Goal: Information Seeking & Learning: Understand process/instructions

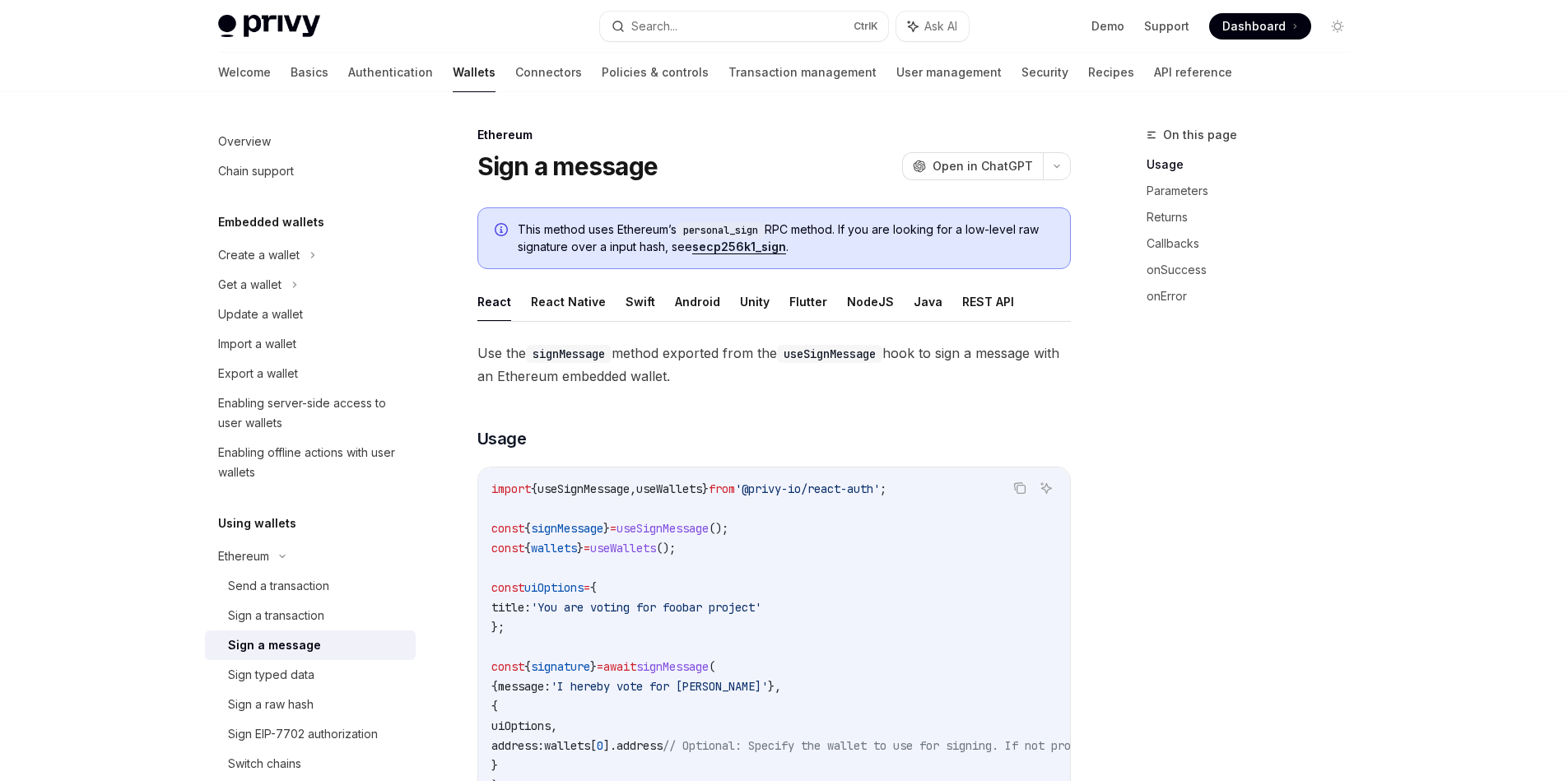
scroll to position [296, 0]
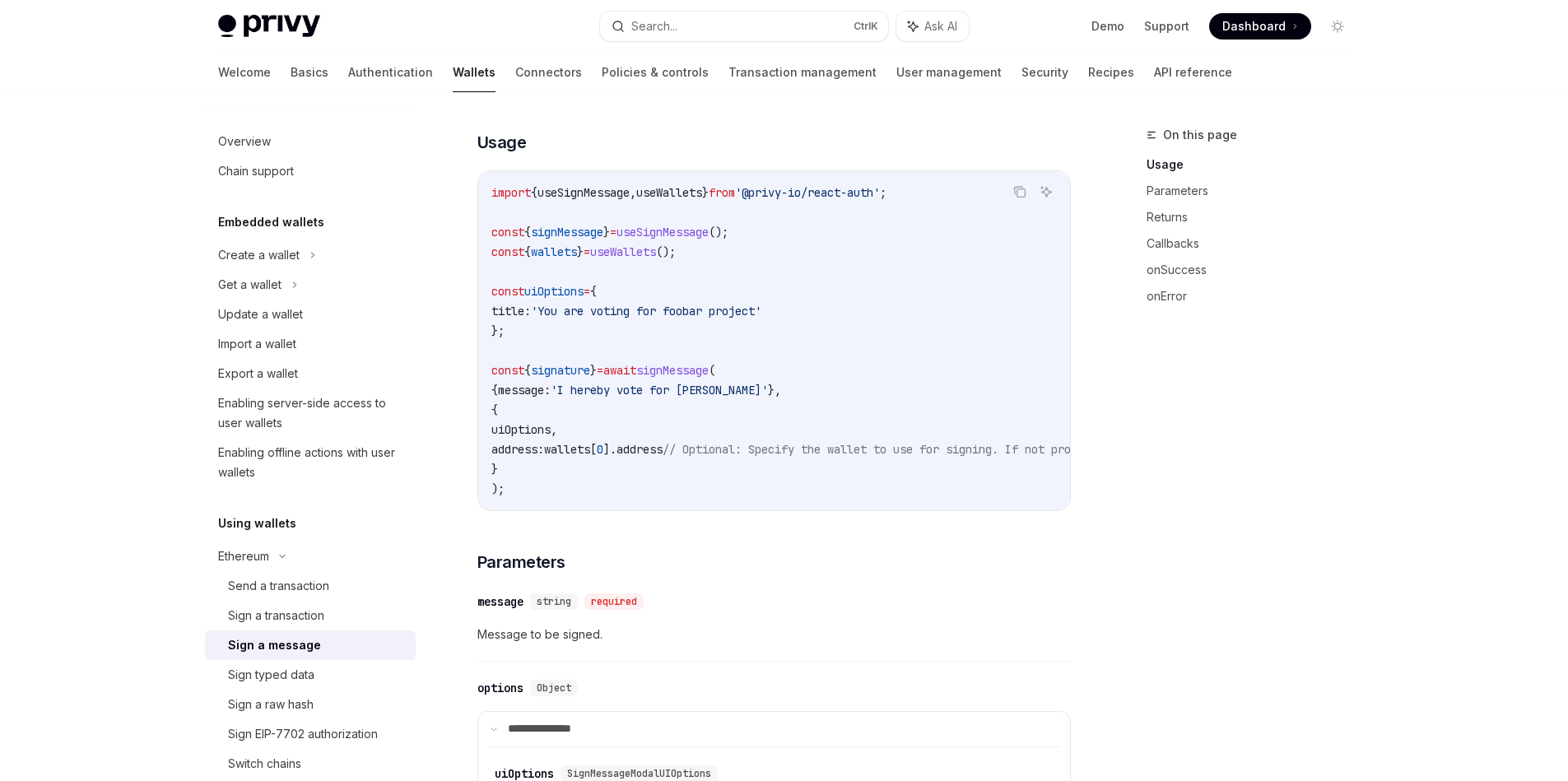
click at [686, 392] on span "'I hereby vote for [PERSON_NAME]'" at bounding box center [659, 390] width 217 height 15
click at [550, 432] on span "uiOptions" at bounding box center [520, 429] width 59 height 15
click at [616, 443] on span "]." at bounding box center [609, 449] width 13 height 15
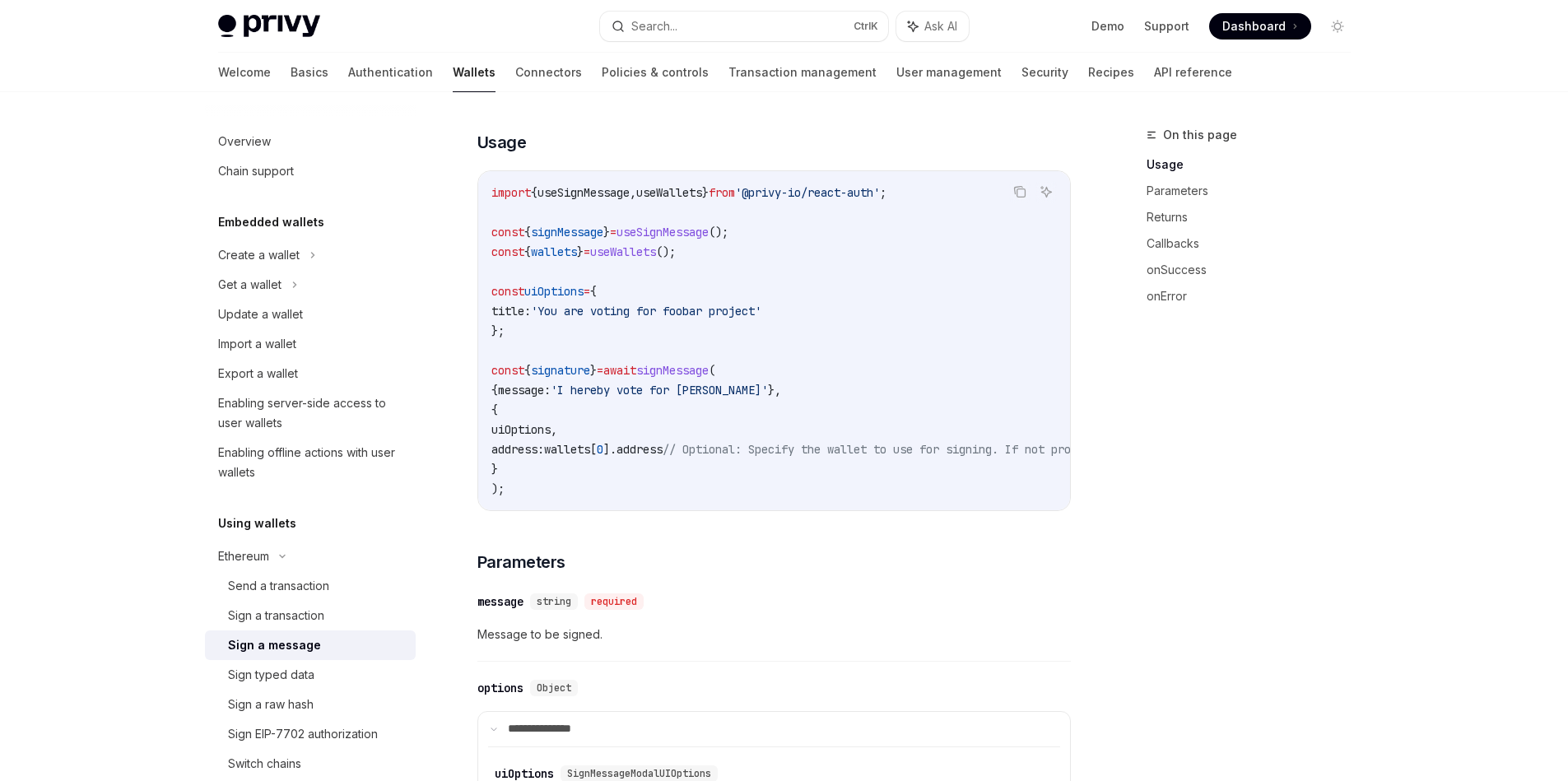
drag, startPoint x: 546, startPoint y: 468, endPoint x: 489, endPoint y: 412, distance: 79.9
click at [489, 412] on div "import { useSignMessage , useWallets } from '@privy-io/react-auth' ; const { si…" at bounding box center [773, 340] width 592 height 338
copy code "{ uiOptions , address: wallets [ 0 ]. address // Optional: Specify the wallet t…"
drag, startPoint x: 519, startPoint y: 331, endPoint x: 513, endPoint y: 323, distance: 10.0
click at [513, 323] on code "import { useSignMessage , useWallets } from '@privy-io/react-auth' ; const { si…" at bounding box center [922, 340] width 862 height 316
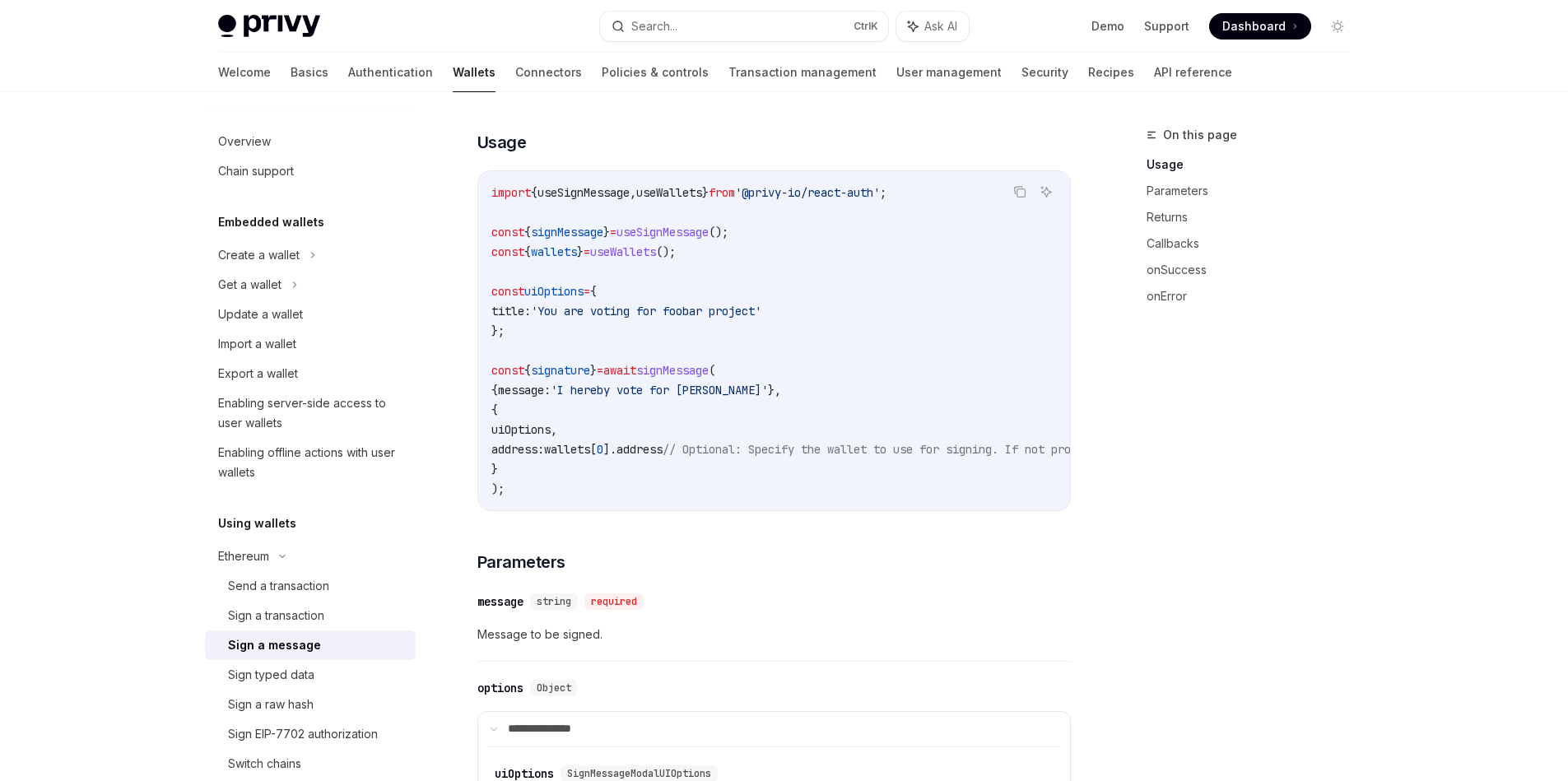
click at [489, 338] on div "import { useSignMessage , useWallets } from '@privy-io/react-auth' ; const { si…" at bounding box center [773, 340] width 592 height 338
click at [494, 329] on span "};" at bounding box center [497, 331] width 13 height 15
drag, startPoint x: 498, startPoint y: 330, endPoint x: 616, endPoint y: 286, distance: 125.9
click at [616, 286] on code "import { useSignMessage , useWallets } from '@privy-io/react-auth' ; const { si…" at bounding box center [922, 340] width 862 height 316
copy code "{ title: 'You are voting for foobar project' }"
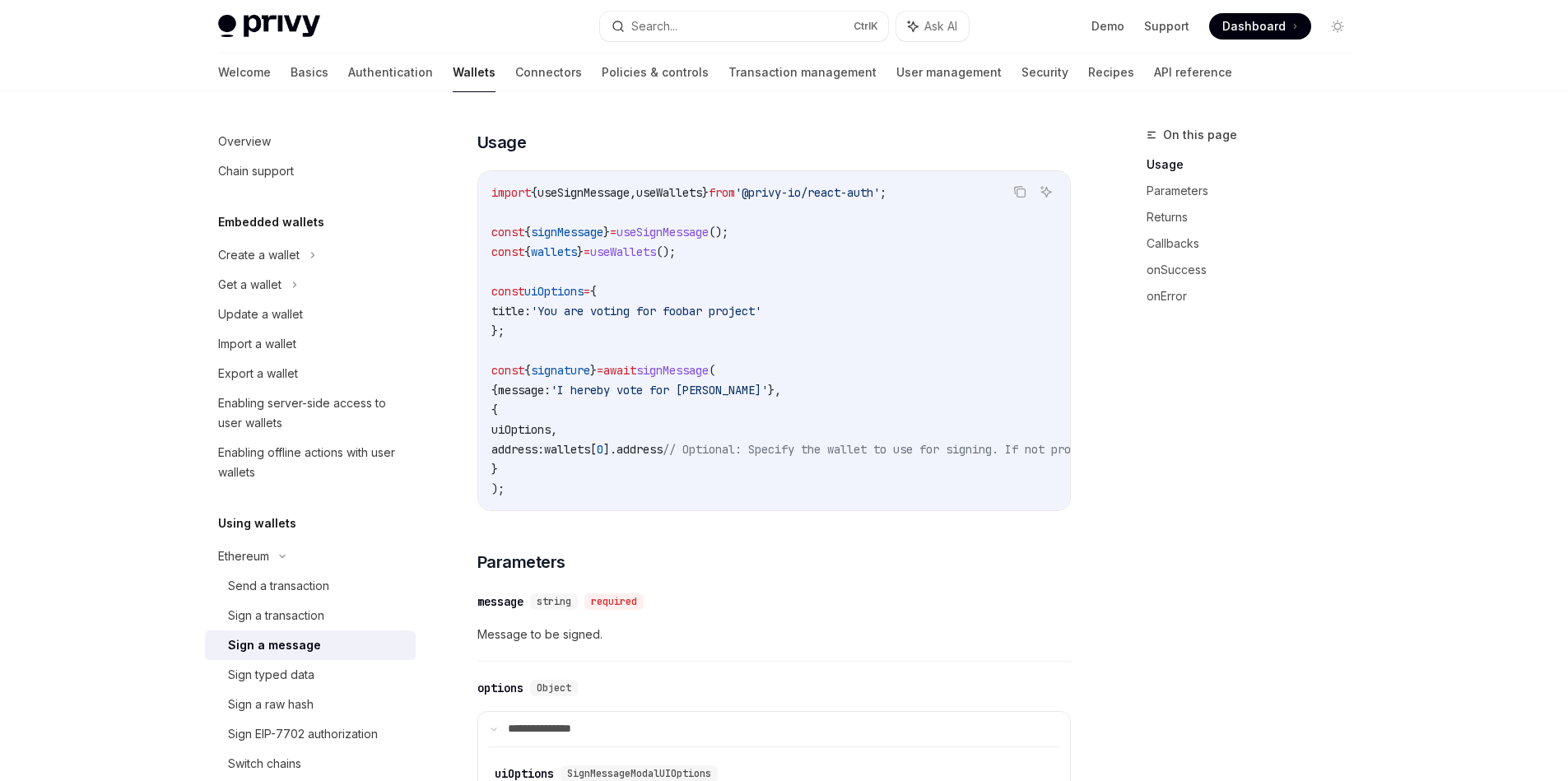
click at [876, 413] on code "import { useSignMessage , useWallets } from '@privy-io/react-auth' ; const { si…" at bounding box center [922, 340] width 862 height 316
click at [263, 281] on div "Get a wallet" at bounding box center [250, 285] width 63 height 19
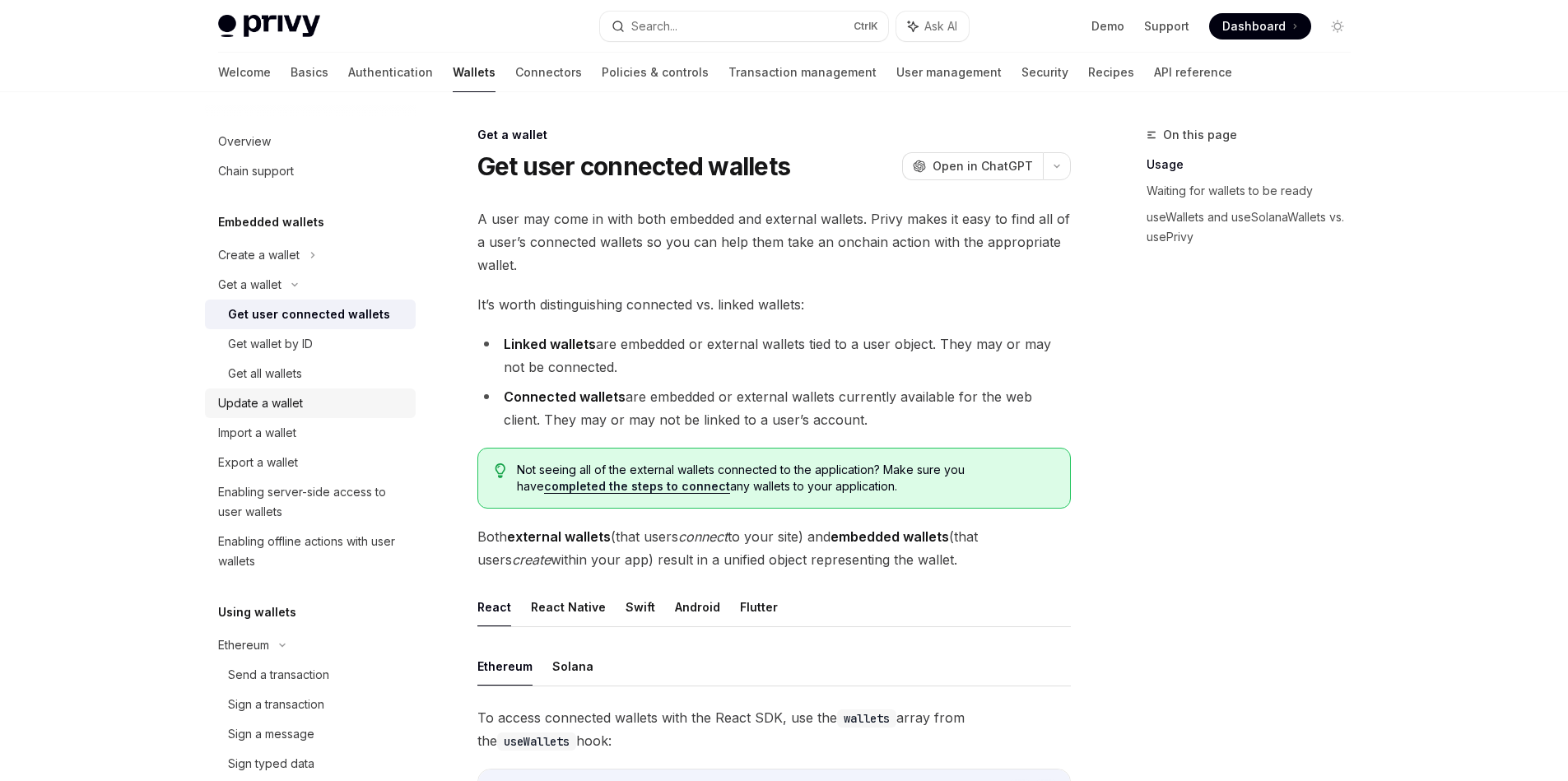
click at [285, 413] on div "Update a wallet" at bounding box center [260, 403] width 85 height 19
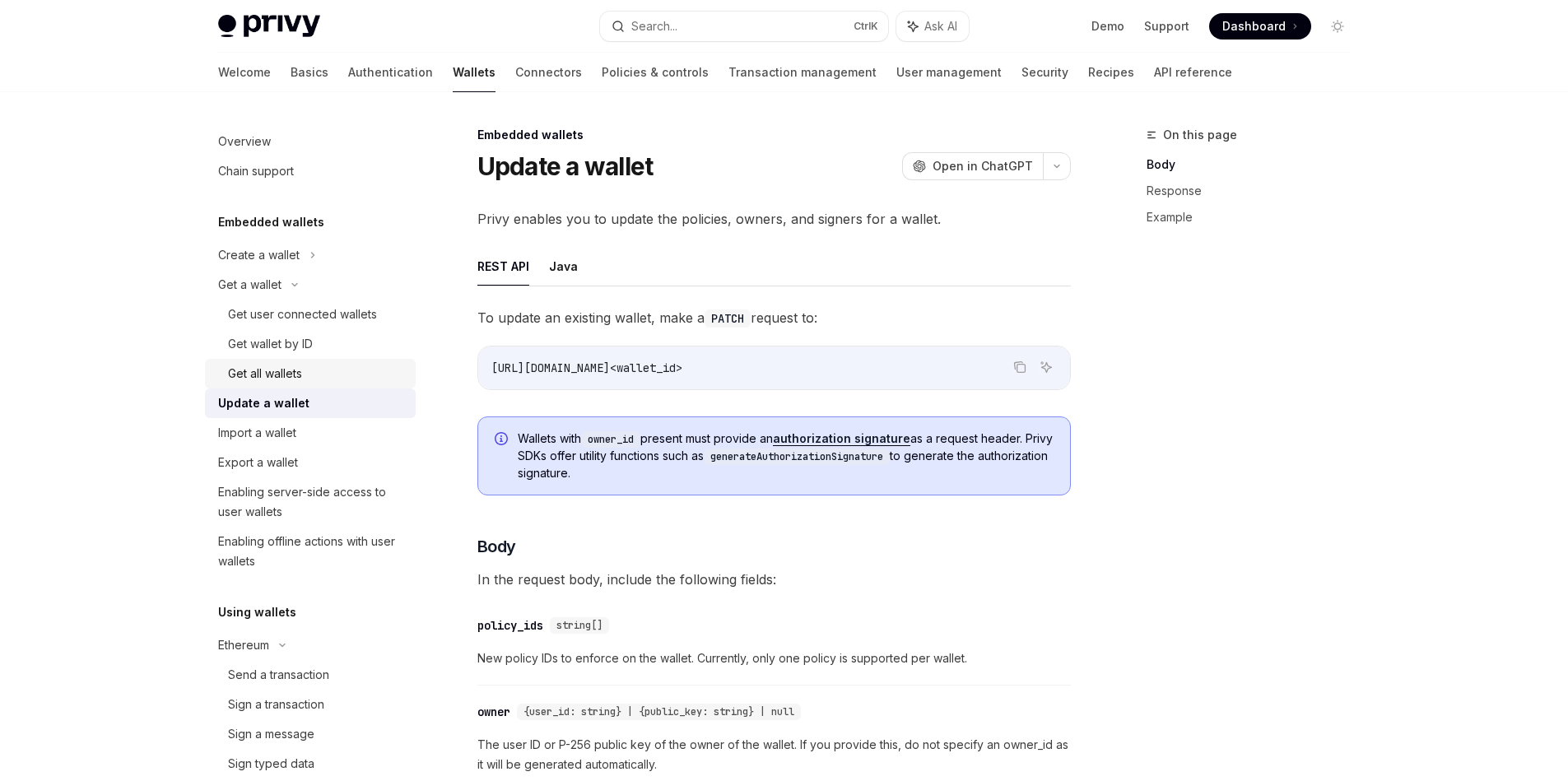
click at [267, 361] on link "Get all wallets" at bounding box center [310, 374] width 211 height 30
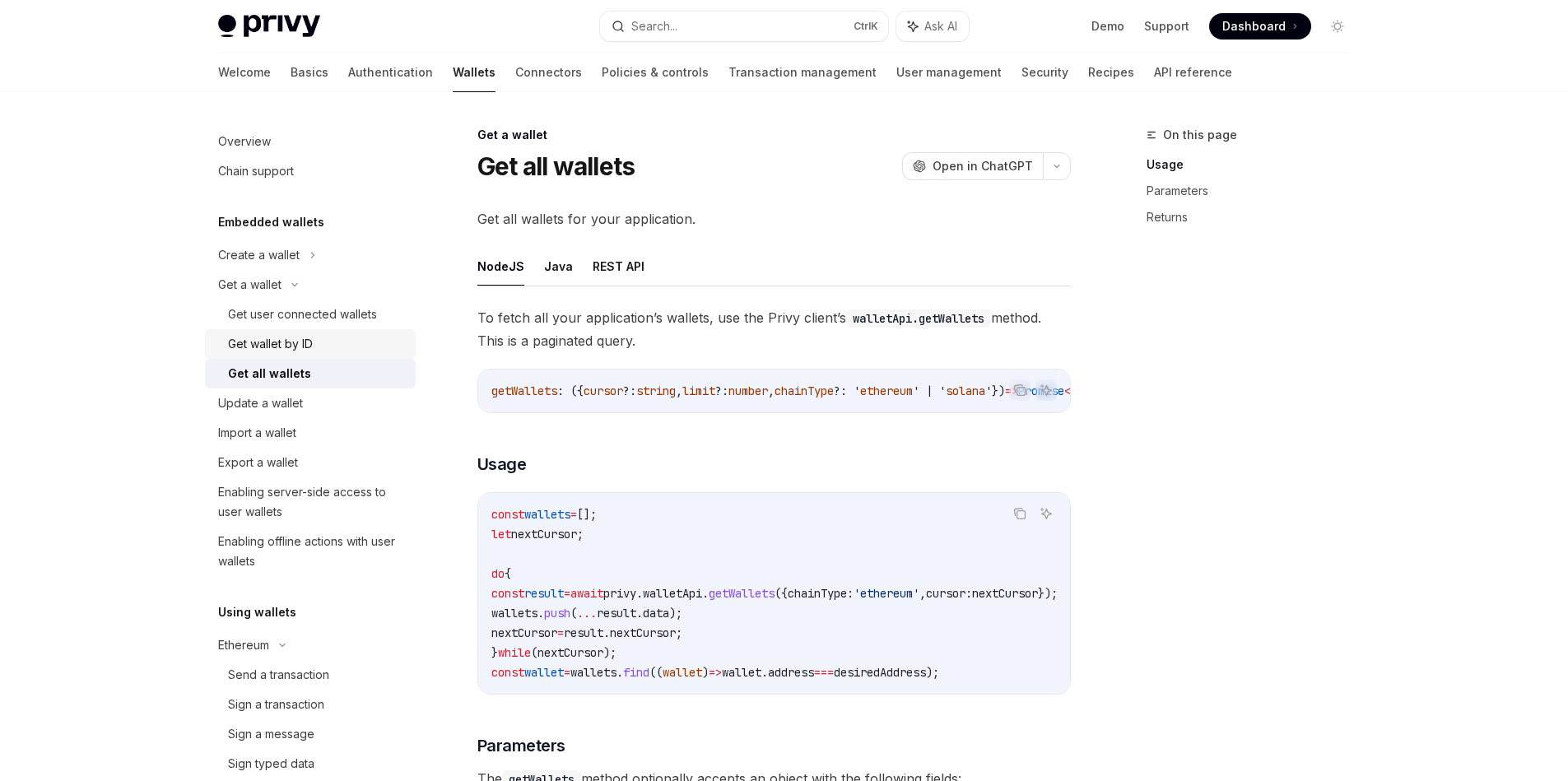
click at [288, 344] on div "Get wallet by ID" at bounding box center [270, 344] width 85 height 19
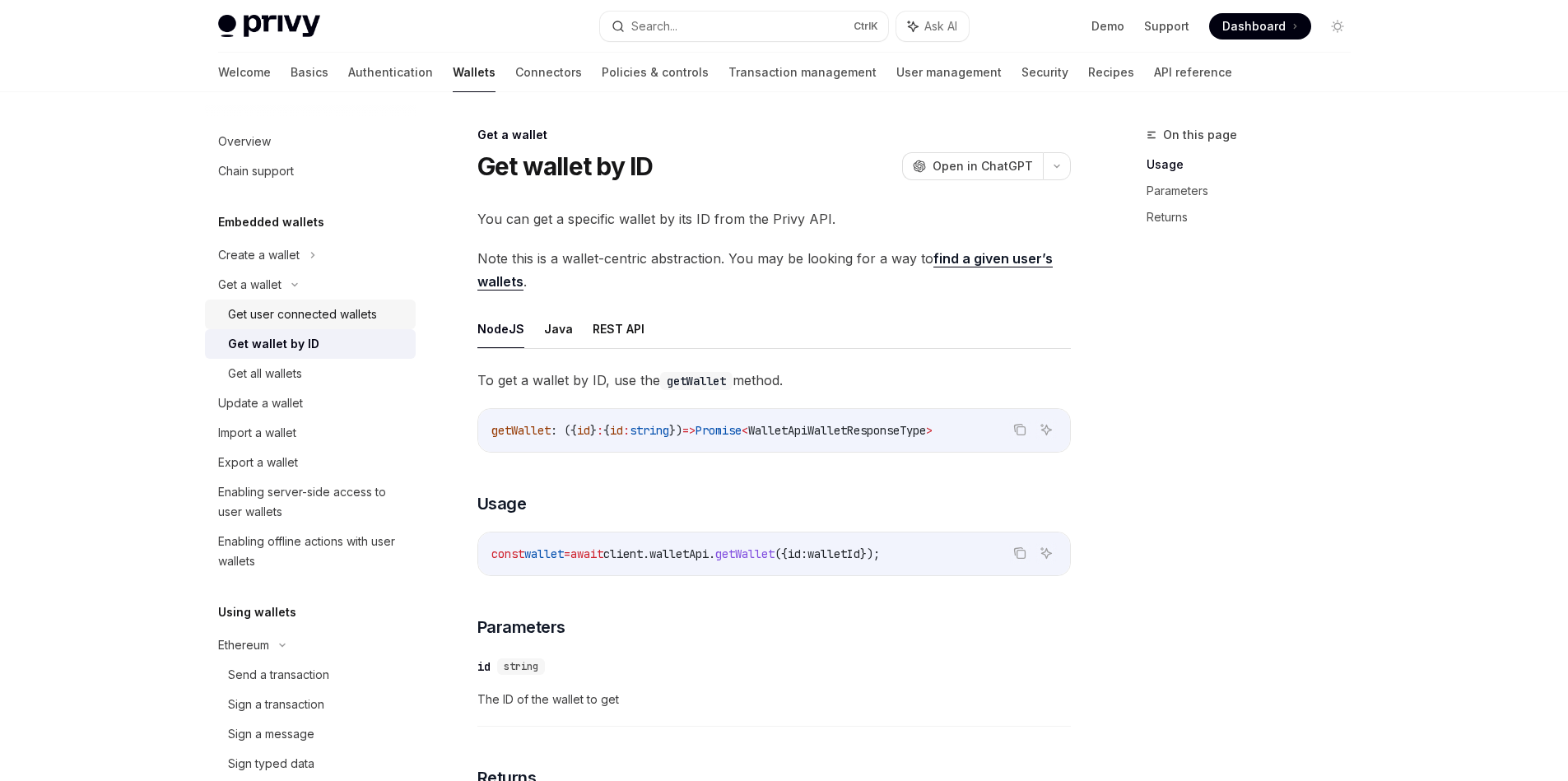
click at [305, 310] on div "Get user connected wallets" at bounding box center [302, 314] width 149 height 19
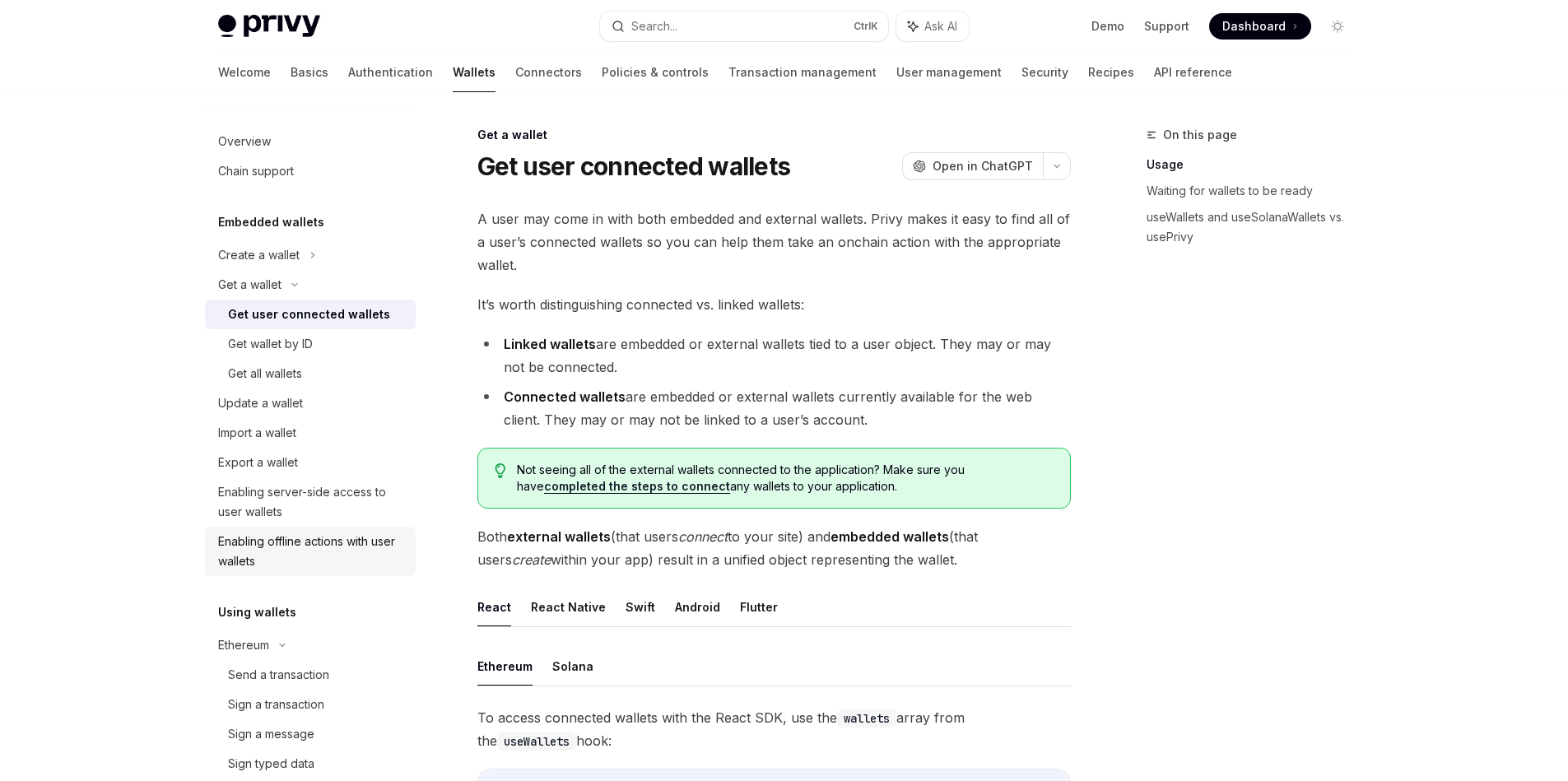
click at [346, 536] on div "Enabling offline actions with user wallets" at bounding box center [311, 551] width 188 height 40
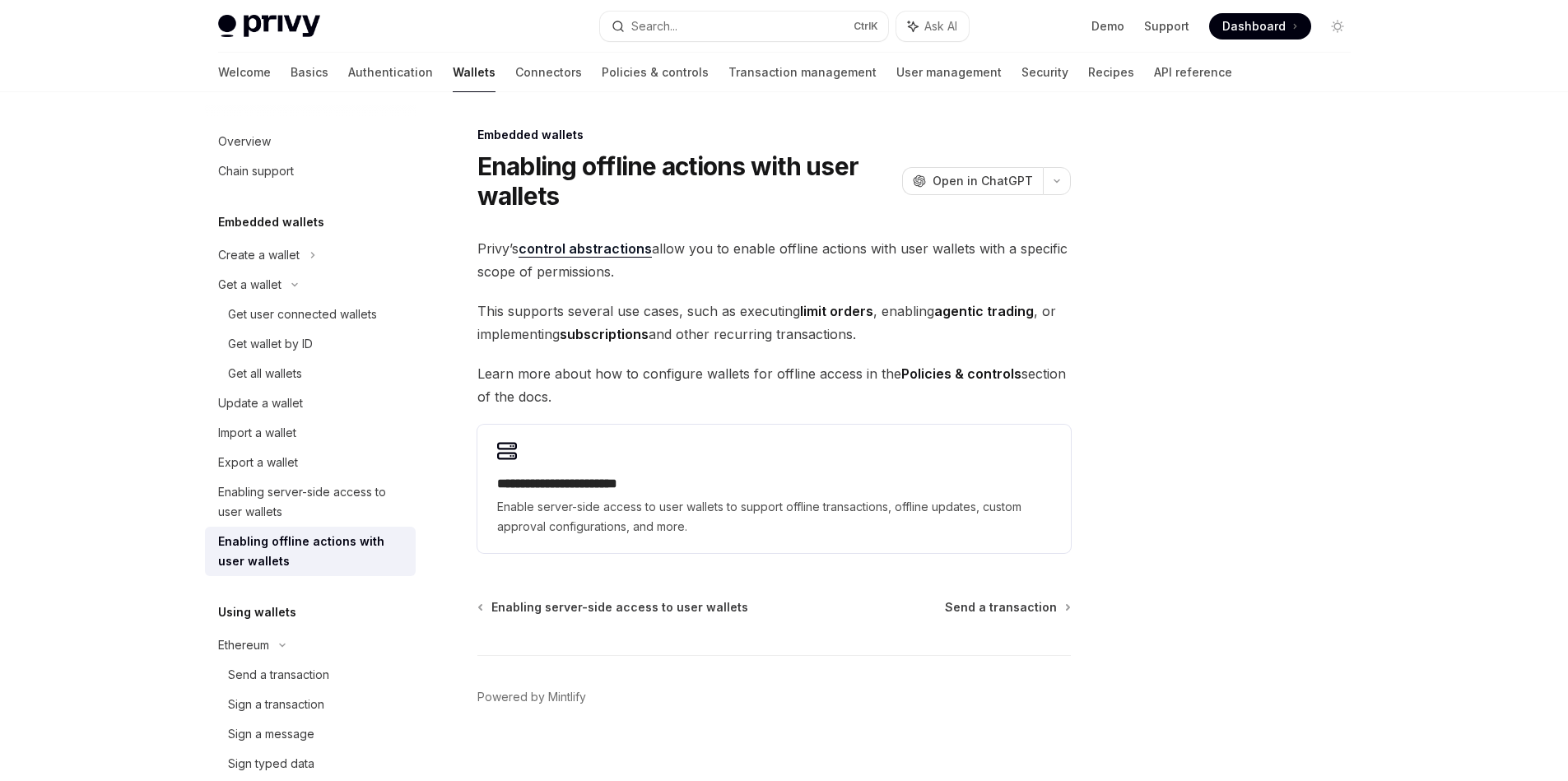
click at [674, 261] on span "Privy’s control abstractions allow you to enable offline actions with user wall…" at bounding box center [773, 260] width 594 height 46
drag, startPoint x: 907, startPoint y: 331, endPoint x: 483, endPoint y: 297, distance: 425.4
click at [483, 297] on div "**********" at bounding box center [773, 395] width 594 height 316
click at [473, 279] on div at bounding box center [473, 279] width 0 height 0
click at [896, 338] on span "This supports several use cases, such as executing limit orders , enabling agen…" at bounding box center [773, 323] width 594 height 46
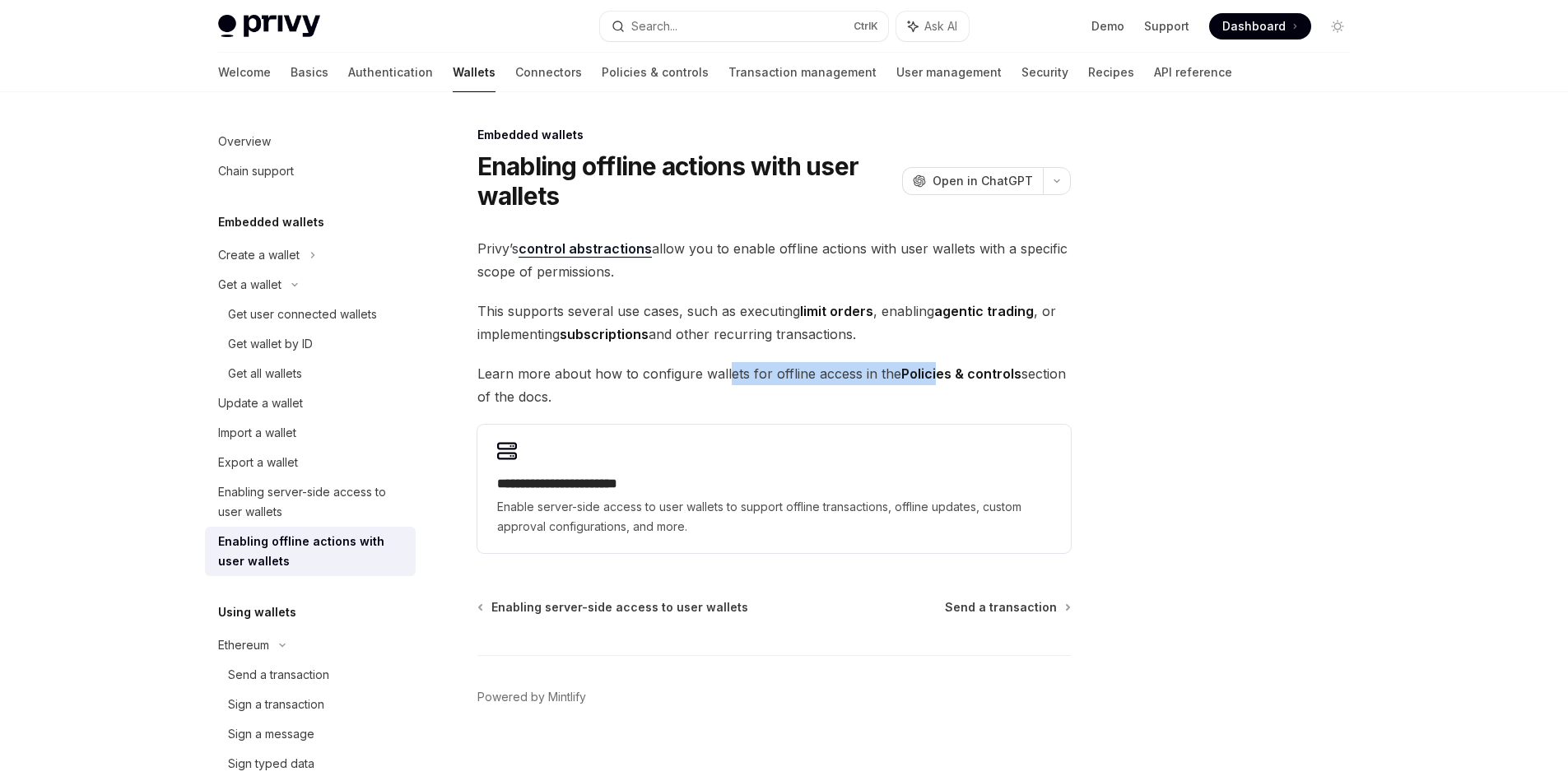
drag, startPoint x: 725, startPoint y: 384, endPoint x: 930, endPoint y: 379, distance: 205.1
click at [930, 379] on span "Learn more about how to configure wallets for offline access in the Policies & …" at bounding box center [773, 385] width 594 height 46
click at [851, 397] on span "Learn more about how to configure wallets for offline access in the Policies & …" at bounding box center [773, 385] width 594 height 46
click at [683, 413] on div "**********" at bounding box center [773, 395] width 594 height 316
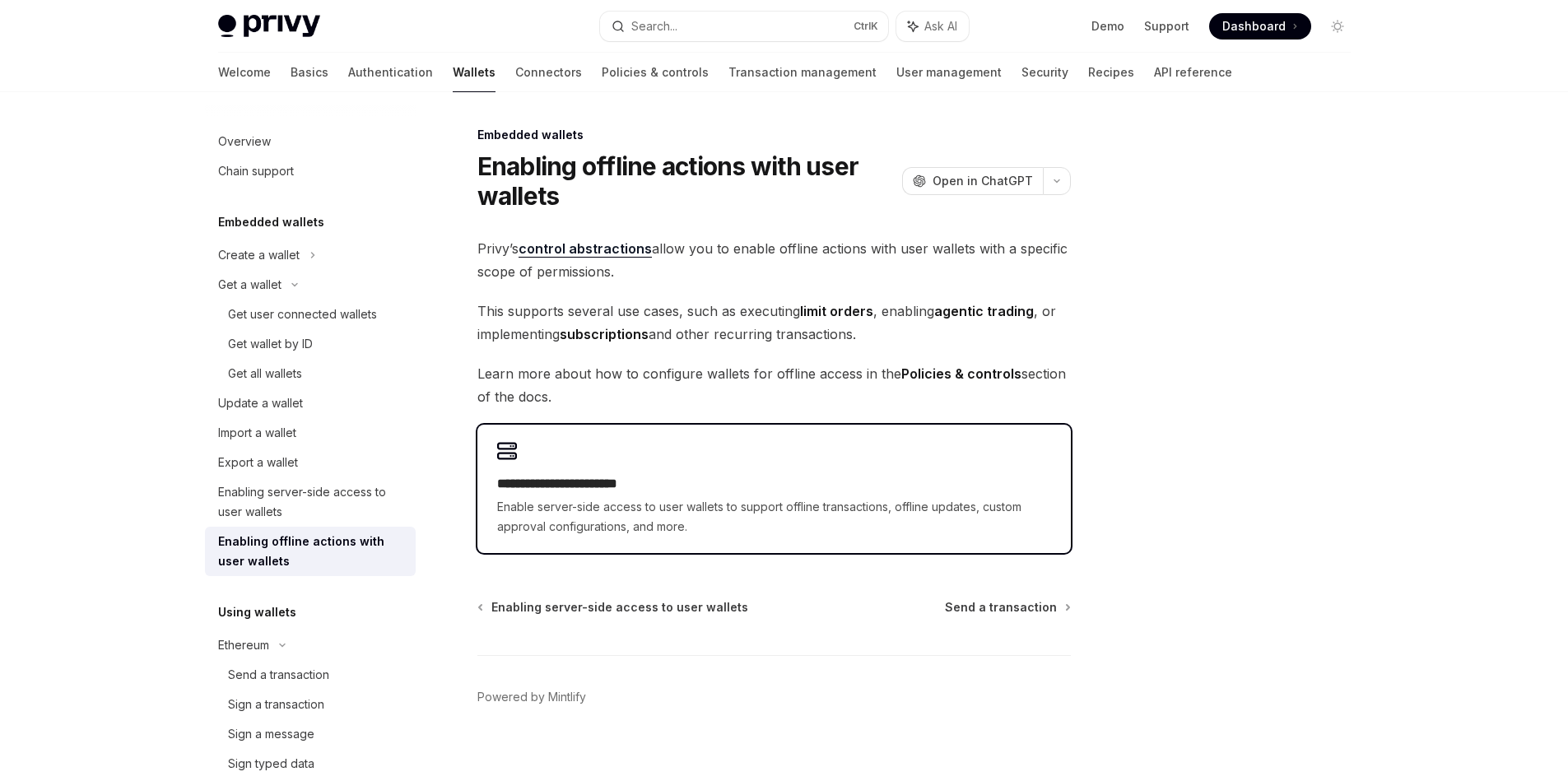
scroll to position [17, 0]
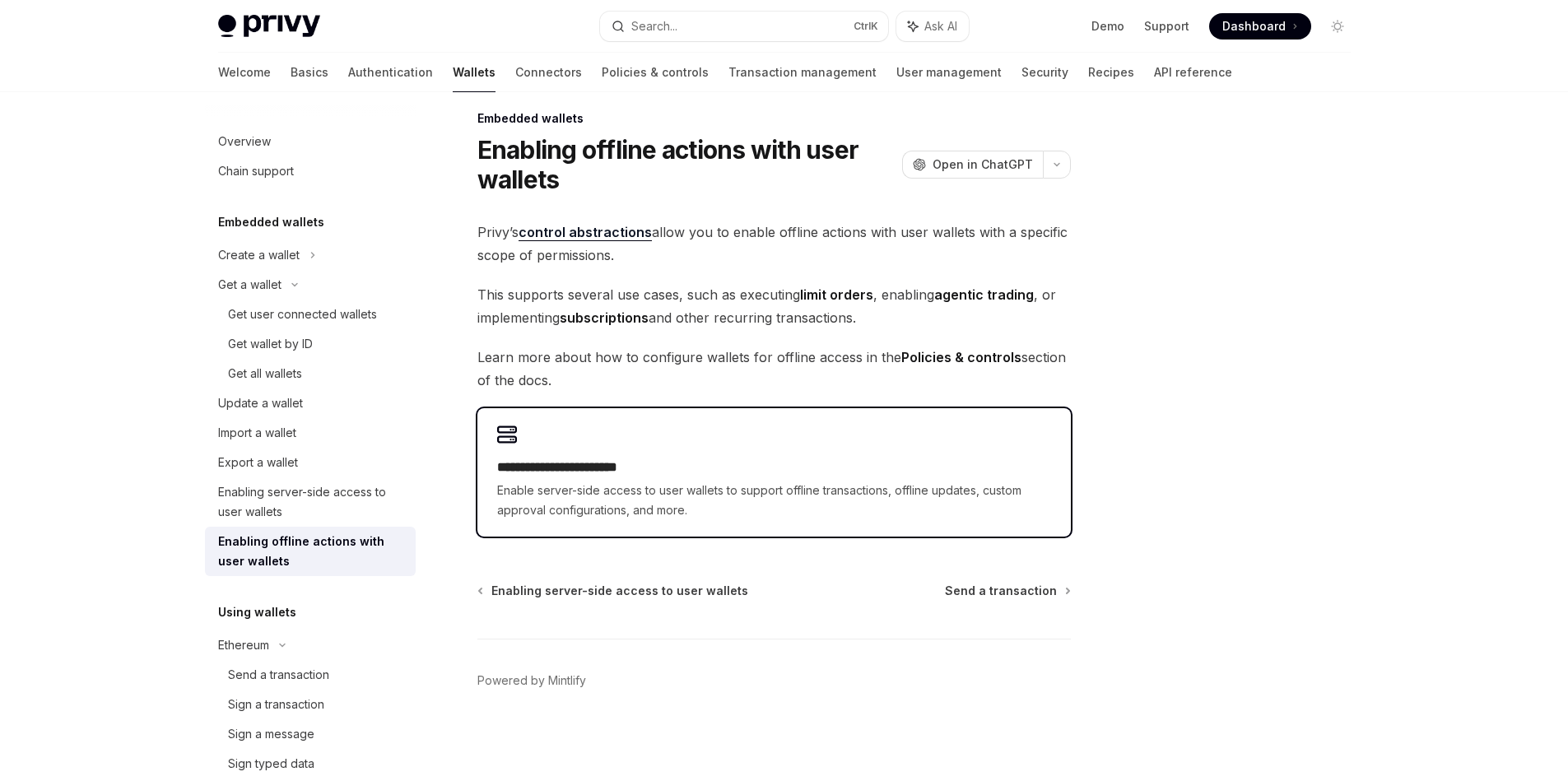
click at [716, 499] on span "Enable server-side access to user wallets to support offline transactions, offl…" at bounding box center [774, 500] width 554 height 40
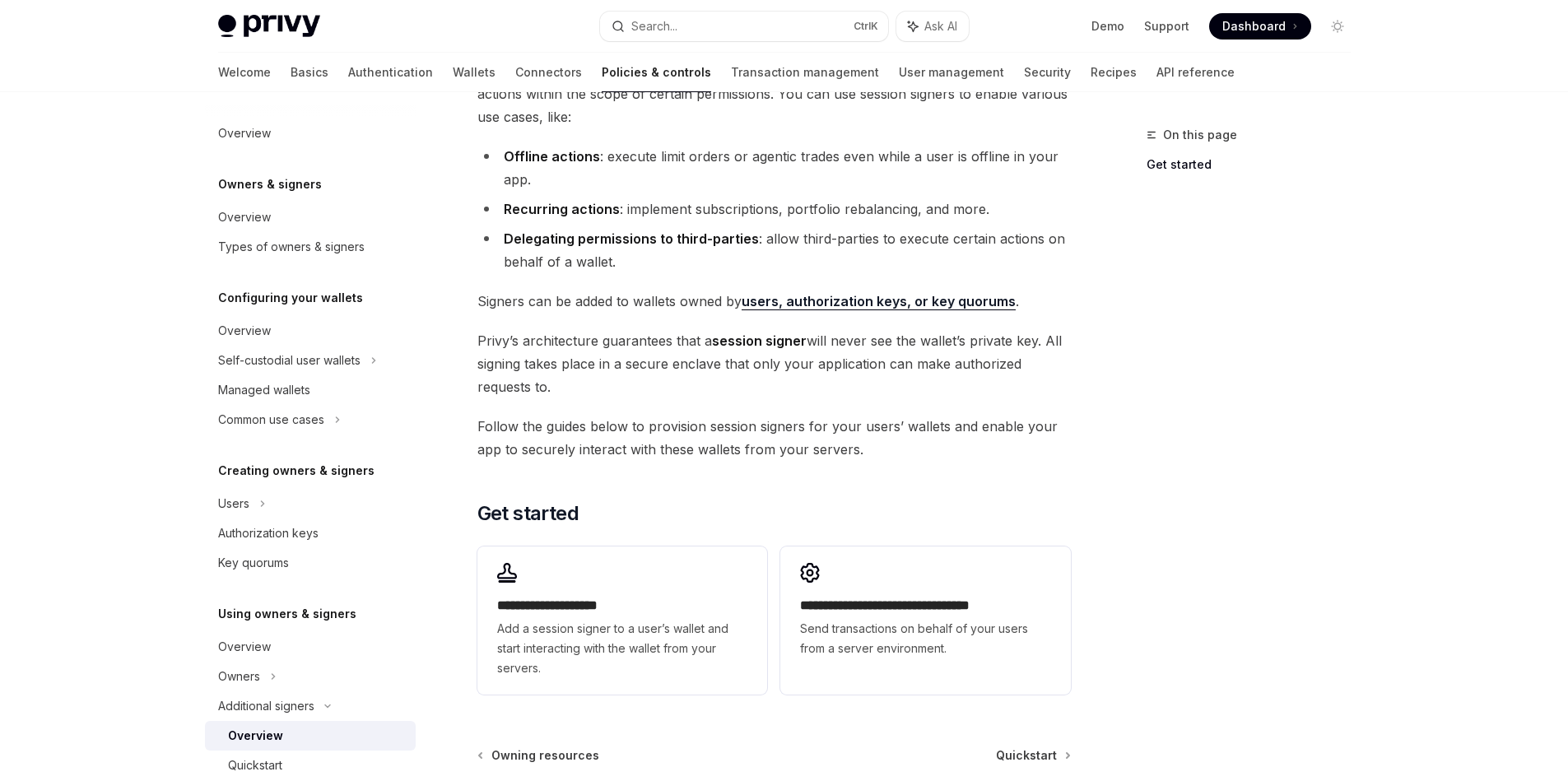
scroll to position [296, 0]
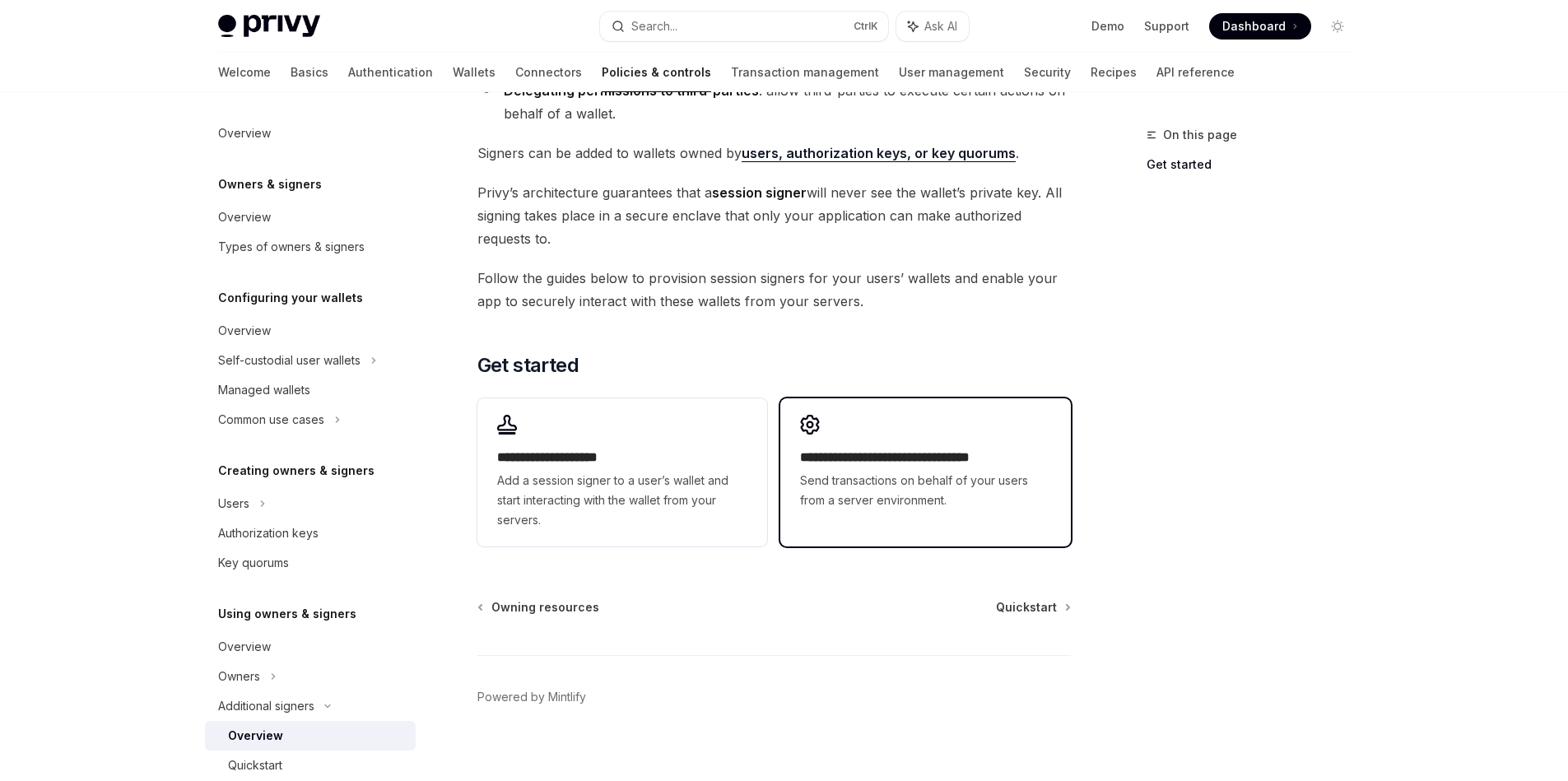
click at [815, 491] on span "Send transactions on behalf of your users from a server environment." at bounding box center [925, 490] width 250 height 40
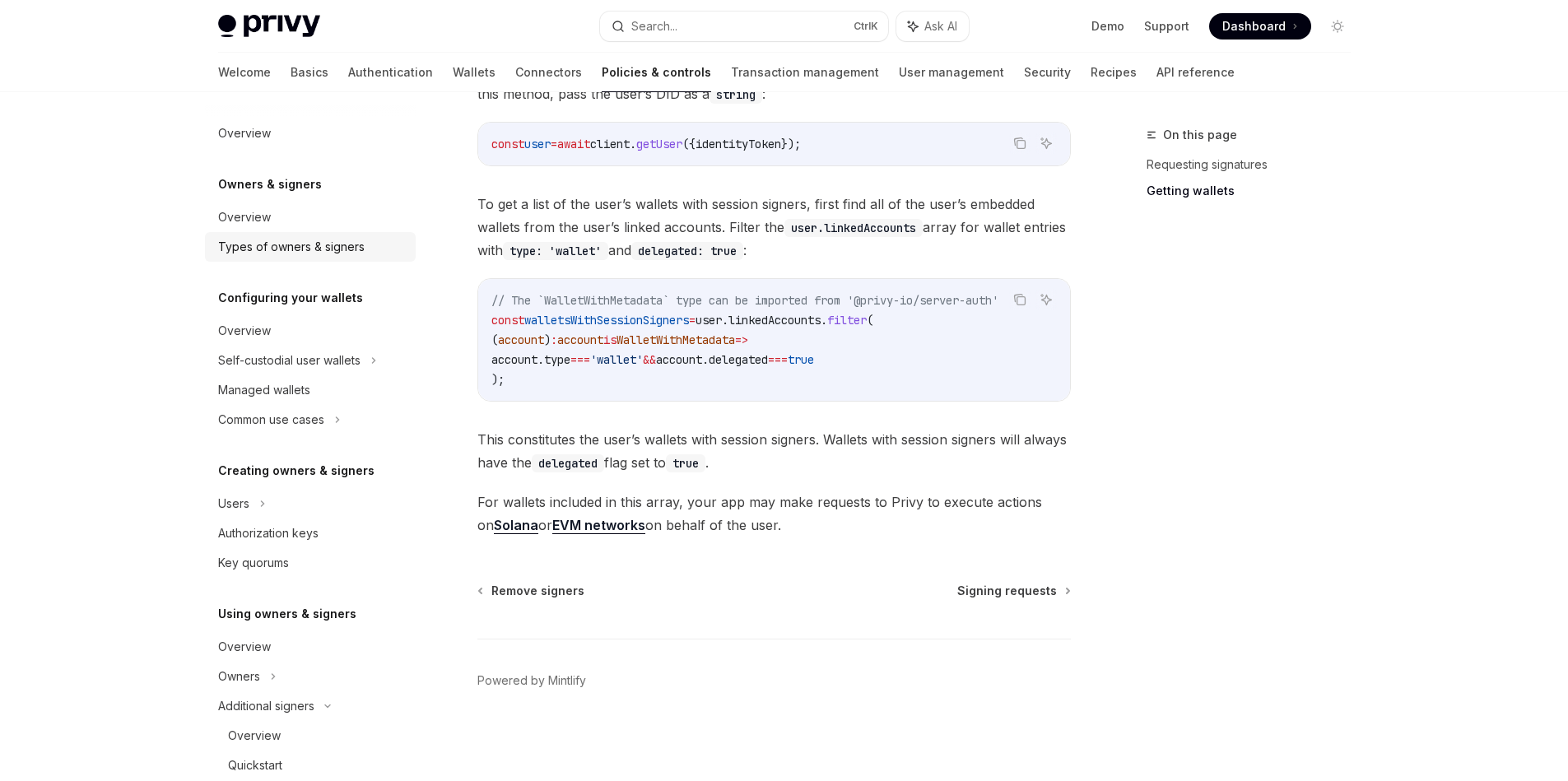
click at [345, 249] on div "Types of owners & signers" at bounding box center [291, 247] width 146 height 19
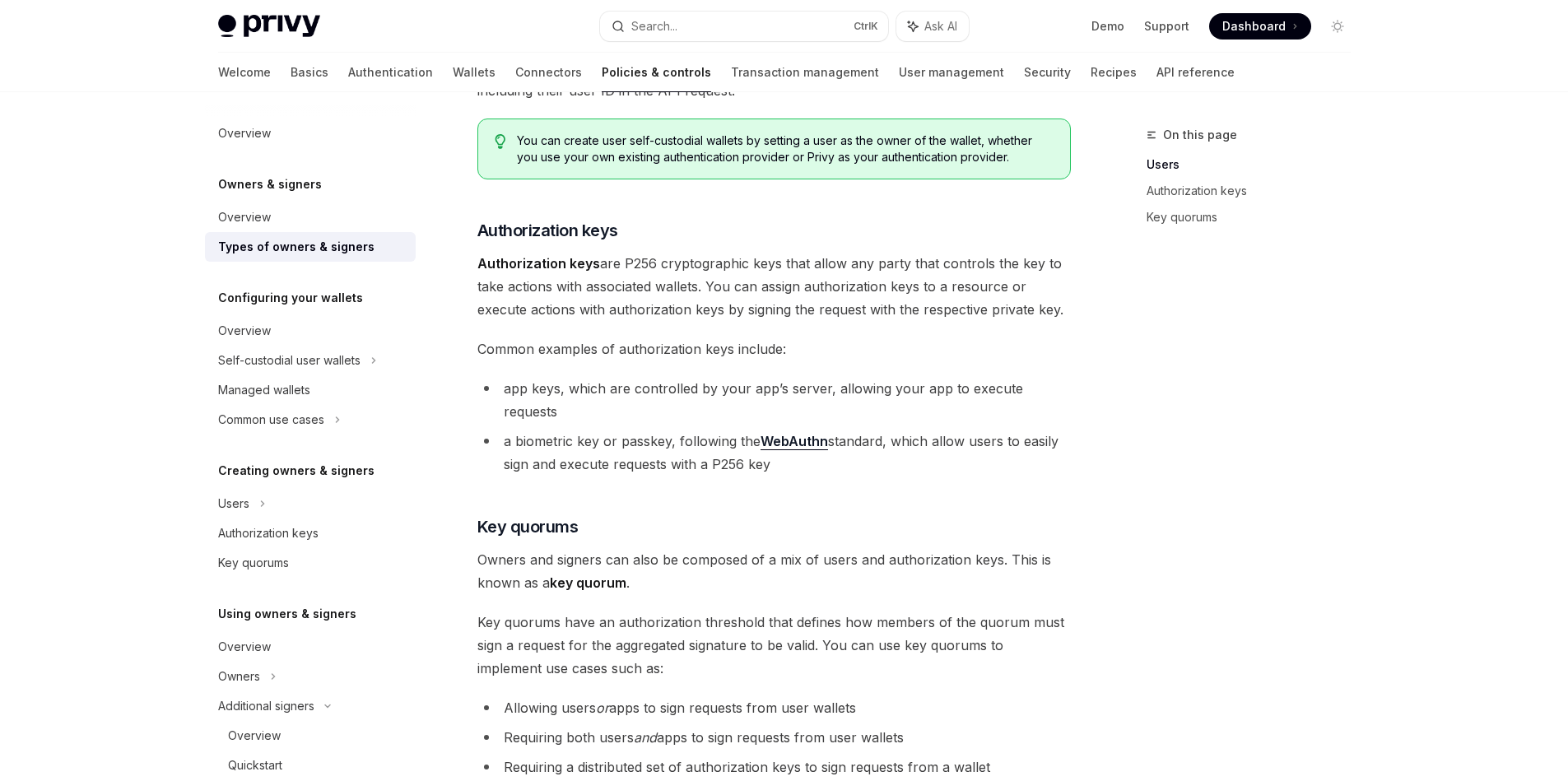
scroll to position [122, 0]
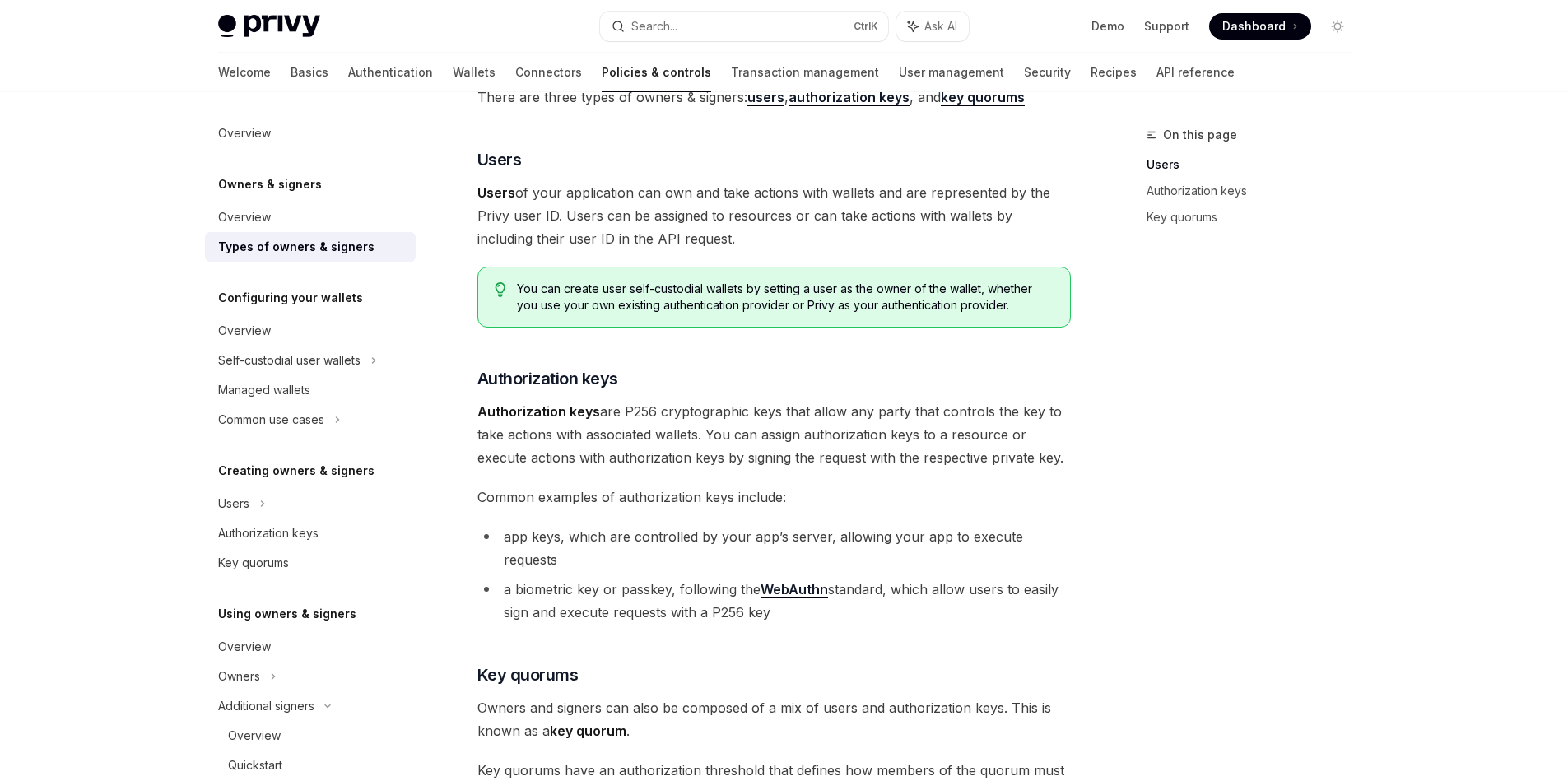
click at [716, 437] on span "Authorization keys are P256 cryptographic keys that allow any party that contro…" at bounding box center [773, 435] width 594 height 69
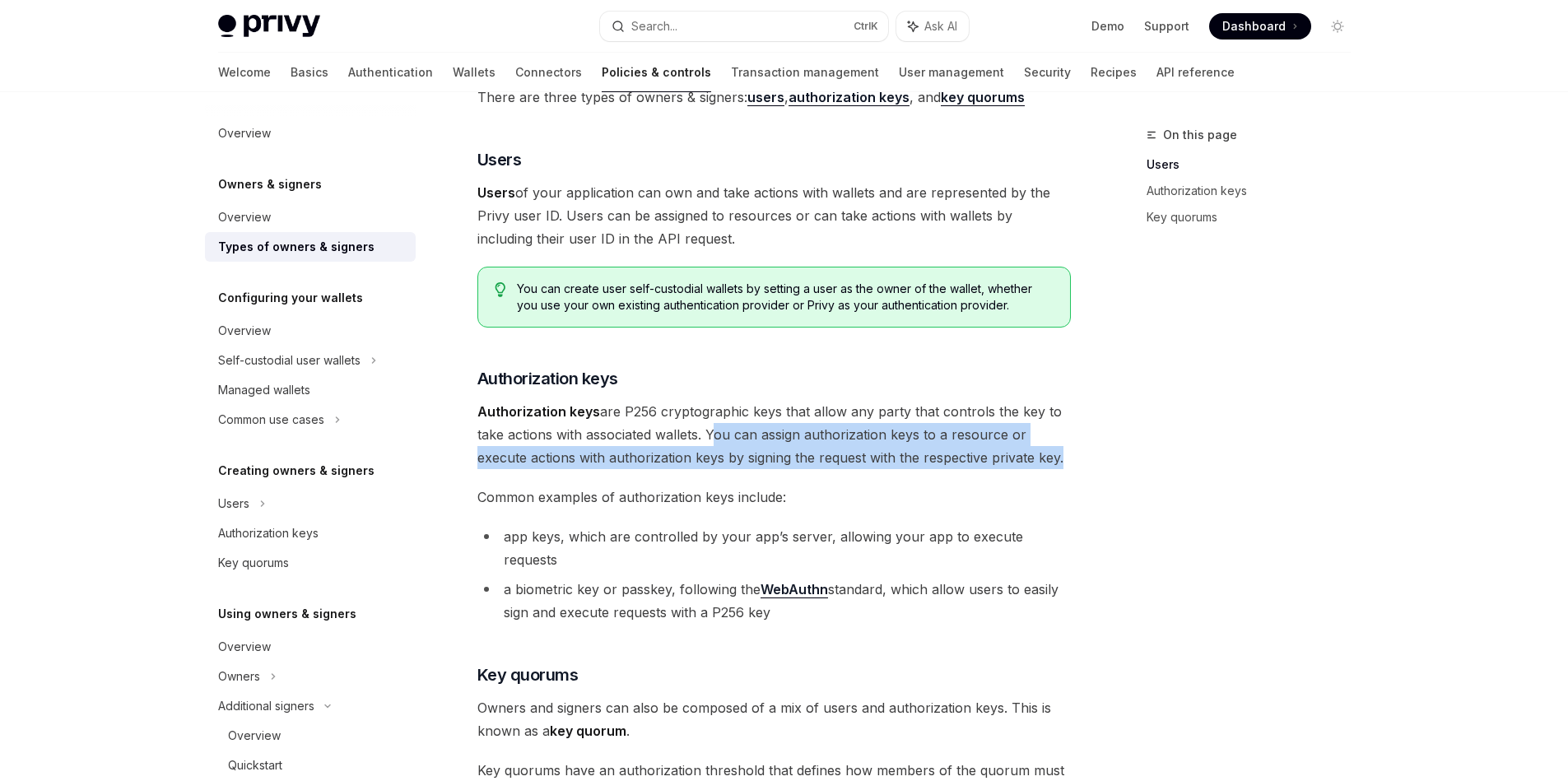
drag, startPoint x: 716, startPoint y: 437, endPoint x: 1052, endPoint y: 457, distance: 336.6
click at [1052, 457] on span "Authorization keys are P256 cryptographic keys that allow any party that contro…" at bounding box center [773, 435] width 594 height 69
click at [1042, 466] on div at bounding box center [1042, 466] width 0 height 0
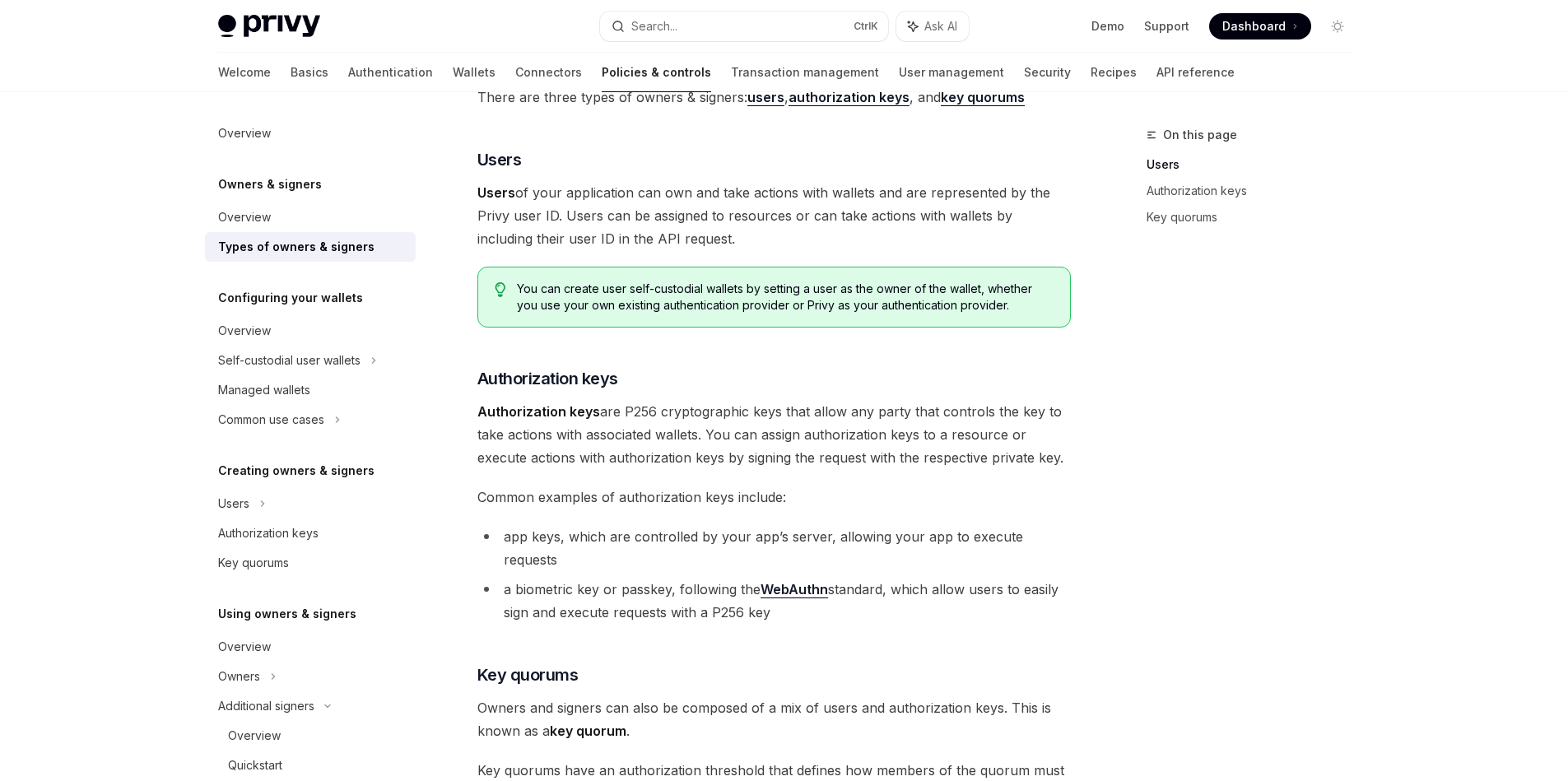
click at [819, 483] on div "There are three types of owners & signers: users , authorization keys , and key…" at bounding box center [773, 544] width 594 height 918
click at [513, 536] on li "app keys, which are controlled by your app’s server, allowing your app to execu…" at bounding box center [773, 547] width 594 height 46
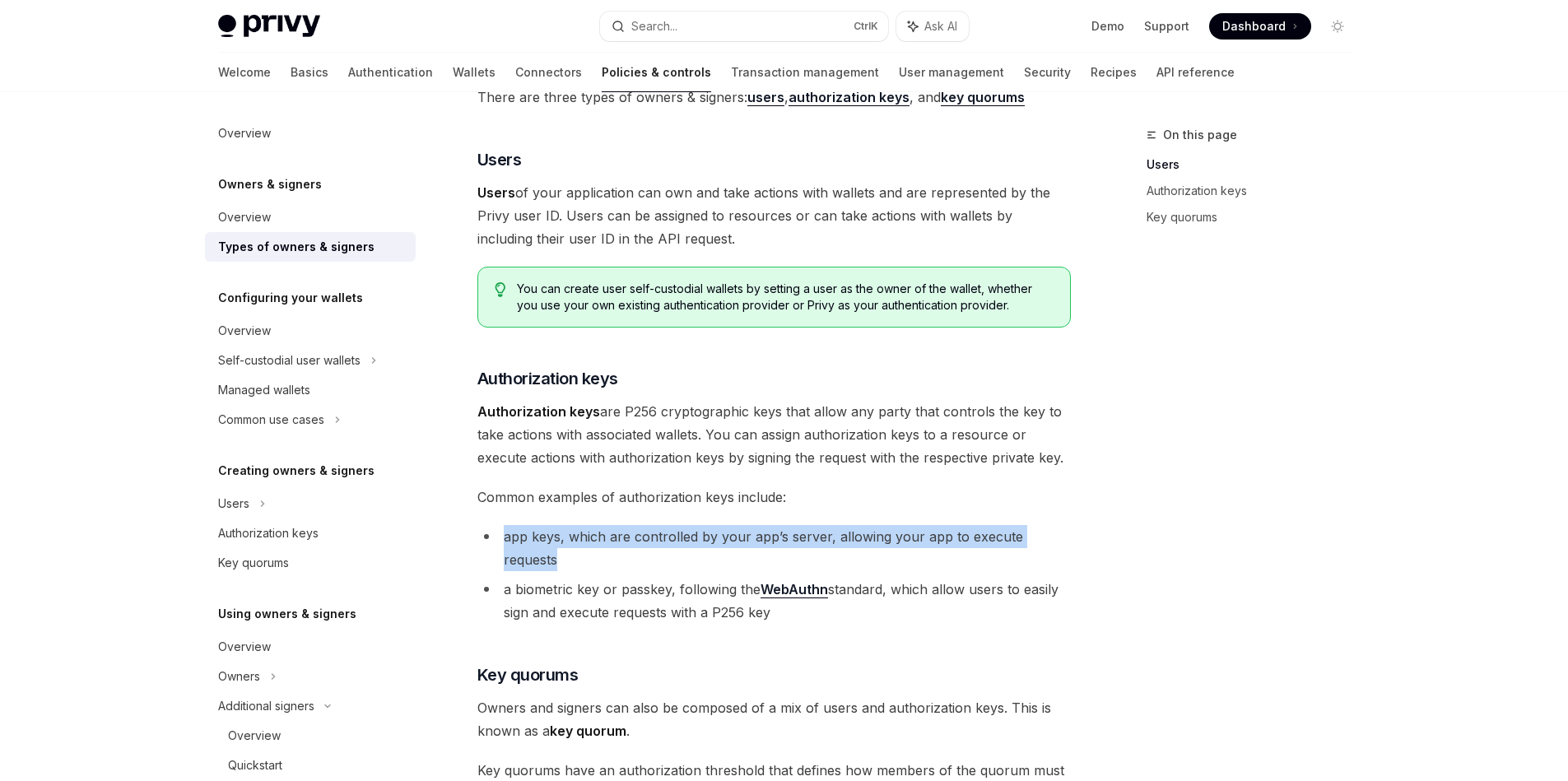
drag, startPoint x: 513, startPoint y: 536, endPoint x: 1049, endPoint y: 530, distance: 536.0
click at [1049, 530] on li "app keys, which are controlled by your app’s server, allowing your app to execu…" at bounding box center [773, 547] width 594 height 46
click at [1038, 505] on div at bounding box center [1038, 505] width 0 height 0
drag, startPoint x: 905, startPoint y: 587, endPoint x: 503, endPoint y: 566, distance: 402.5
click at [503, 577] on li "a biometric key or passkey, following the WebAuthn standard, which allow users …" at bounding box center [773, 600] width 594 height 46
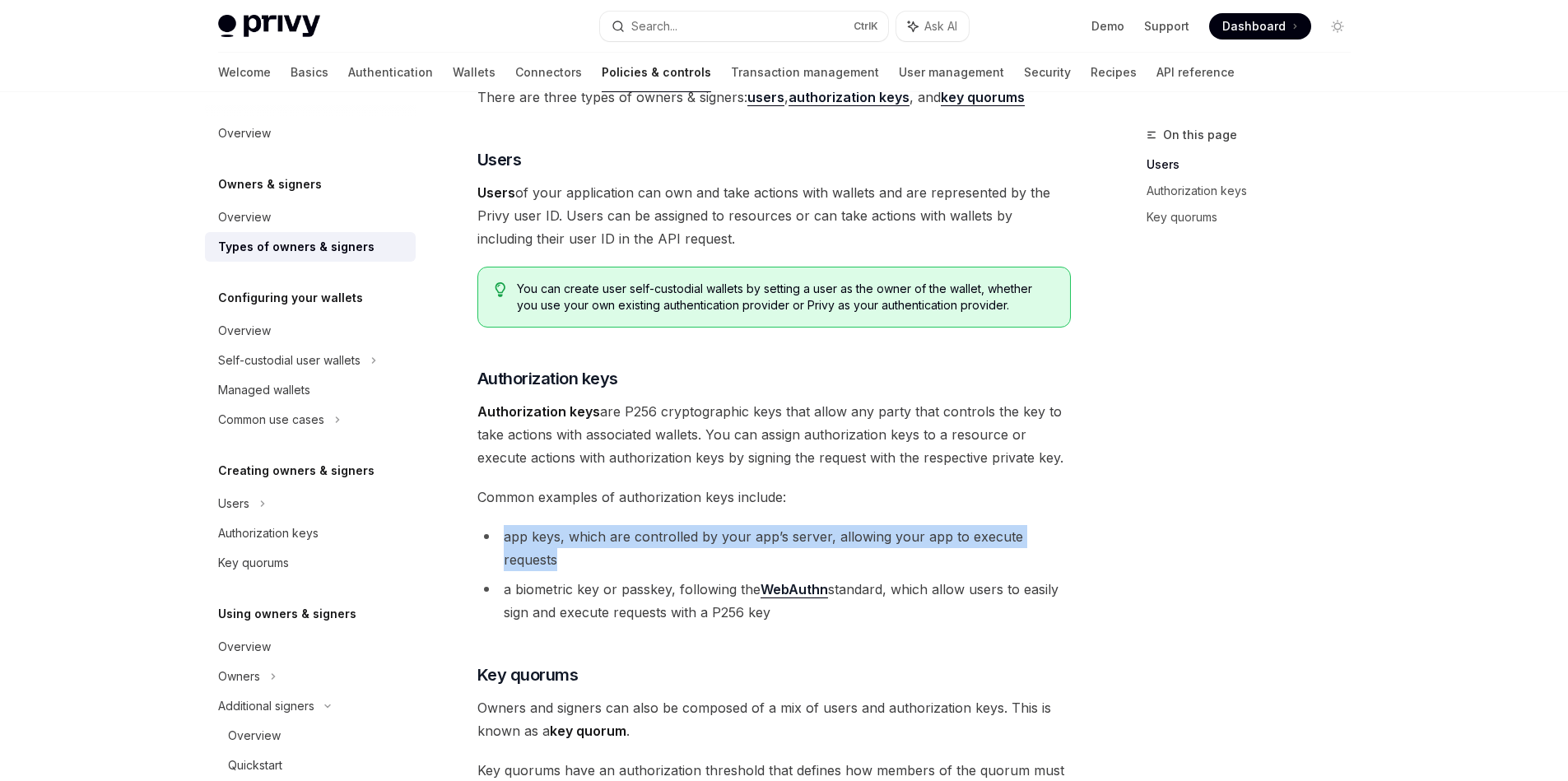
click at [492, 535] on div at bounding box center [492, 535] width 0 height 0
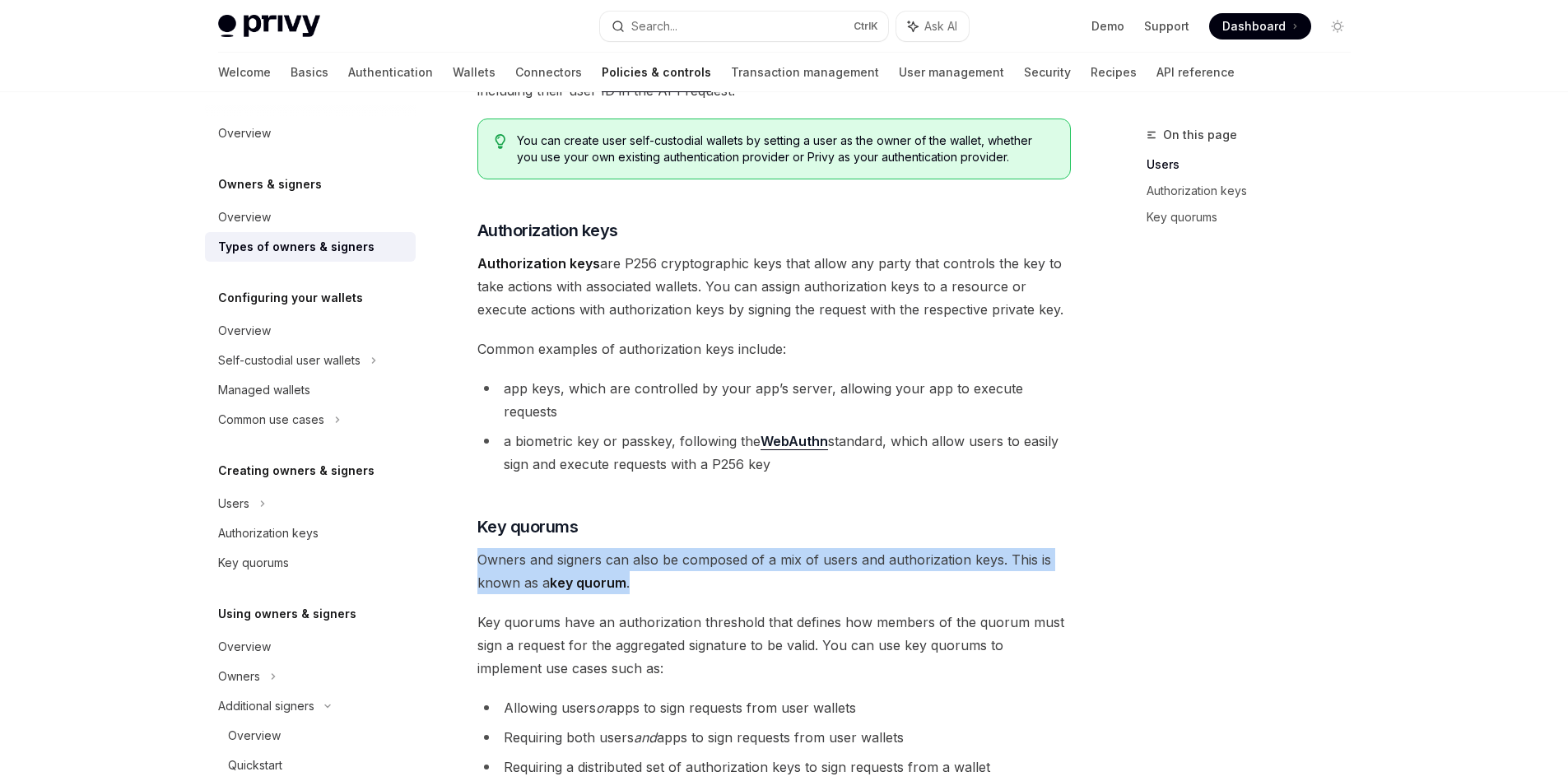
drag, startPoint x: 655, startPoint y: 563, endPoint x: 453, endPoint y: 517, distance: 207.2
click at [453, 517] on div "Owners & signers Types of owners & signers OpenAI Open in ChatGPT OpenAI Open i…" at bounding box center [620, 478] width 908 height 1245
click at [443, 505] on div at bounding box center [443, 505] width 0 height 0
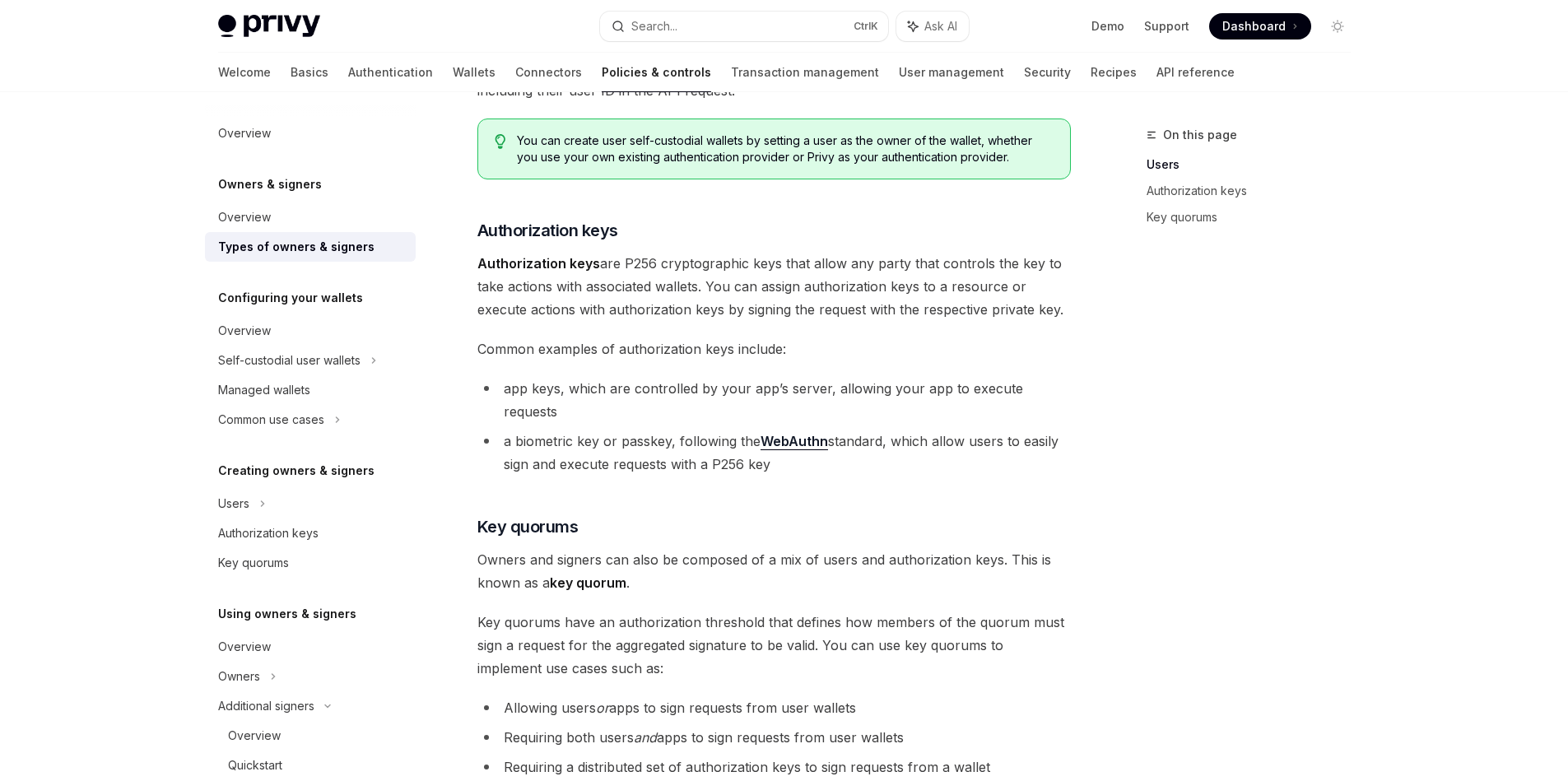
click at [535, 585] on div "There are three types of owners & signers: users , authorization keys , and key…" at bounding box center [773, 396] width 594 height 918
drag, startPoint x: 653, startPoint y: 567, endPoint x: 1004, endPoint y: 525, distance: 353.5
click at [1004, 548] on span "Owners and signers can also be composed of a mix of users and authorization key…" at bounding box center [773, 571] width 594 height 46
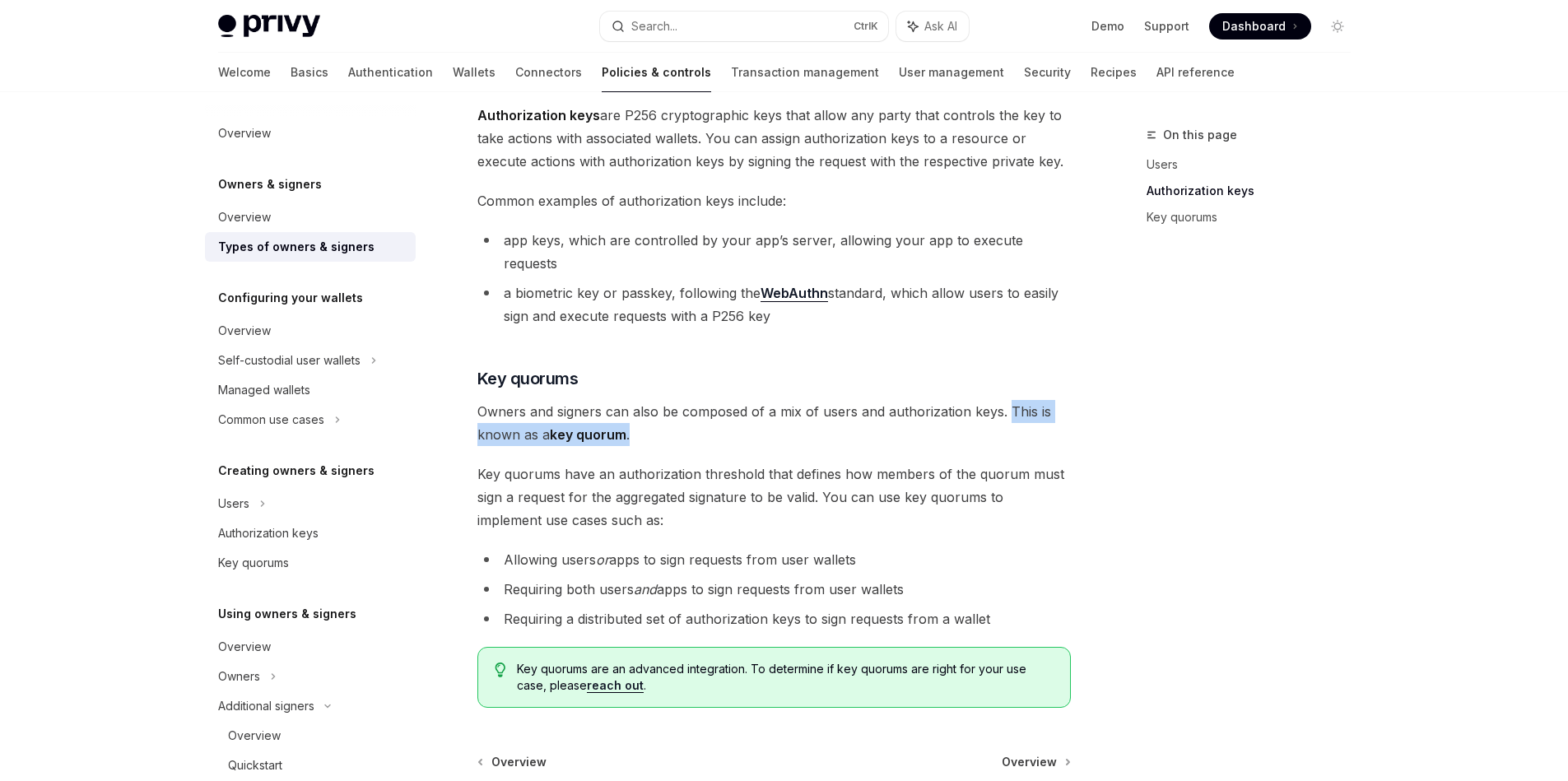
drag, startPoint x: 623, startPoint y: 489, endPoint x: 1048, endPoint y: 544, distance: 428.5
click at [1051, 540] on div "There are three types of owners & signers: users , authorization keys , and key…" at bounding box center [773, 248] width 594 height 918
drag, startPoint x: 1003, startPoint y: 571, endPoint x: 493, endPoint y: 584, distance: 510.2
click at [493, 584] on ul "Allowing users or apps to sign requests from user wallets Requiring both users …" at bounding box center [773, 589] width 594 height 82
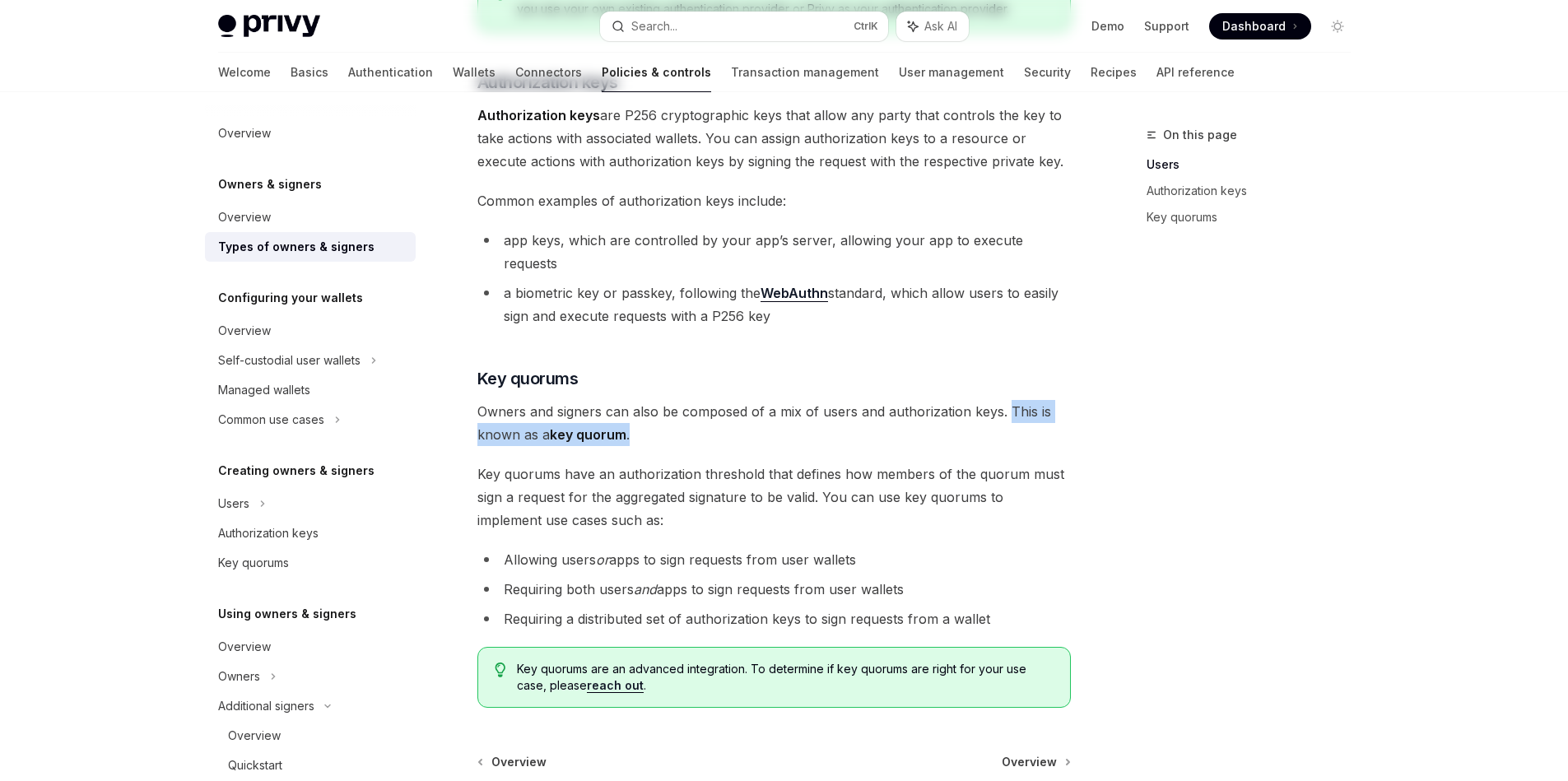
scroll to position [0, 0]
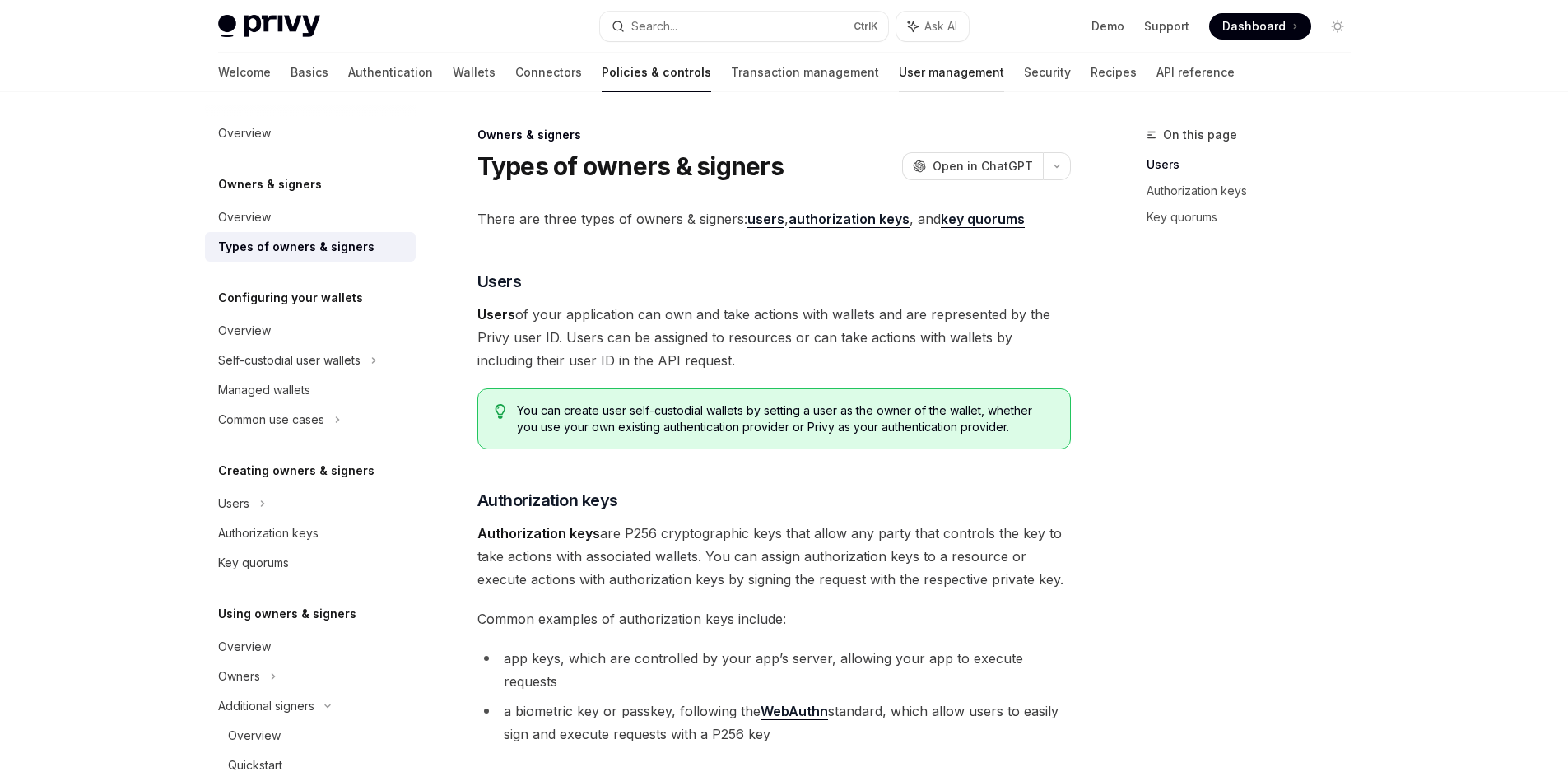
click at [899, 71] on link "User management" at bounding box center [951, 72] width 105 height 40
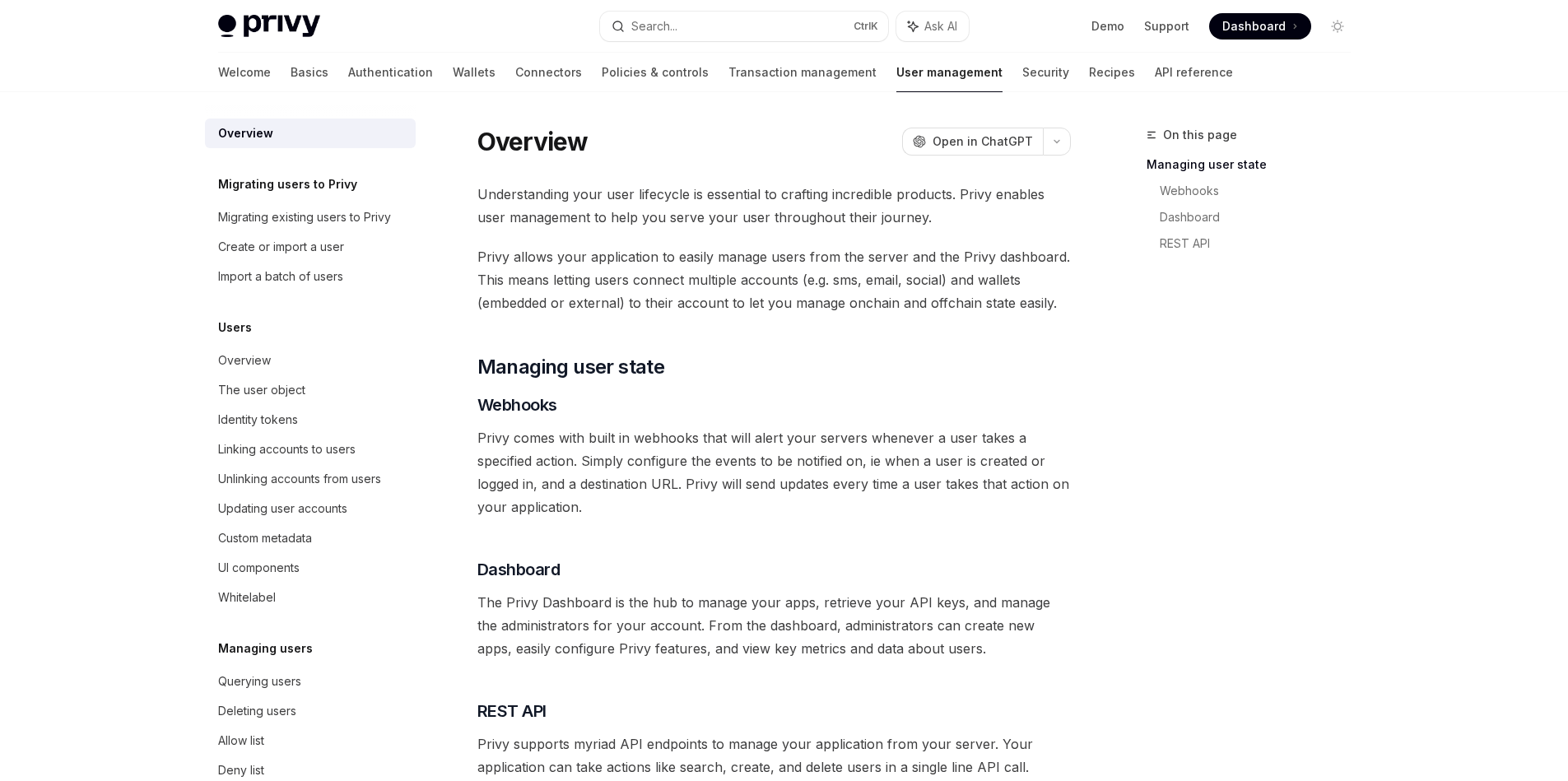
click at [992, 191] on span "Understanding your user lifecycle is essential to crafting incredible products.…" at bounding box center [773, 205] width 594 height 46
click at [980, 191] on span "Understanding your user lifecycle is essential to crafting incredible products.…" at bounding box center [773, 205] width 594 height 46
click at [982, 195] on span "Understanding your user lifecycle is essential to crafting incredible products.…" at bounding box center [773, 205] width 594 height 46
click at [972, 204] on div at bounding box center [972, 204] width 0 height 0
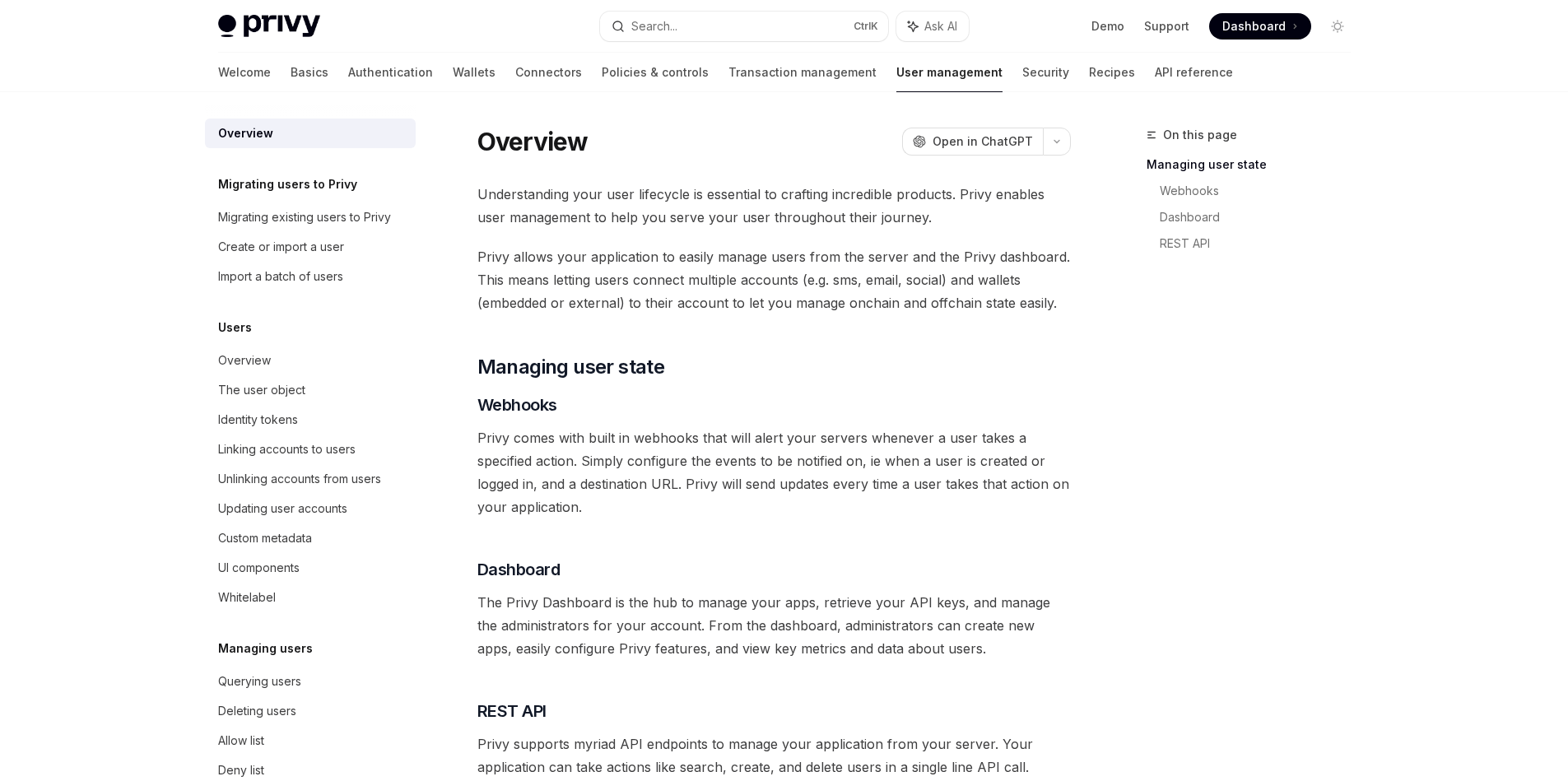
click at [711, 240] on div "Understanding your user lifecycle is essential to crafting incredible products.…" at bounding box center [773, 480] width 594 height 596
click at [990, 195] on span "Understanding your user lifecycle is essential to crafting incredible products.…" at bounding box center [773, 205] width 594 height 46
click at [960, 200] on span "Understanding your user lifecycle is essential to crafting incredible products.…" at bounding box center [773, 205] width 594 height 46
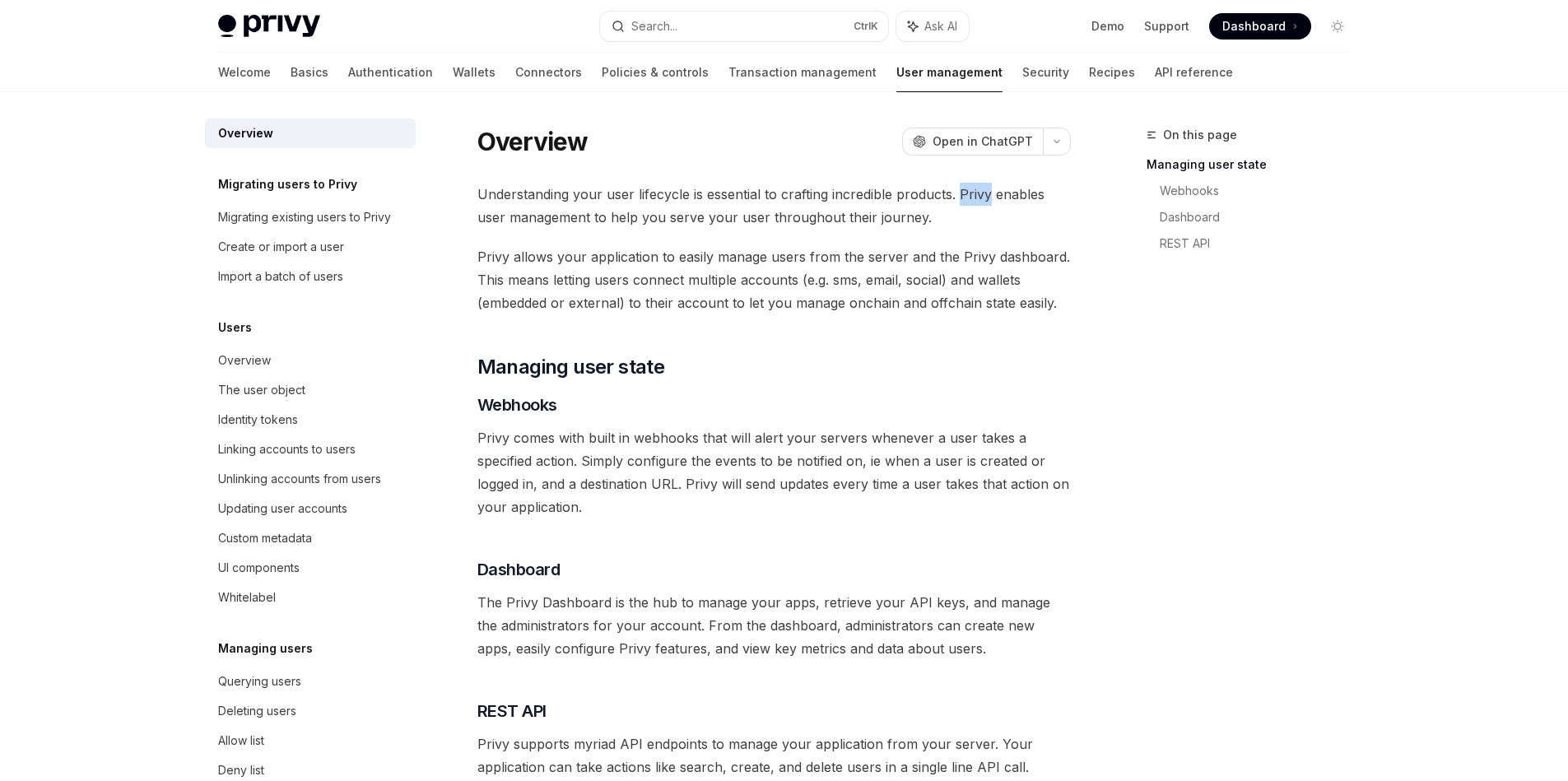
click at [960, 200] on span "Understanding your user lifecycle is essential to crafting incredible products.…" at bounding box center [773, 205] width 594 height 46
click at [482, 440] on span "Privy comes with built in webhooks that will alert your servers whenever a user…" at bounding box center [773, 472] width 594 height 93
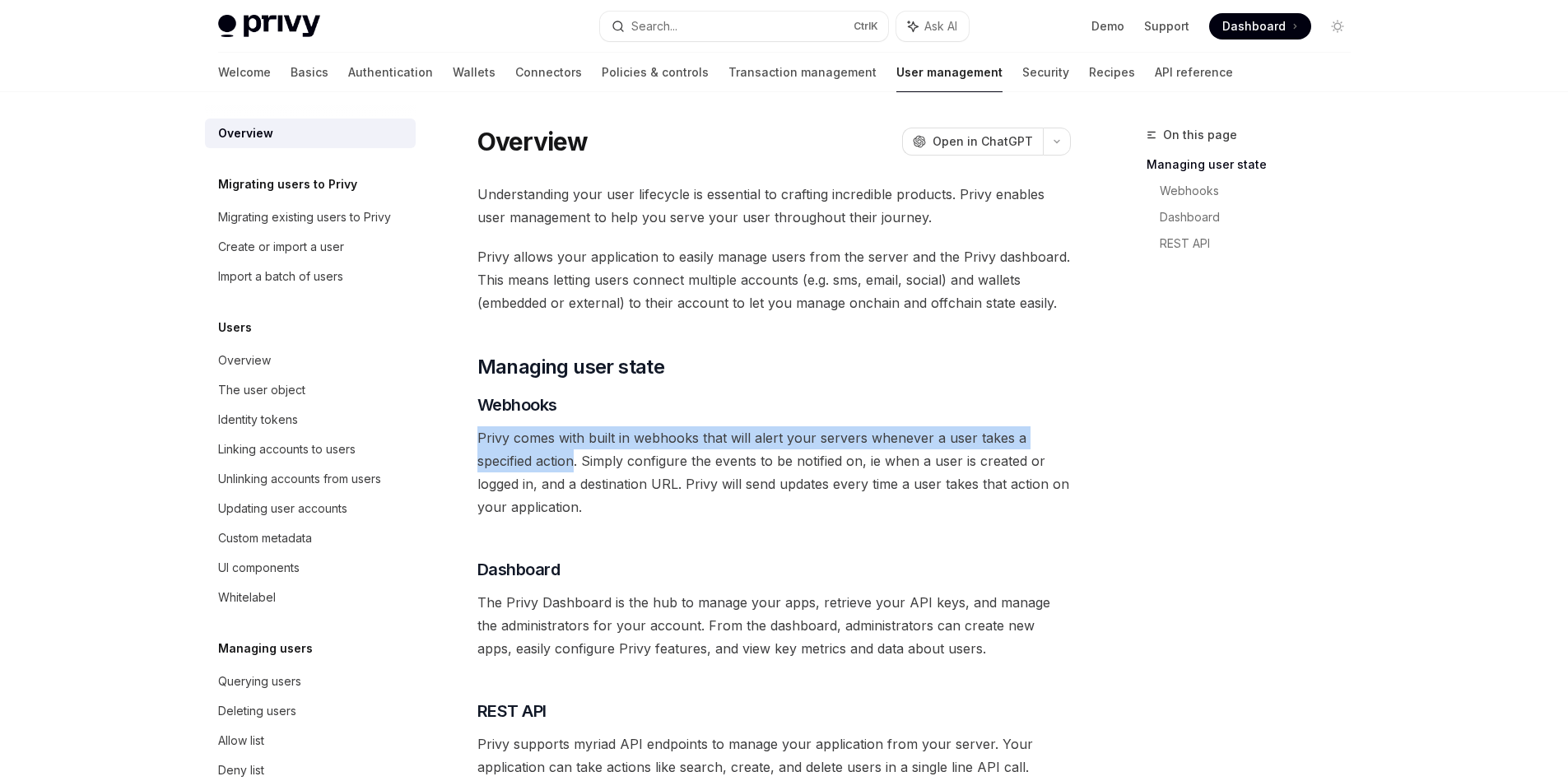
drag, startPoint x: 482, startPoint y: 440, endPoint x: 565, endPoint y: 453, distance: 84.0
click at [565, 453] on span "Privy comes with built in webhooks that will alert your servers whenever a user…" at bounding box center [773, 472] width 594 height 93
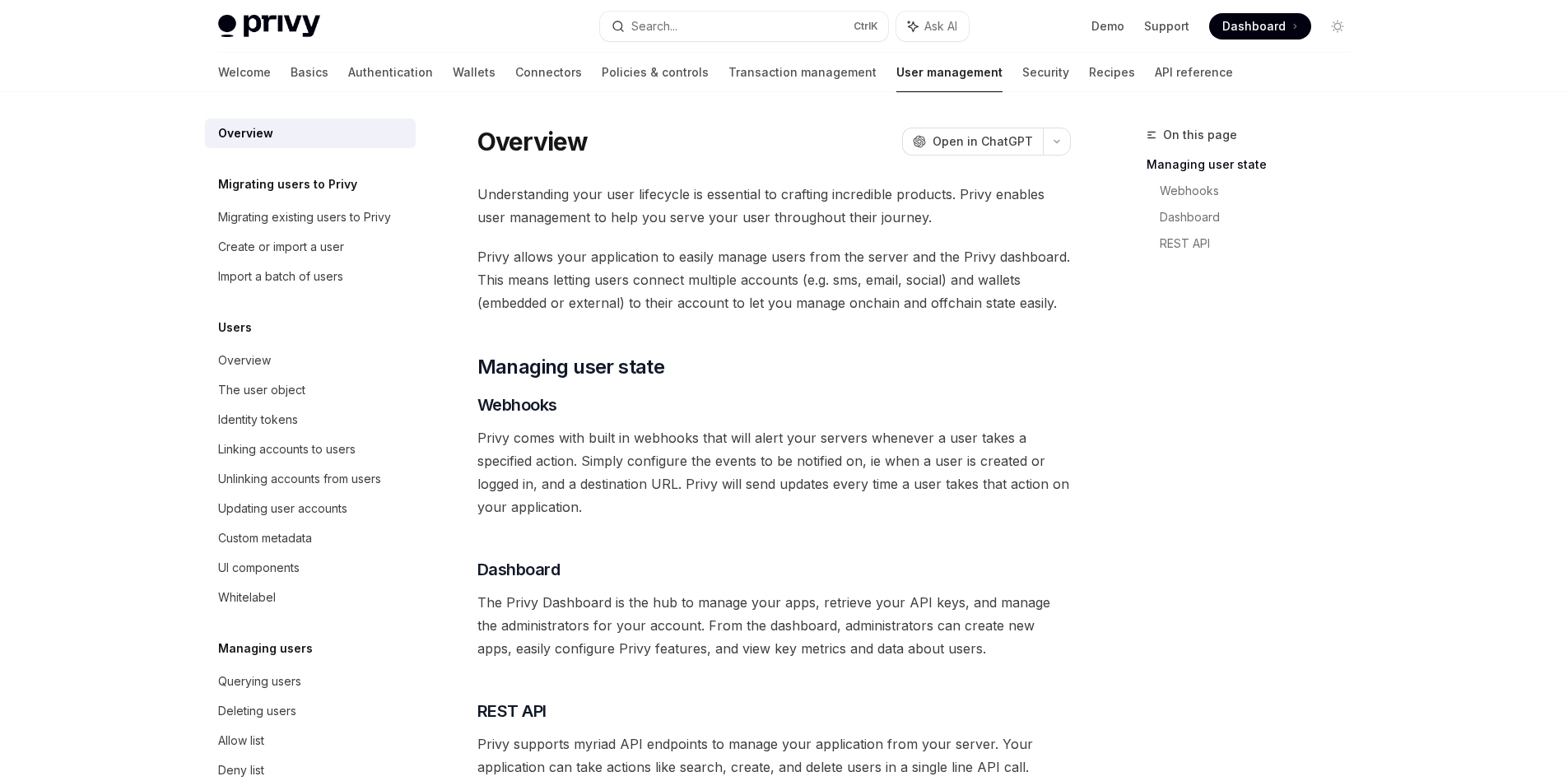
click at [587, 461] on span "Privy comes with built in webhooks that will alert your servers whenever a user…" at bounding box center [773, 472] width 594 height 93
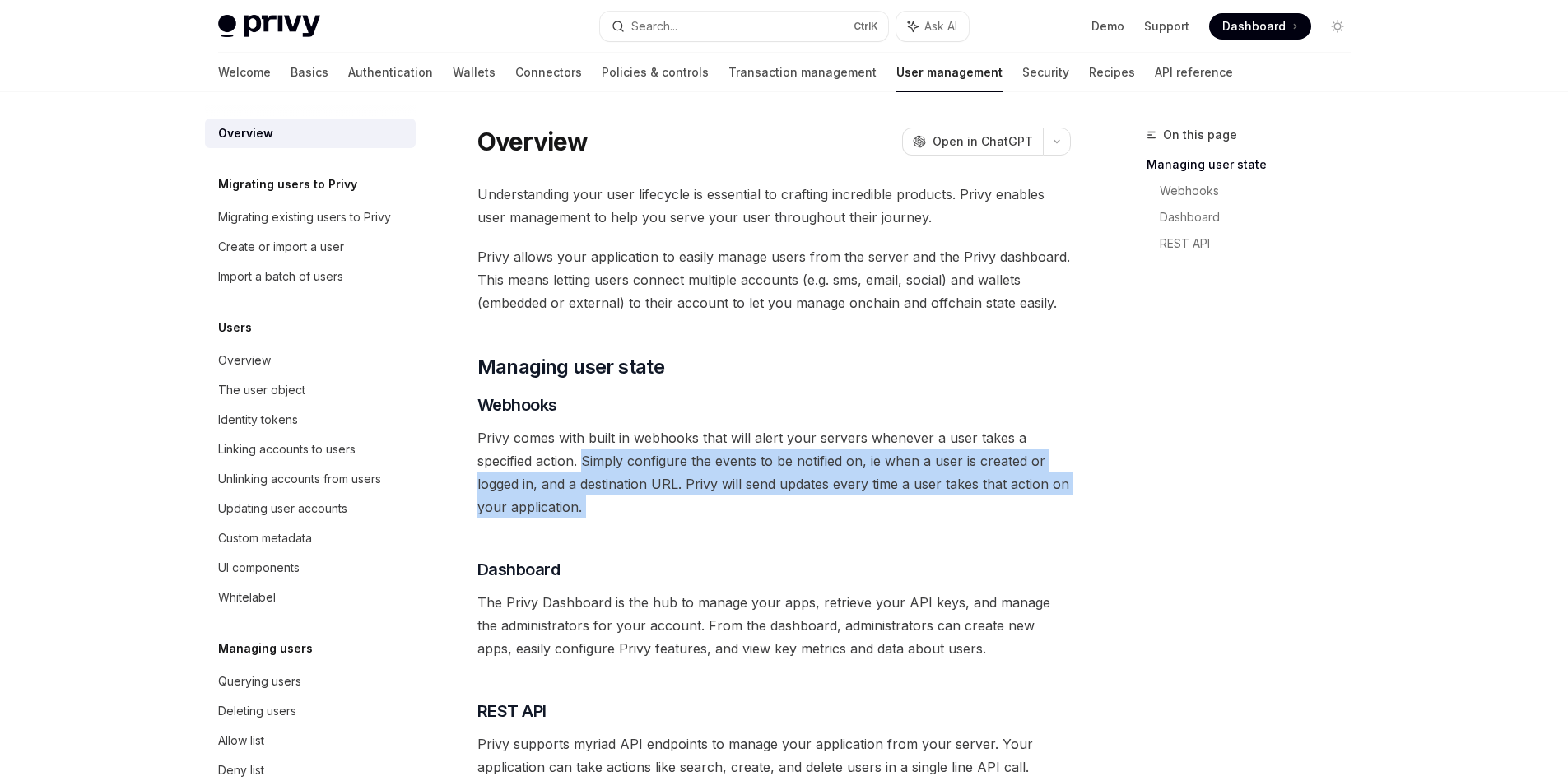
drag, startPoint x: 587, startPoint y: 461, endPoint x: 580, endPoint y: 506, distance: 45.5
click at [580, 506] on span "Privy comes with built in webhooks that will alert your servers whenever a user…" at bounding box center [773, 472] width 594 height 93
click at [570, 516] on div at bounding box center [570, 516] width 0 height 0
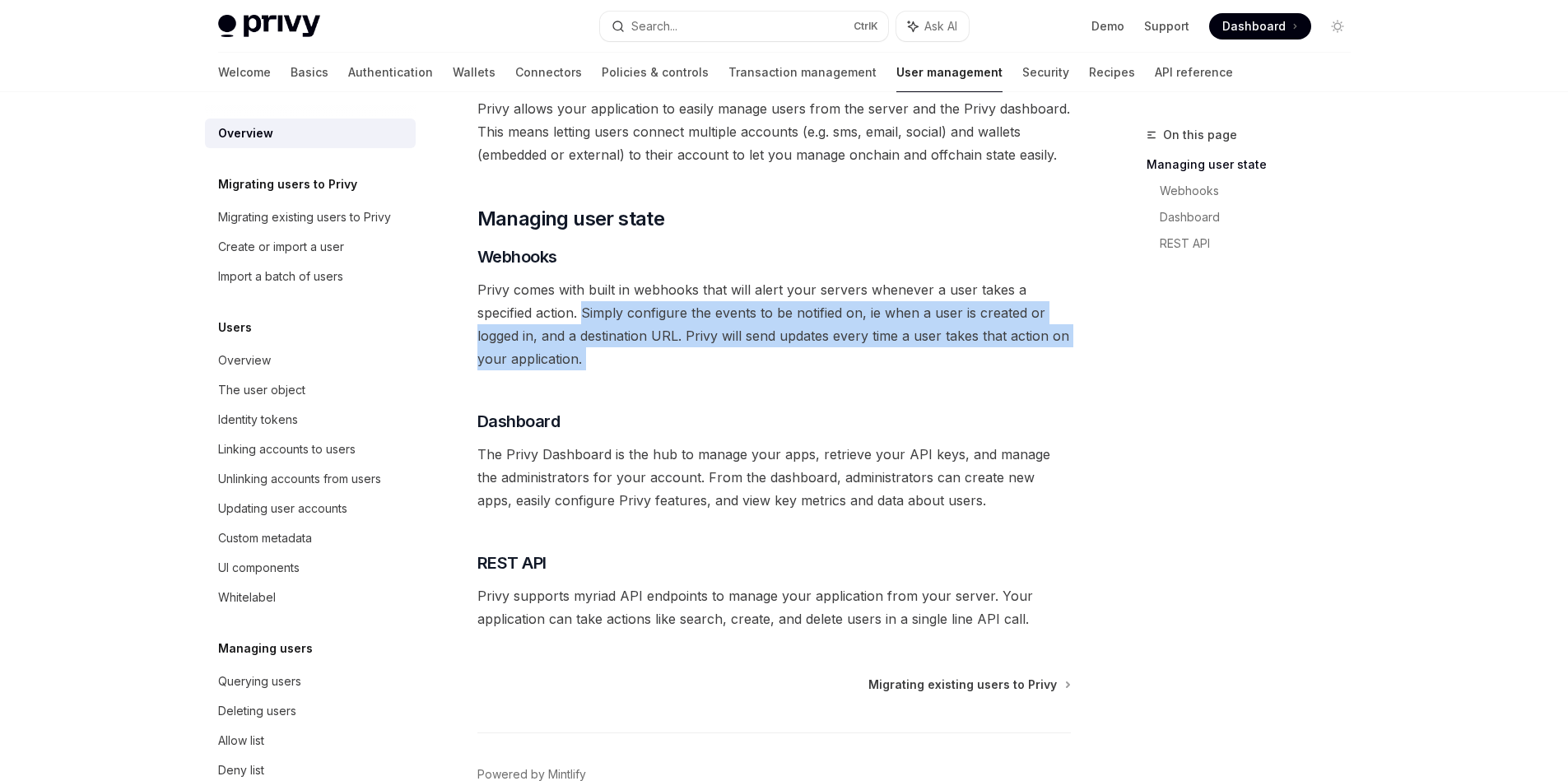
scroll to position [242, 0]
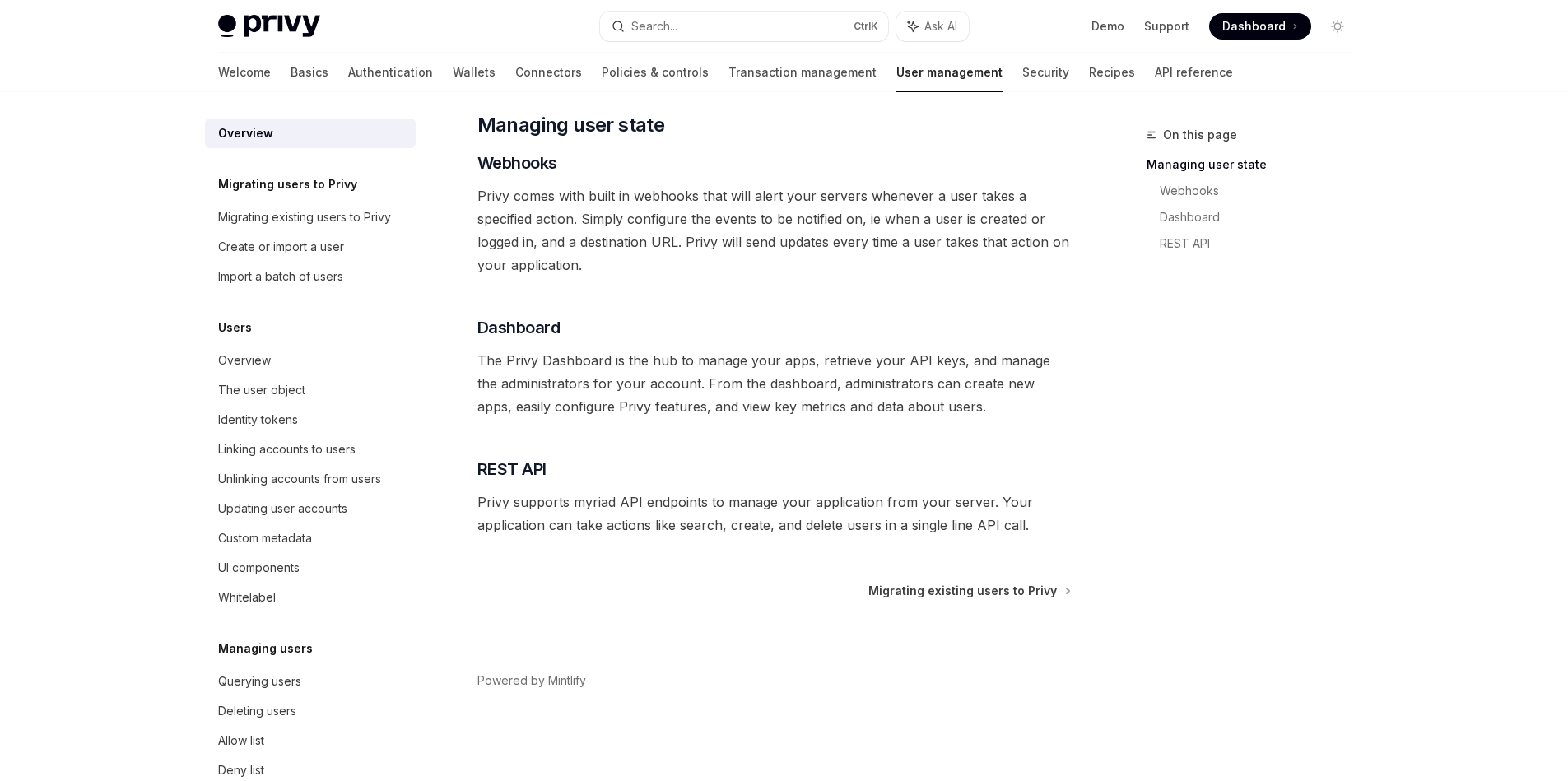
click at [646, 436] on div "Understanding your user lifecycle is essential to crafting incredible products.…" at bounding box center [773, 239] width 594 height 596
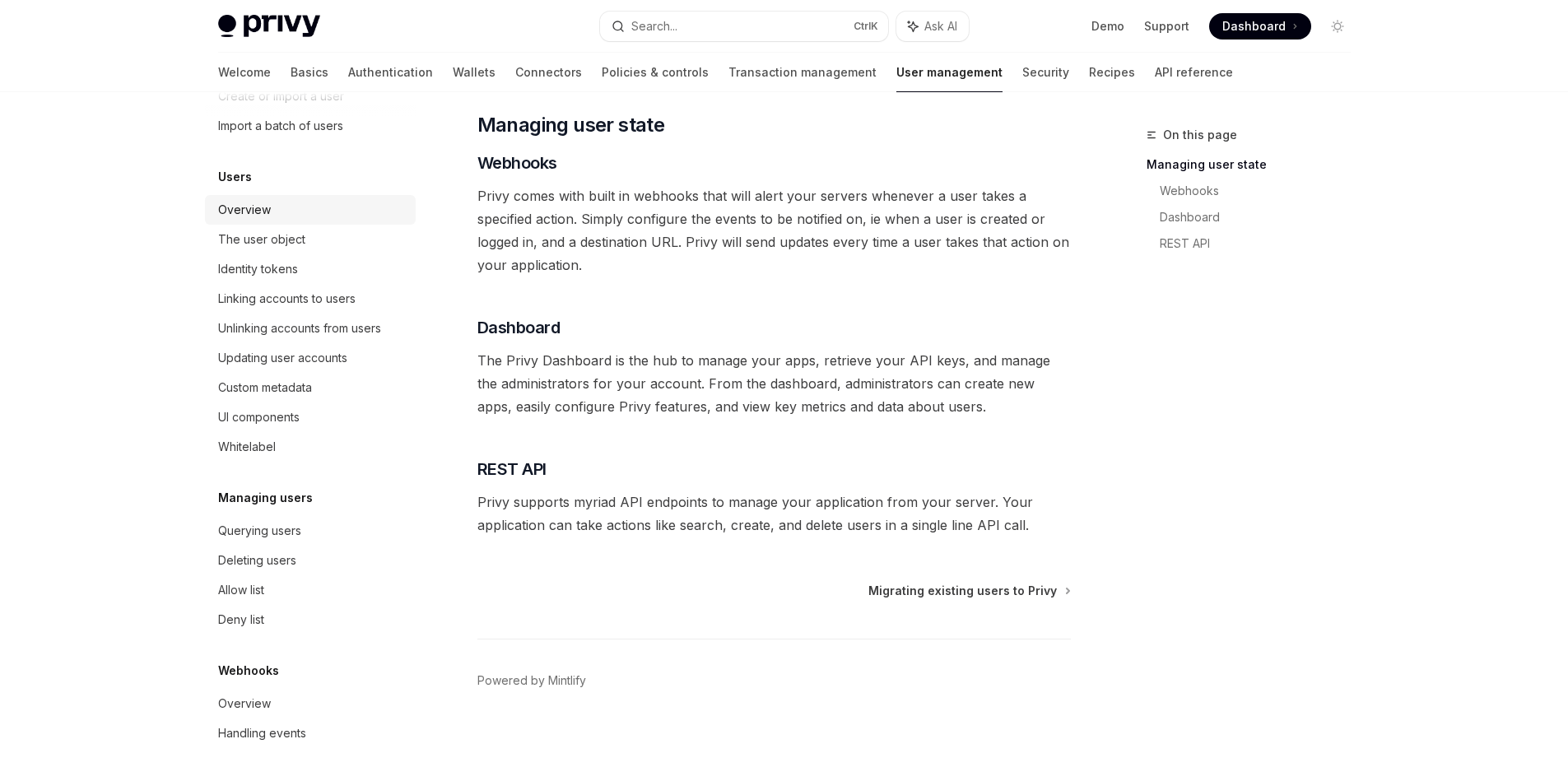
scroll to position [3, 0]
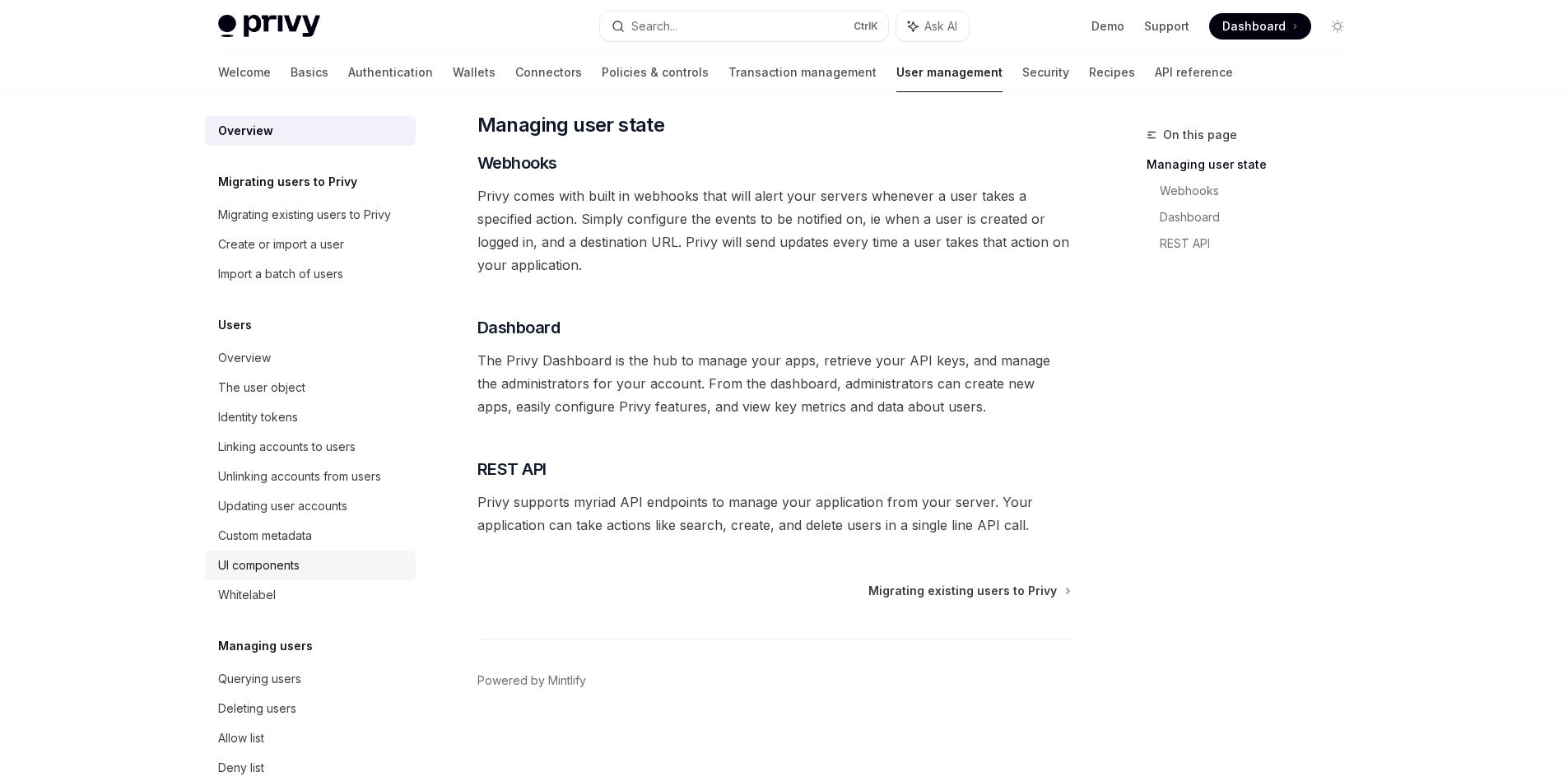
click at [289, 572] on div "UI components" at bounding box center [258, 565] width 81 height 19
type textarea "*"
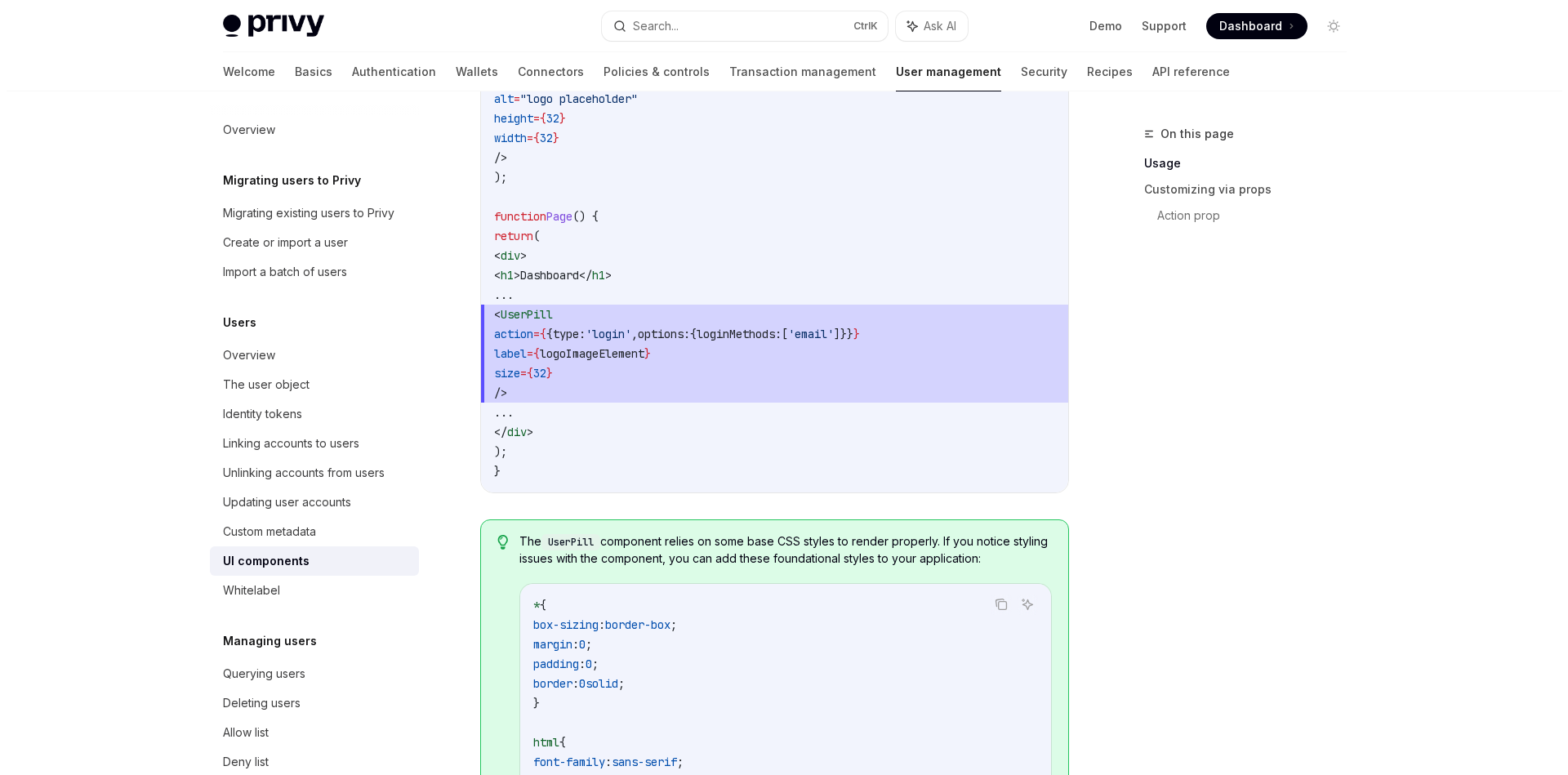
scroll to position [1101, 0]
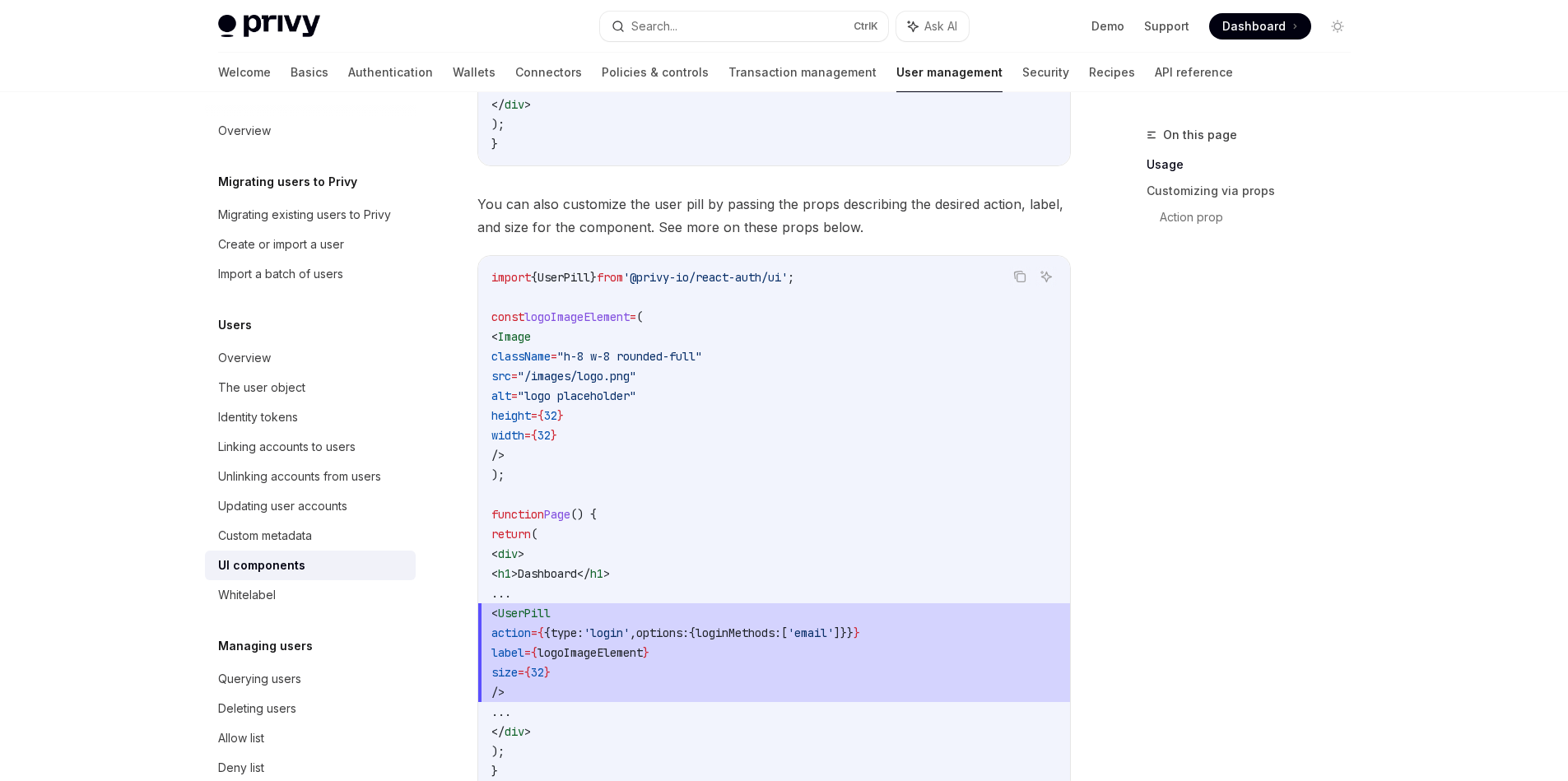
click at [516, 277] on span "import" at bounding box center [511, 277] width 40 height 15
drag, startPoint x: 516, startPoint y: 277, endPoint x: 892, endPoint y: 268, distance: 376.1
click at [892, 268] on code "import { UserPill } from '@privy-io/react-auth/ui' ; const logoImageElement = (…" at bounding box center [773, 524] width 565 height 513
copy code "import { UserPill } from '@privy-io/react-auth/ui' ;"
drag, startPoint x: 546, startPoint y: 696, endPoint x: 483, endPoint y: 608, distance: 108.2
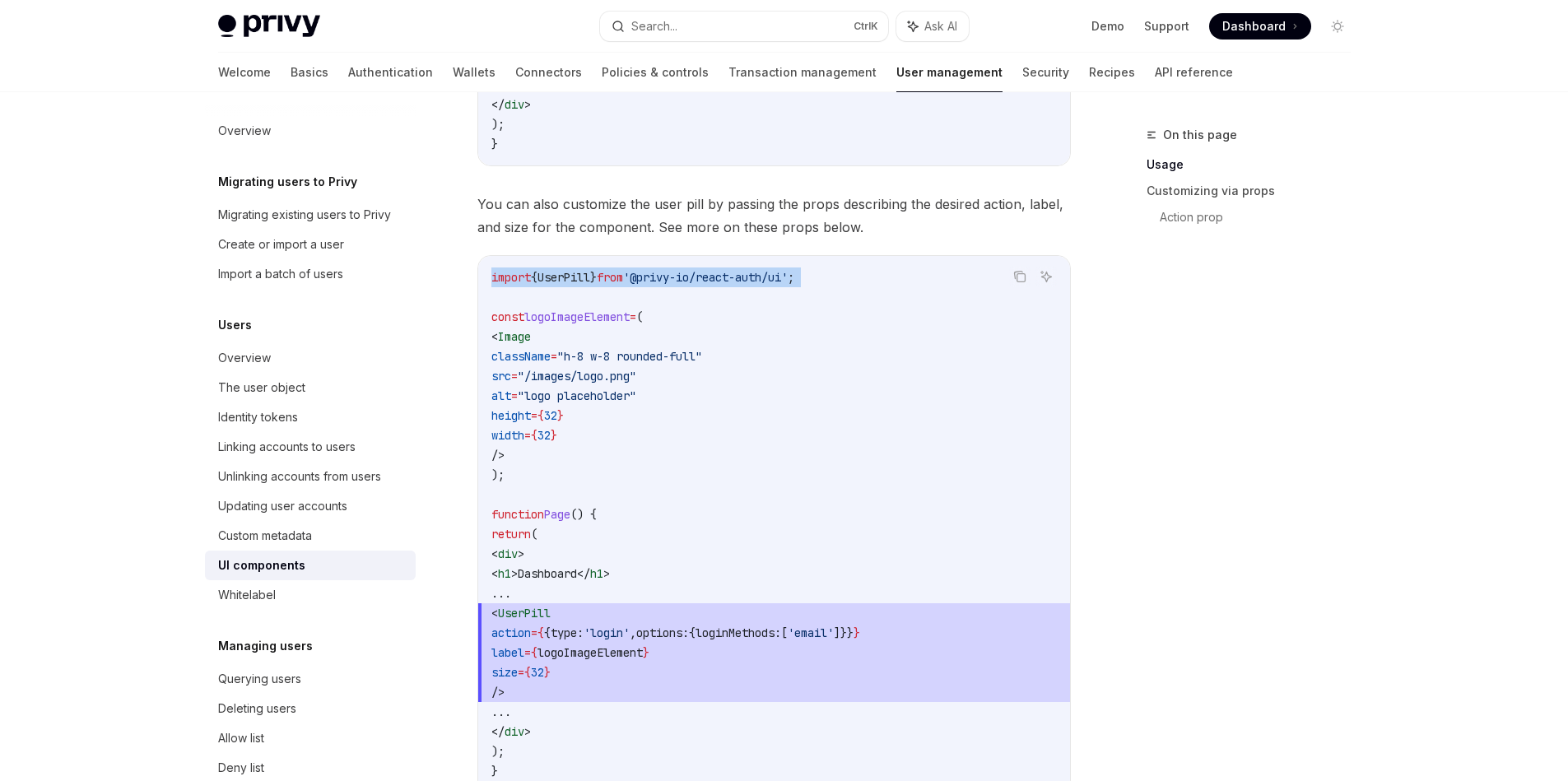
click at [491, 608] on code "import { UserPill } from '@privy-io/react-auth/ui' ; const logoImageElement = (…" at bounding box center [773, 524] width 565 height 513
copy code "< UserPill action = { { type: 'login' , options: { loginMethods: [ 'email' ]}} …"
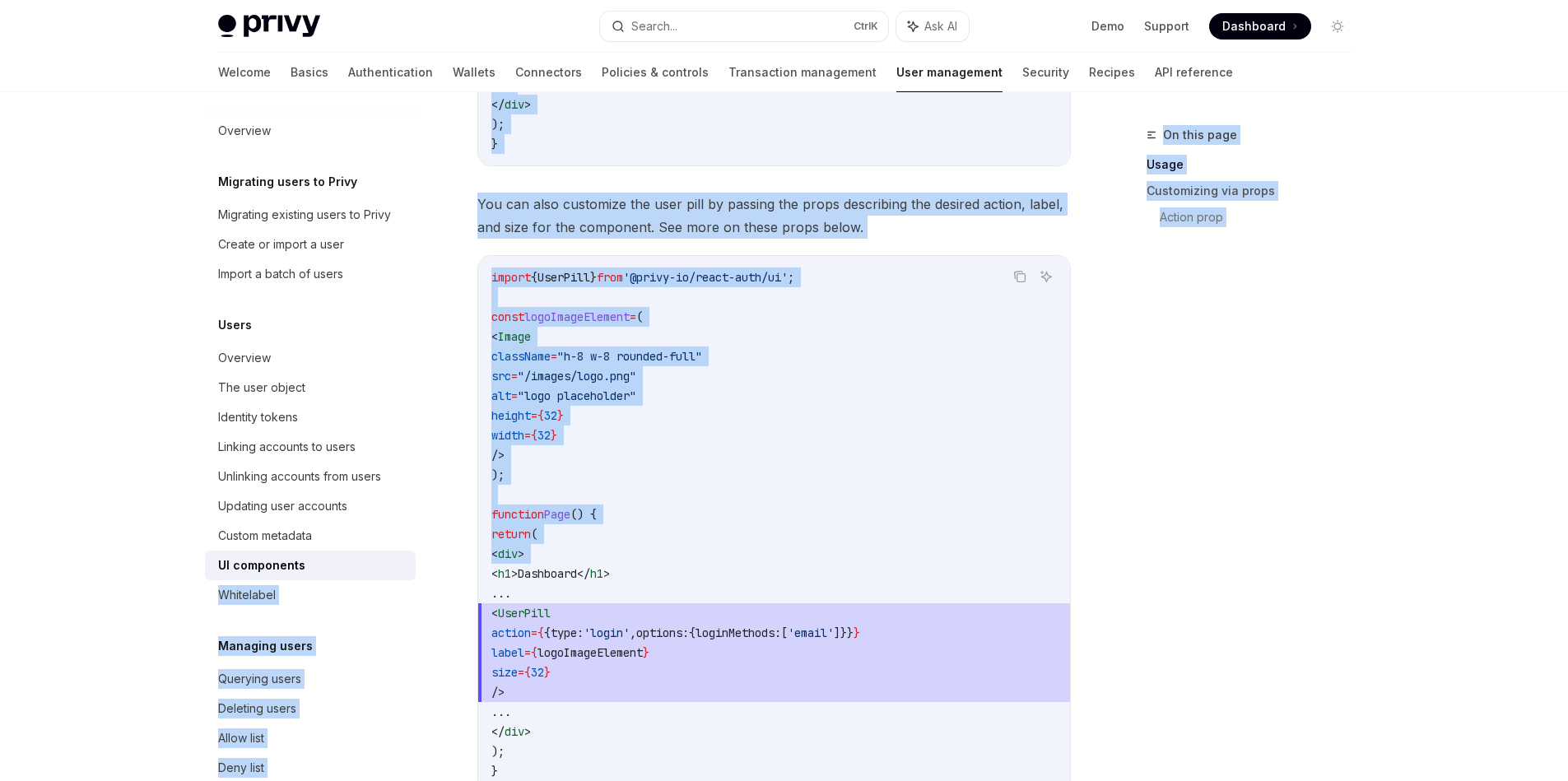
drag, startPoint x: 197, startPoint y: 571, endPoint x: 261, endPoint y: 575, distance: 64.1
click at [261, 575] on div "Overview Migrating users to Privy Migrating existing users to Privy Create or i…" at bounding box center [785, 770] width 1212 height 3575
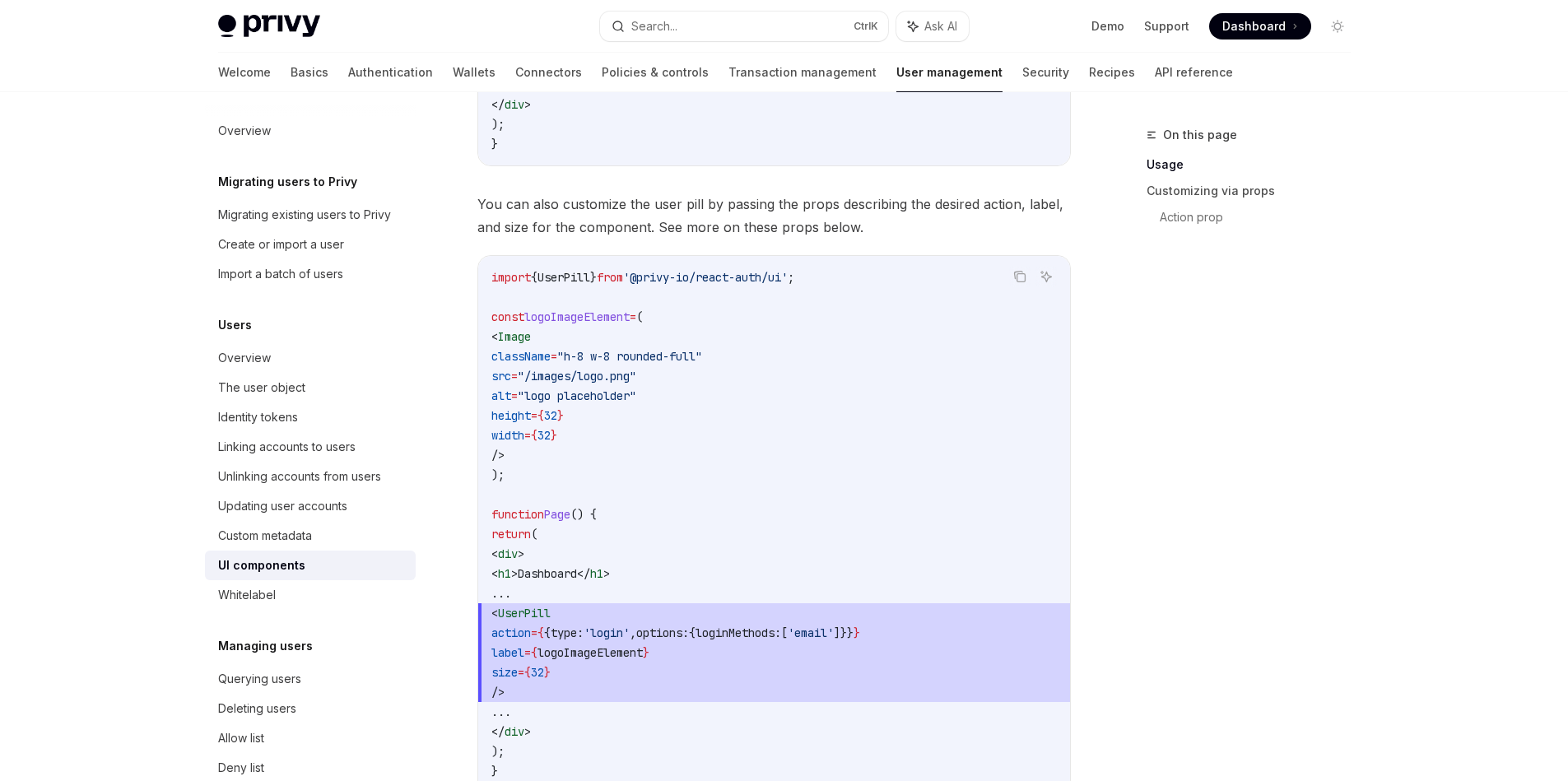
click at [59, 600] on div "Privy Docs home page Search... Ctrl K Ask AI Demo Support Dashboard Dashboard S…" at bounding box center [784, 724] width 1568 height 3667
drag, startPoint x: 409, startPoint y: 566, endPoint x: 216, endPoint y: 562, distance: 193.0
click at [216, 562] on div "Overview Migrating users to Privy Migrating existing users to Privy Create or i…" at bounding box center [323, 436] width 237 height 688
copy div "UI components"
click at [702, 21] on button "Search... Ctrl K" at bounding box center [743, 26] width 288 height 30
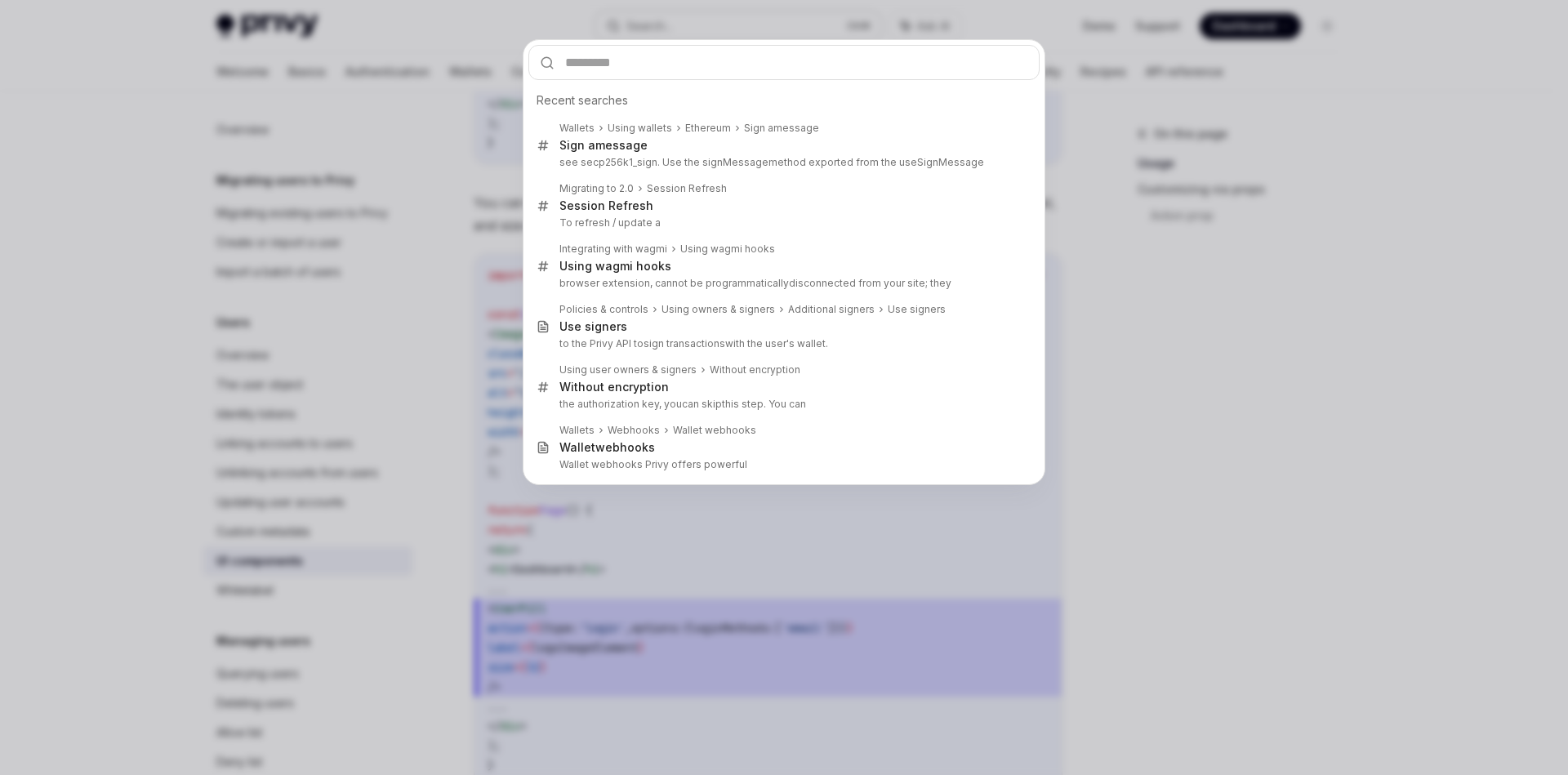
type input "**********"
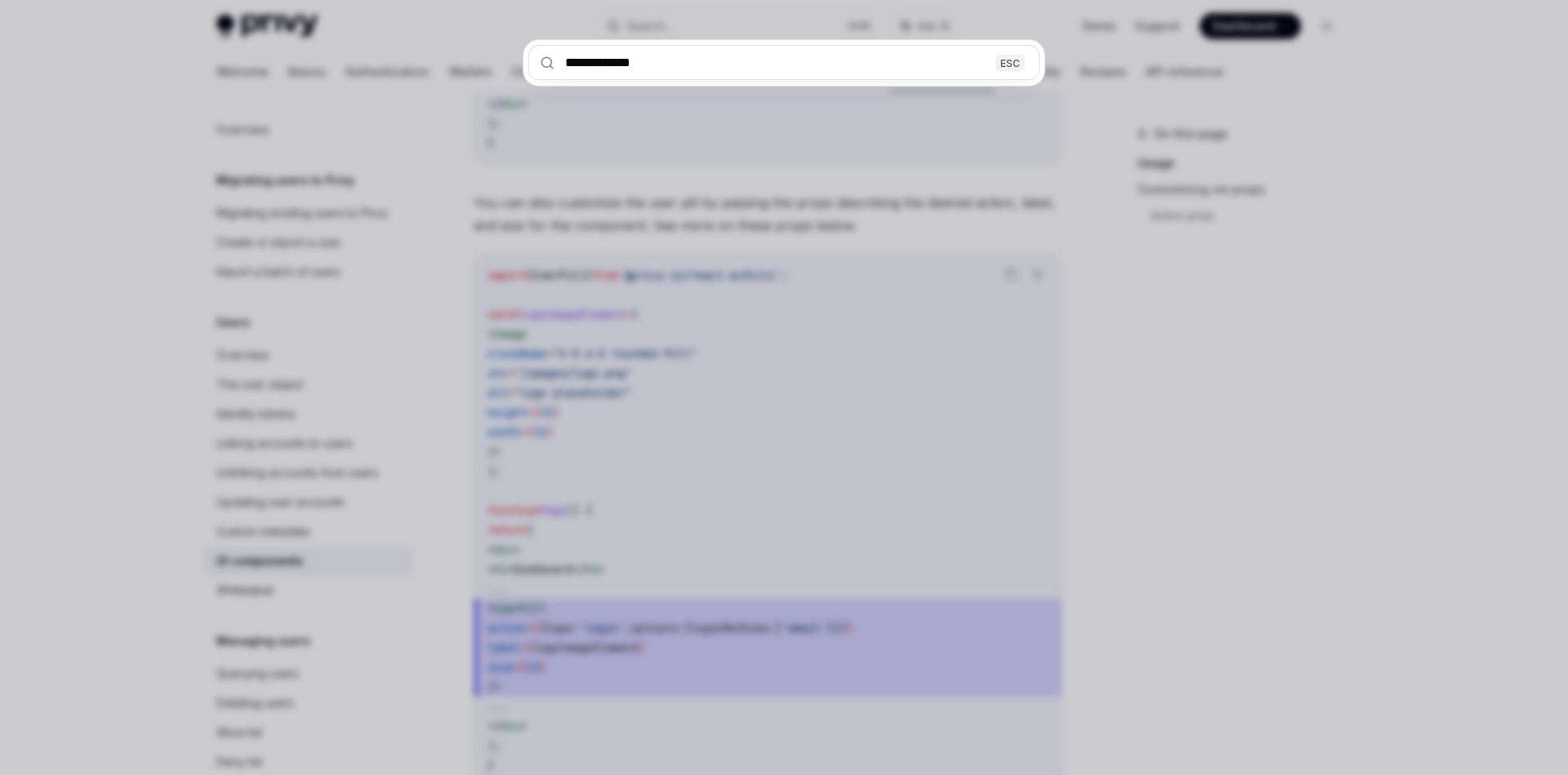
click at [937, 59] on input "**********" at bounding box center [784, 62] width 511 height 35
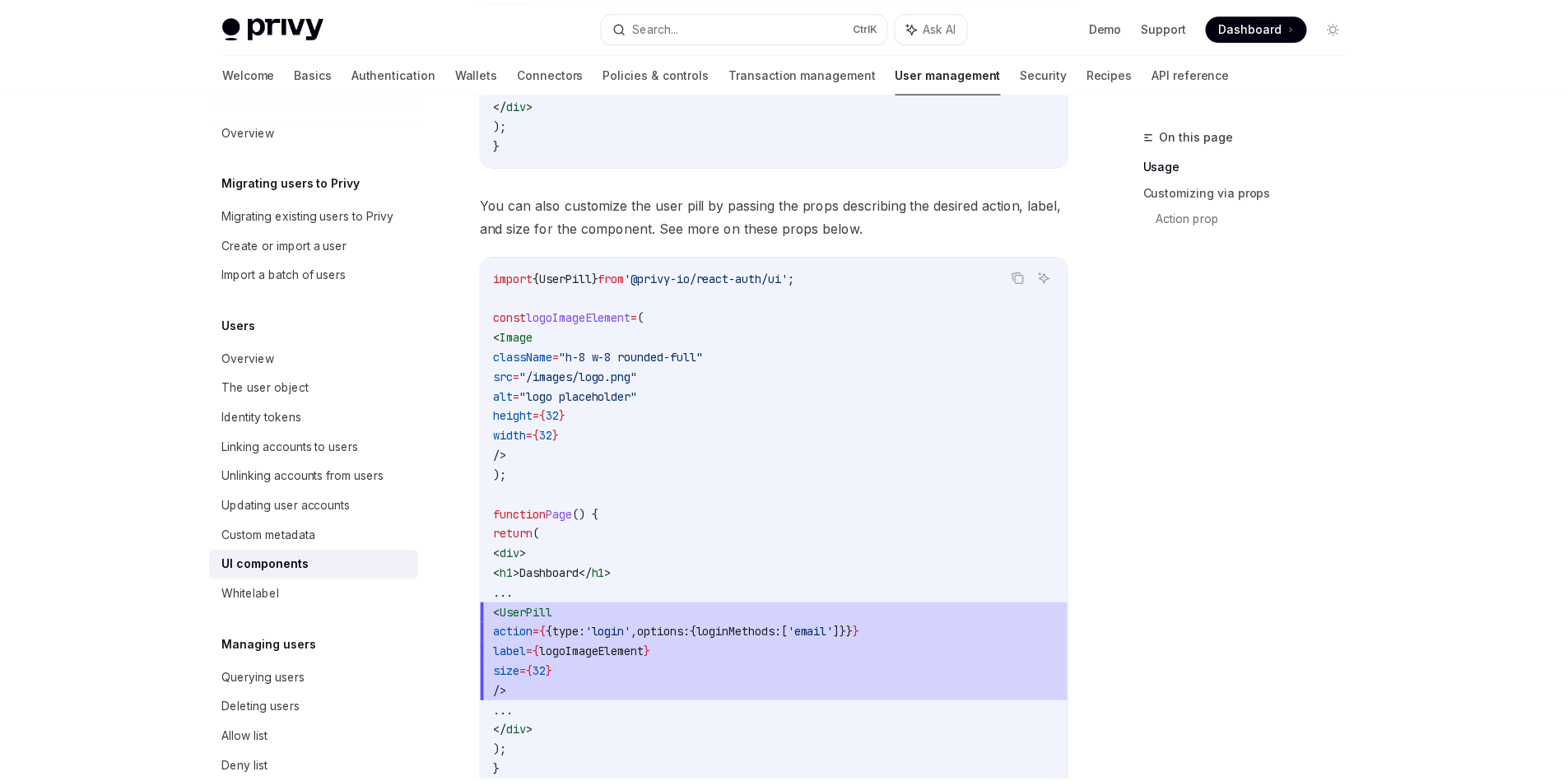
scroll to position [93, 0]
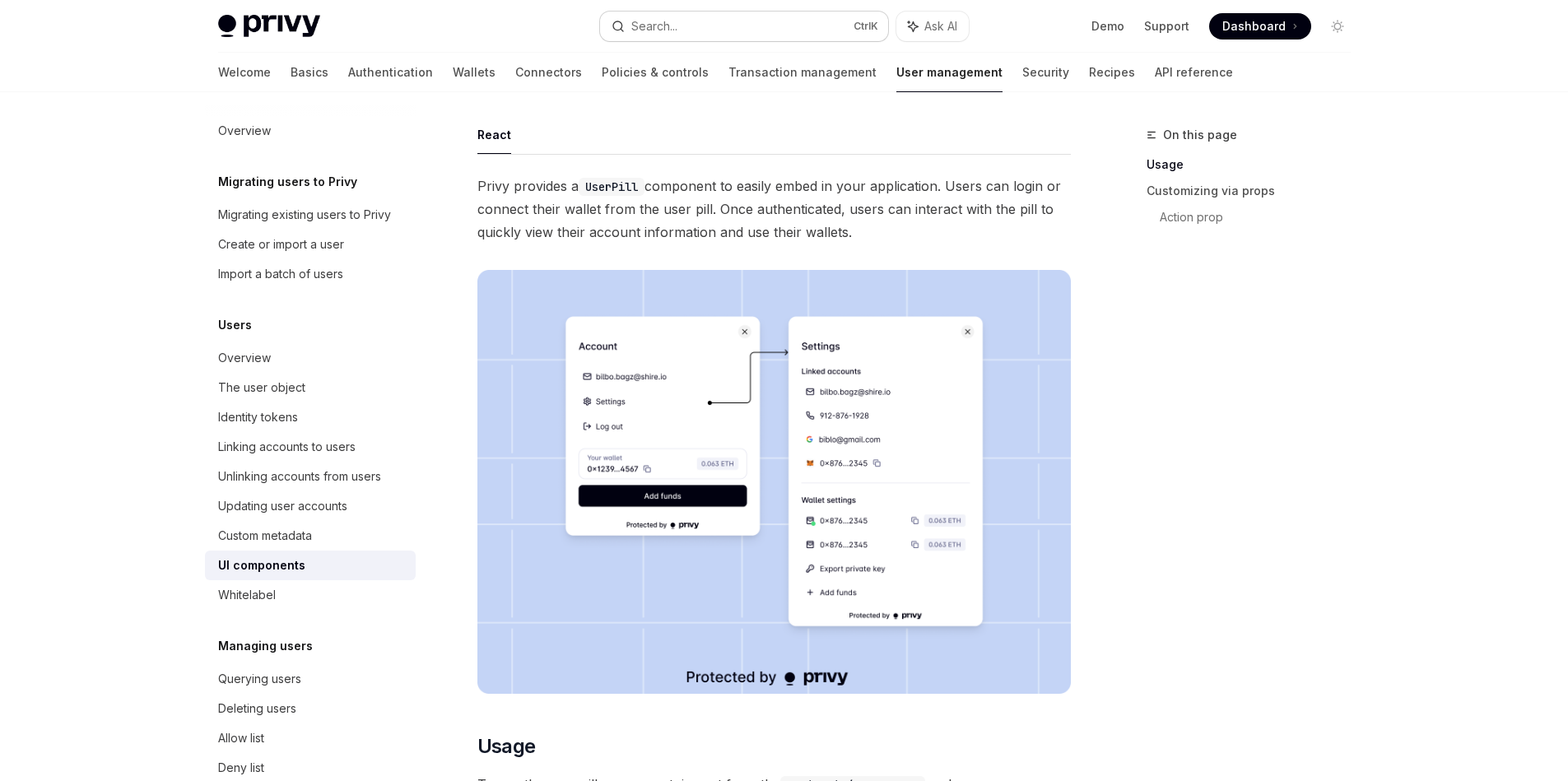
click at [802, 14] on button "Search... Ctrl K" at bounding box center [743, 26] width 288 height 30
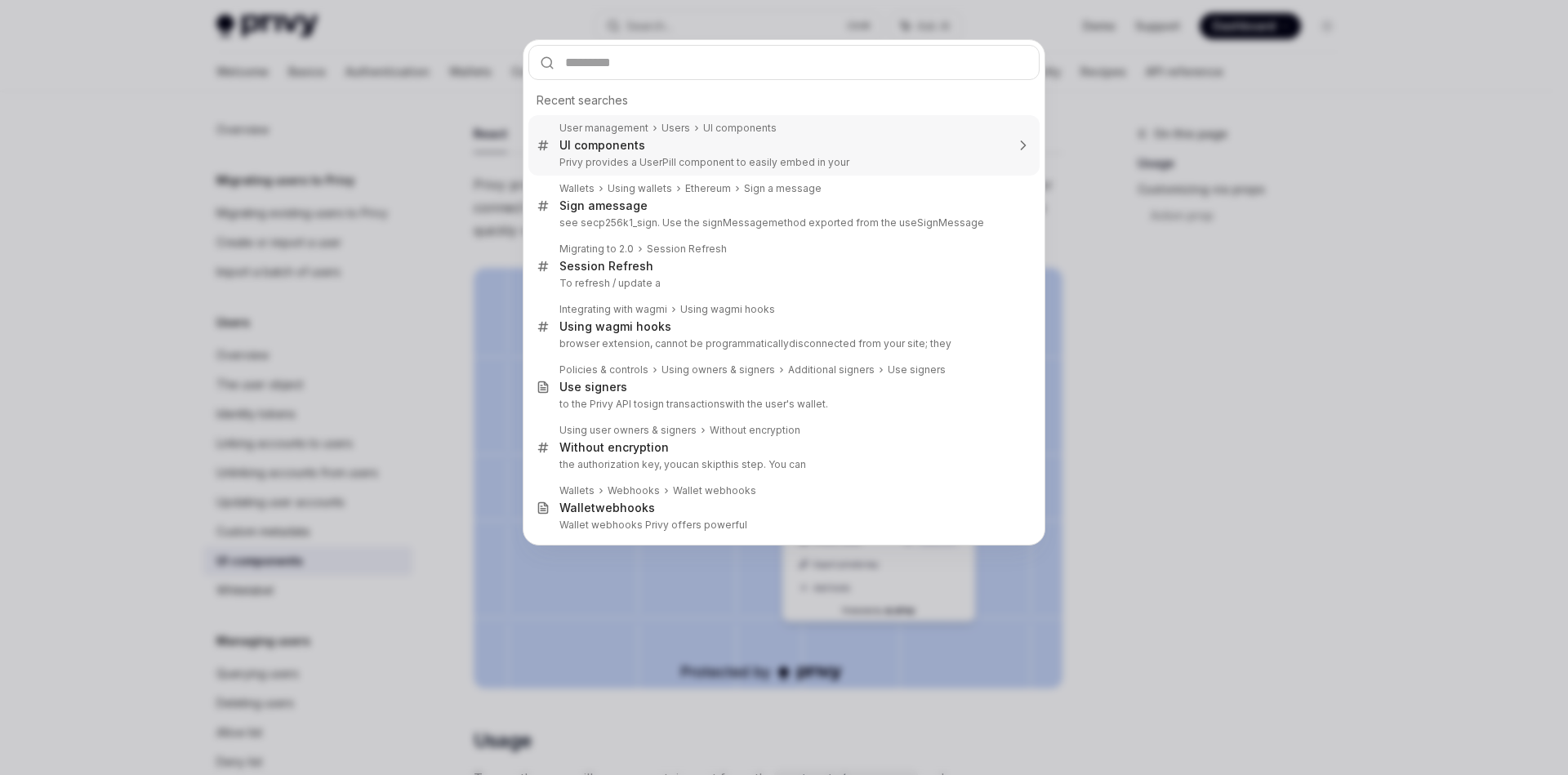
type input "**********"
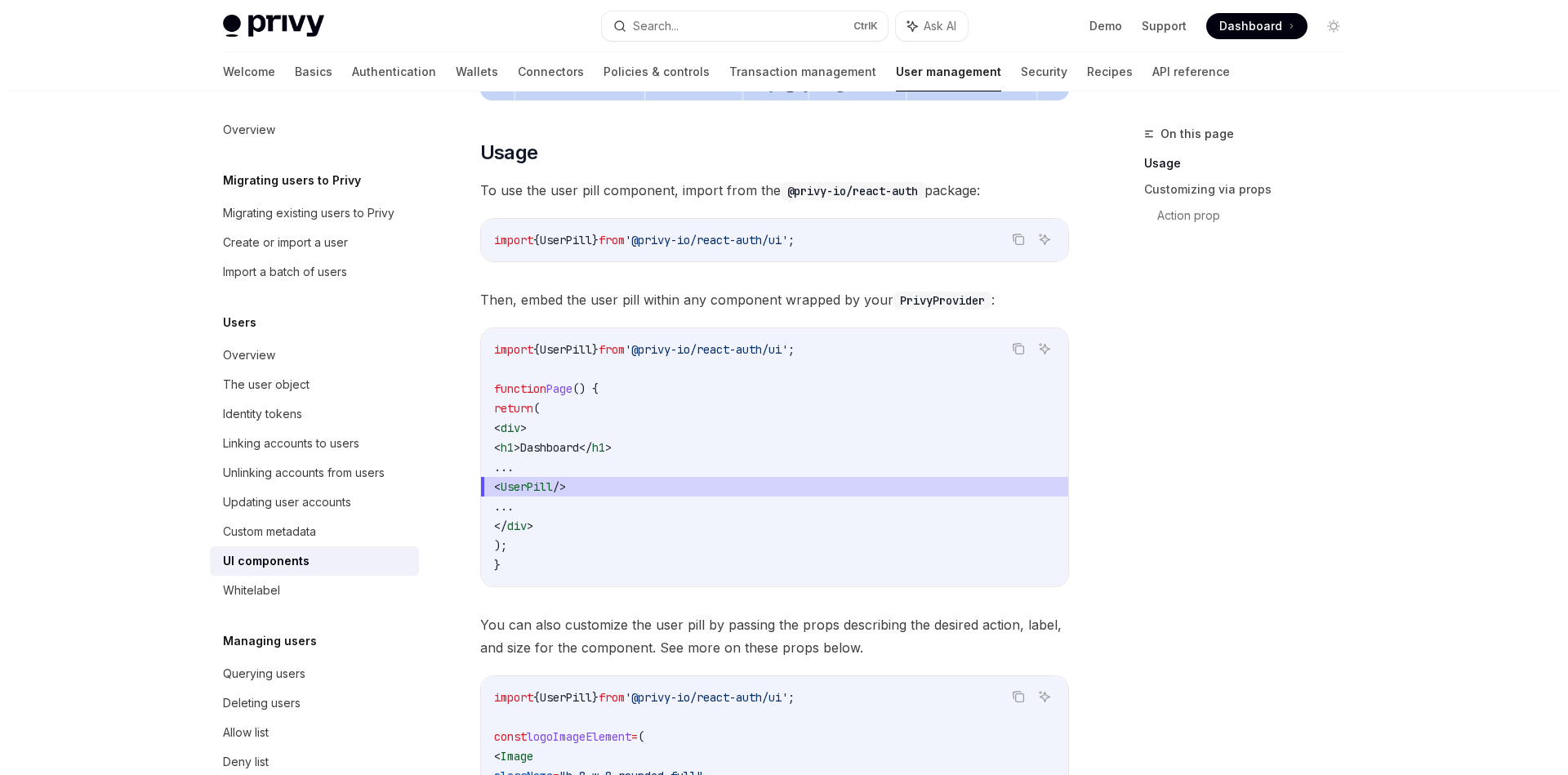
scroll to position [973, 0]
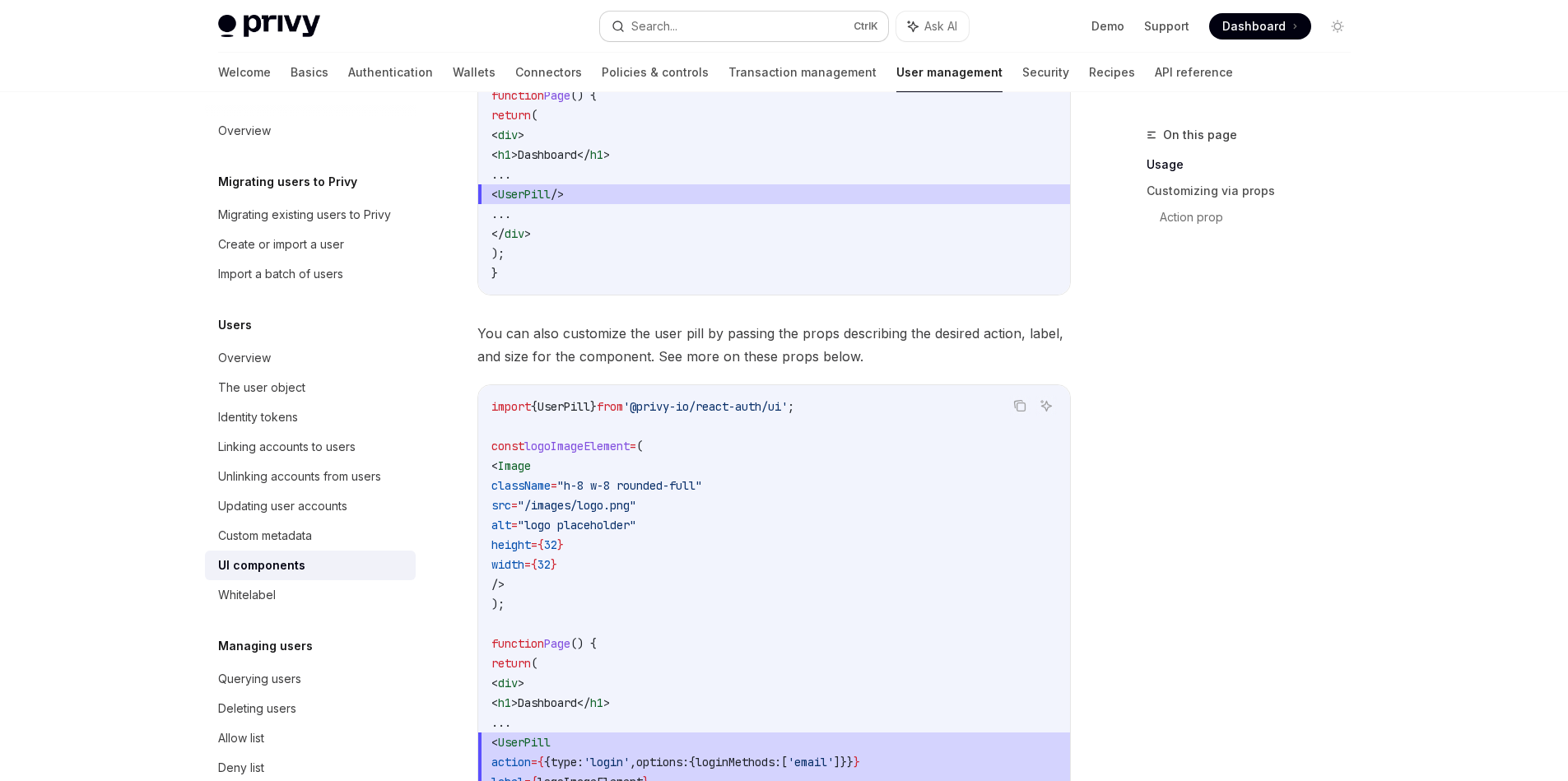
click at [730, 14] on button "Search... Ctrl K" at bounding box center [743, 26] width 288 height 30
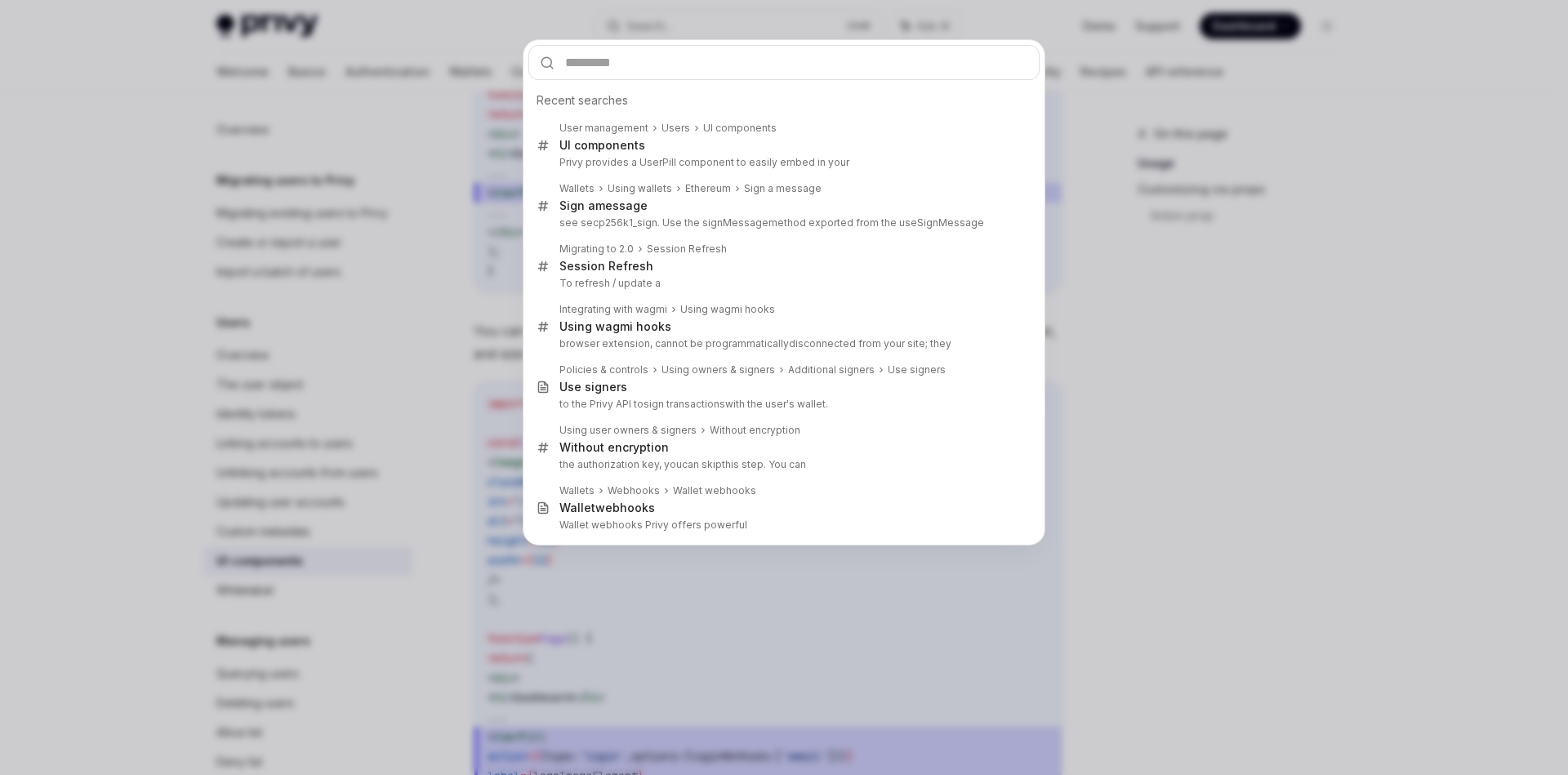
type input "**********"
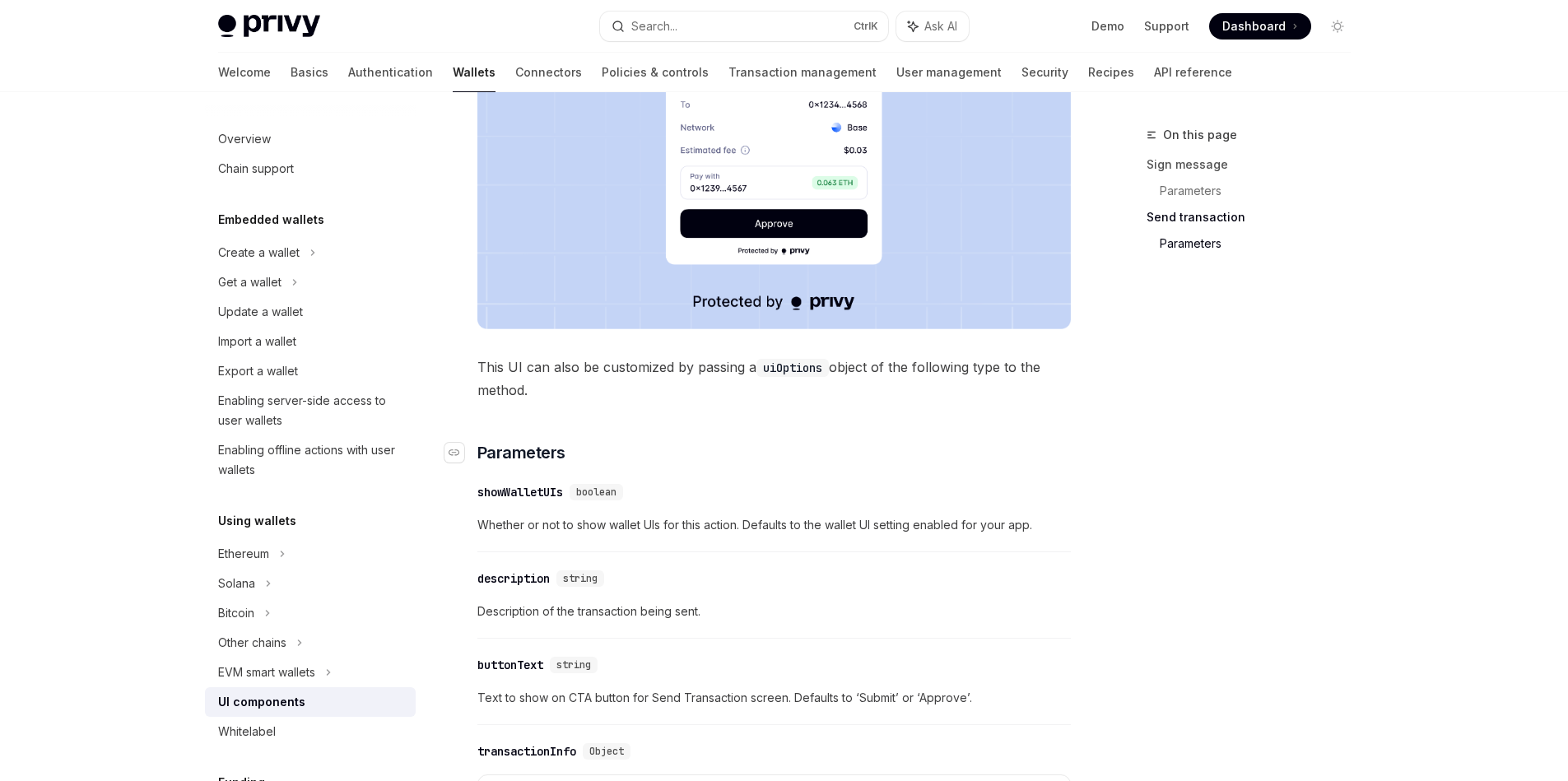
scroll to position [1777, 0]
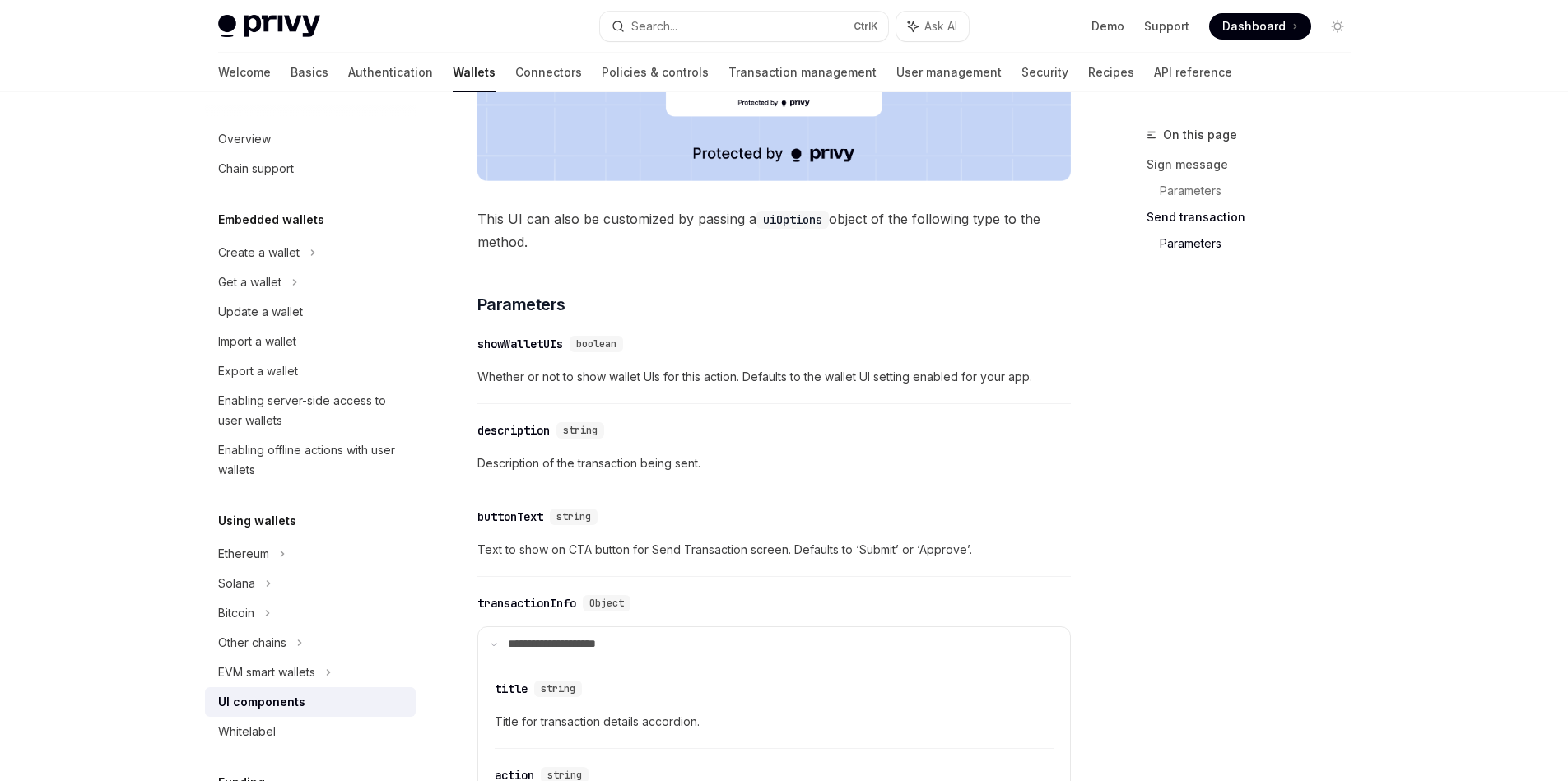
click at [512, 342] on div "showWalletUIs" at bounding box center [519, 344] width 86 height 17
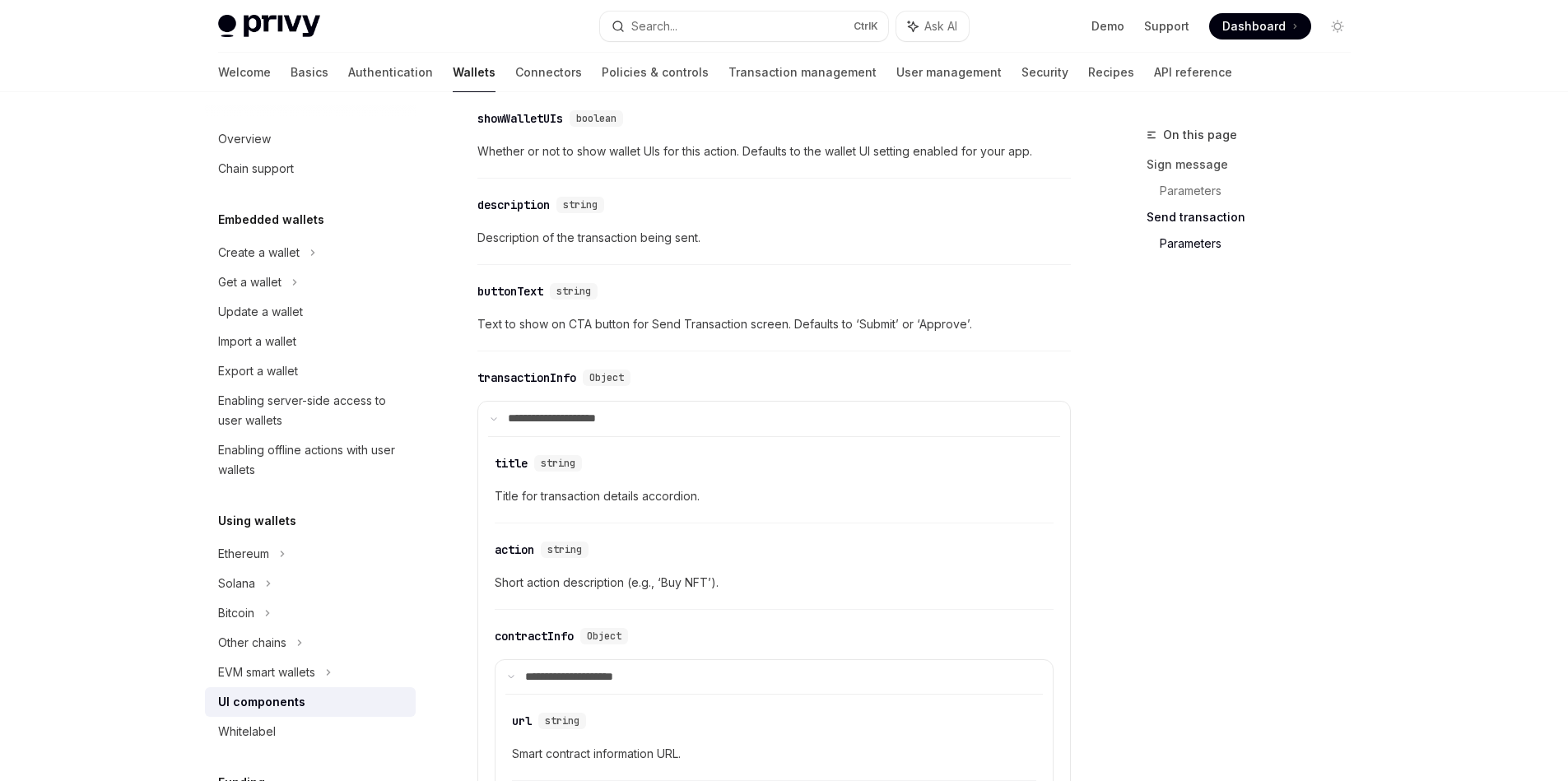
click at [512, 342] on div "​ buttonText string Text to show on CTA button for Send Transaction screen. Def…" at bounding box center [773, 312] width 594 height 78
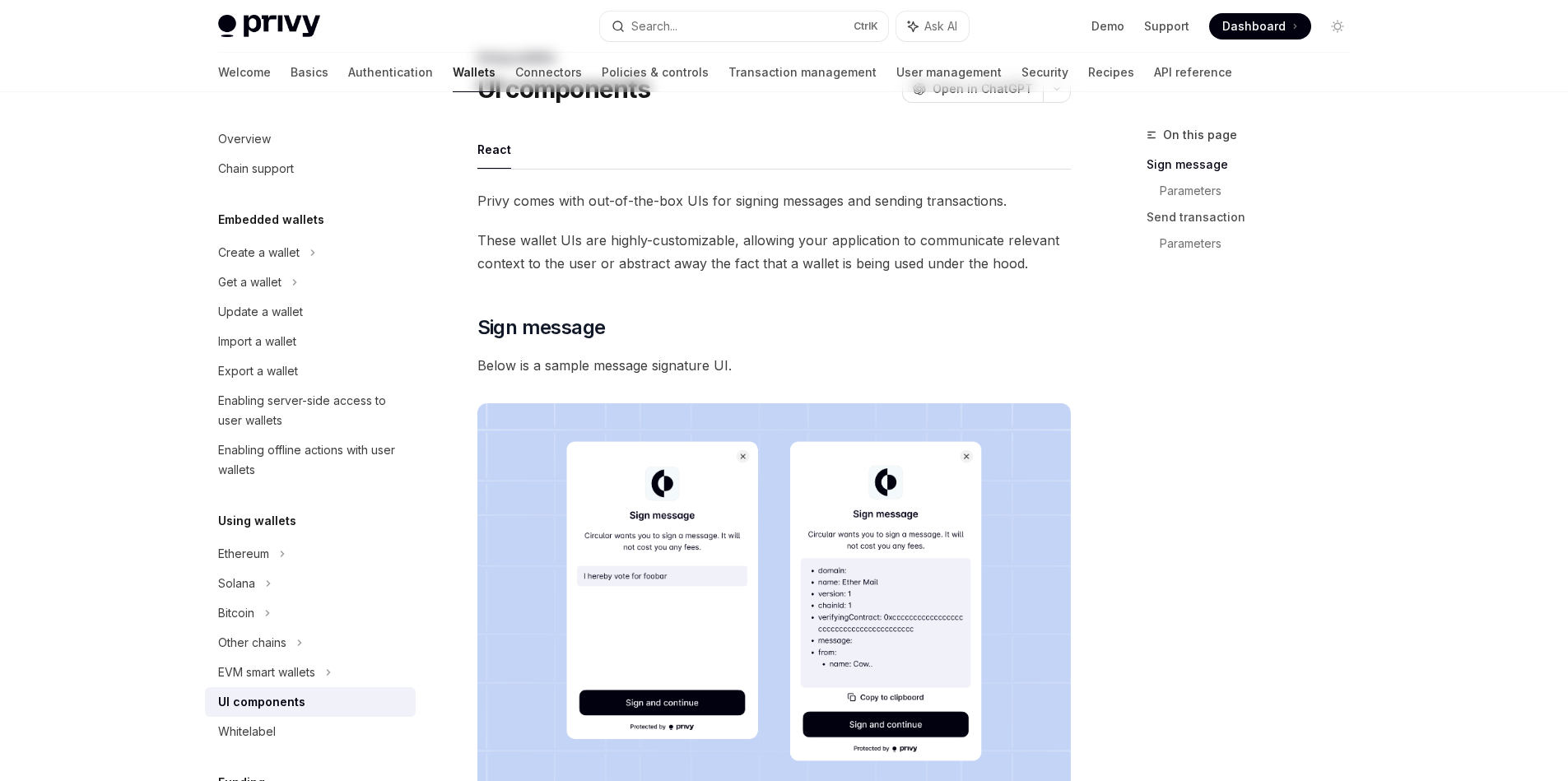
scroll to position [0, 0]
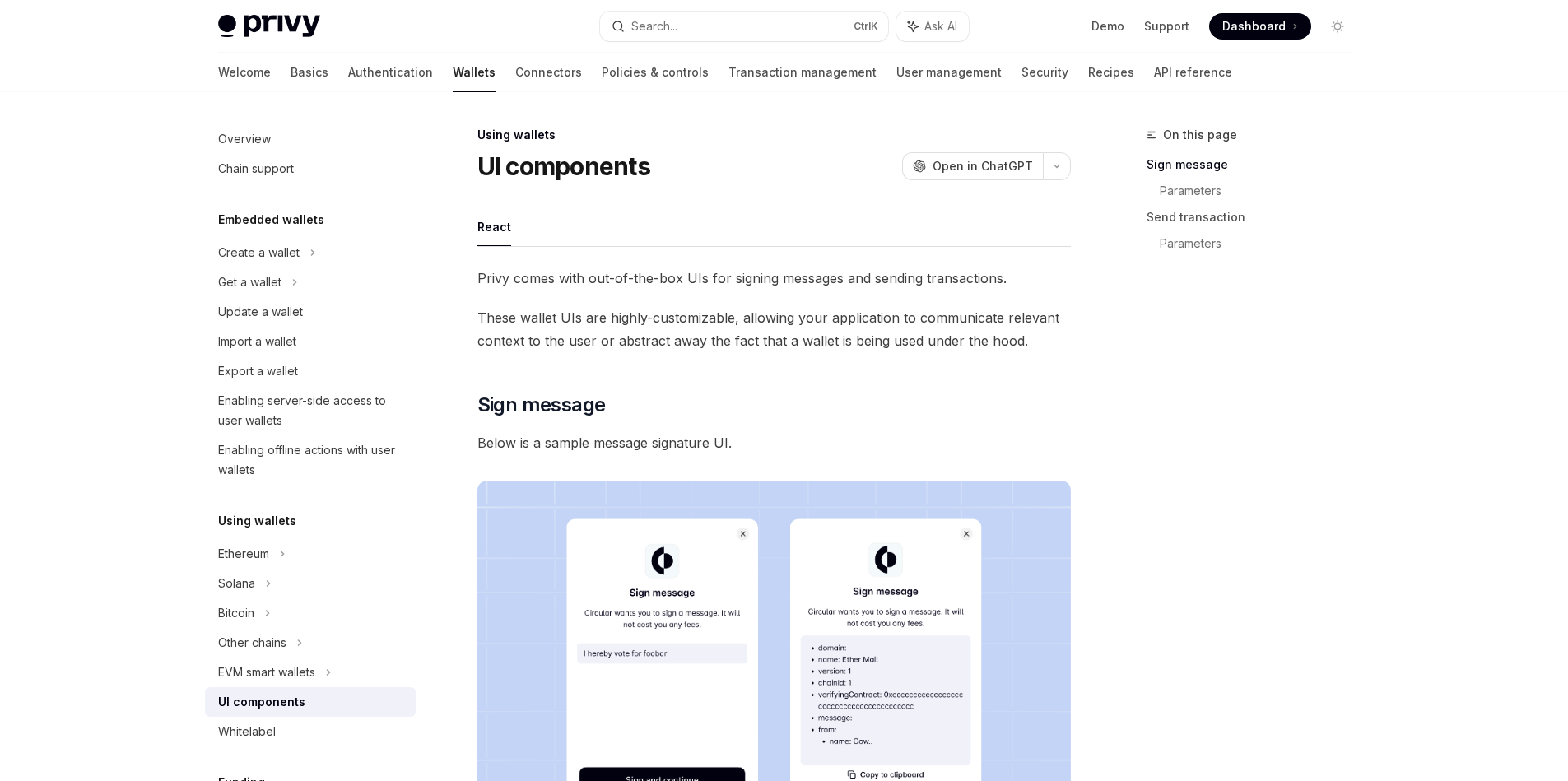
click at [583, 152] on h1 "UI components" at bounding box center [564, 167] width 173 height 30
click at [249, 702] on div "UI components" at bounding box center [261, 702] width 87 height 19
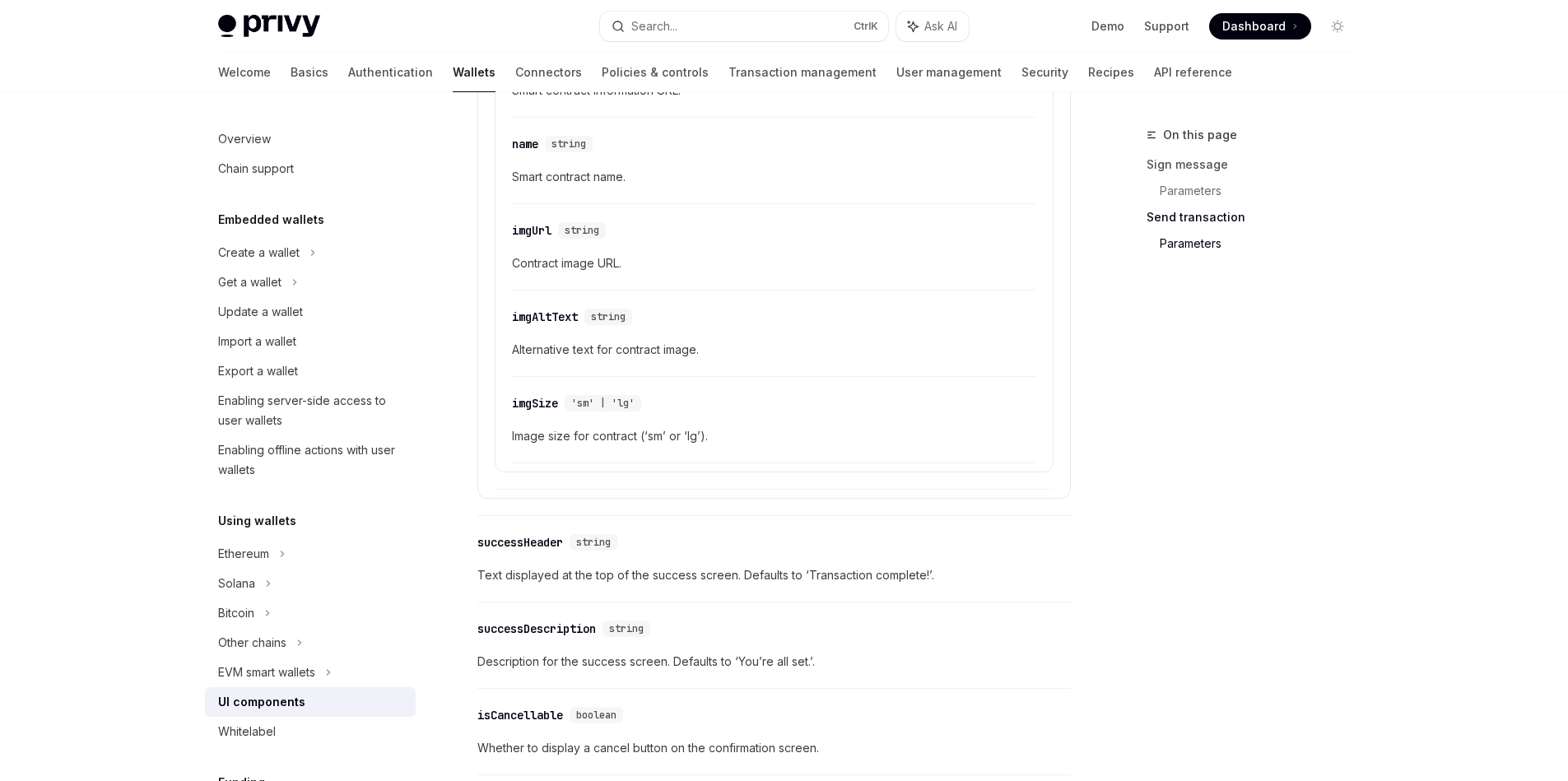
scroll to position [2912, 0]
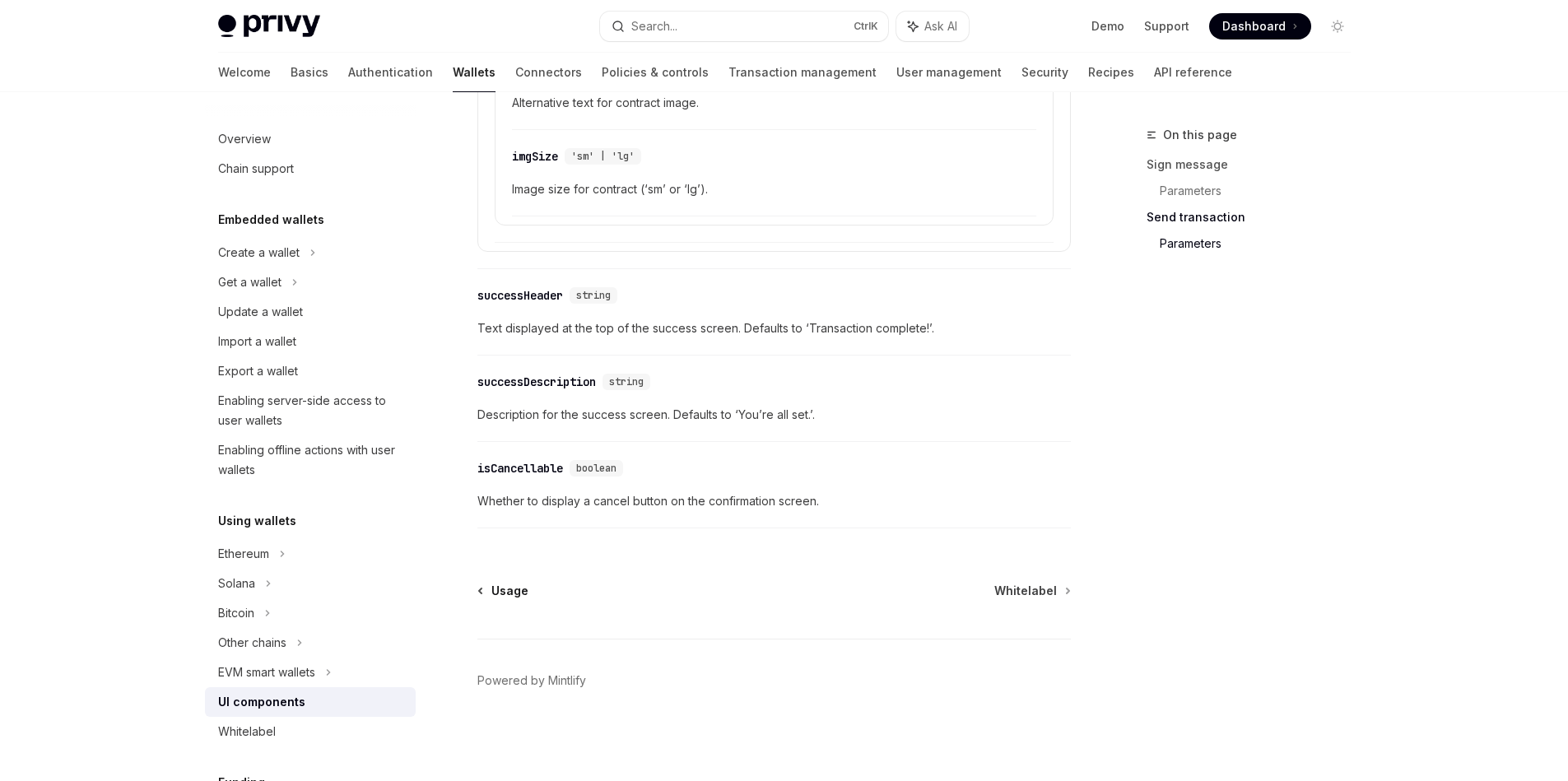
click at [489, 590] on link "Usage" at bounding box center [504, 591] width 49 height 17
type textarea "*"
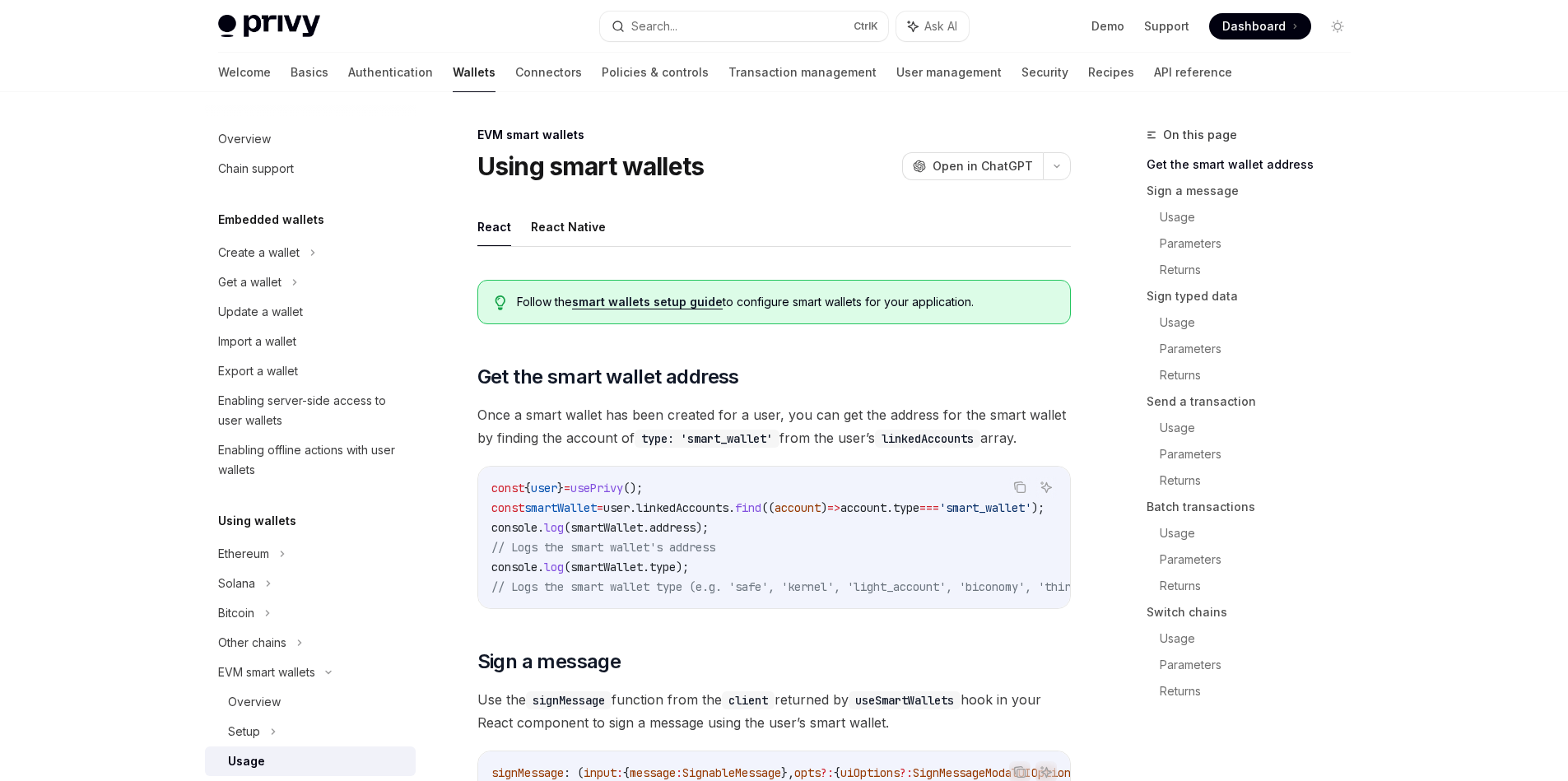
scroll to position [148, 0]
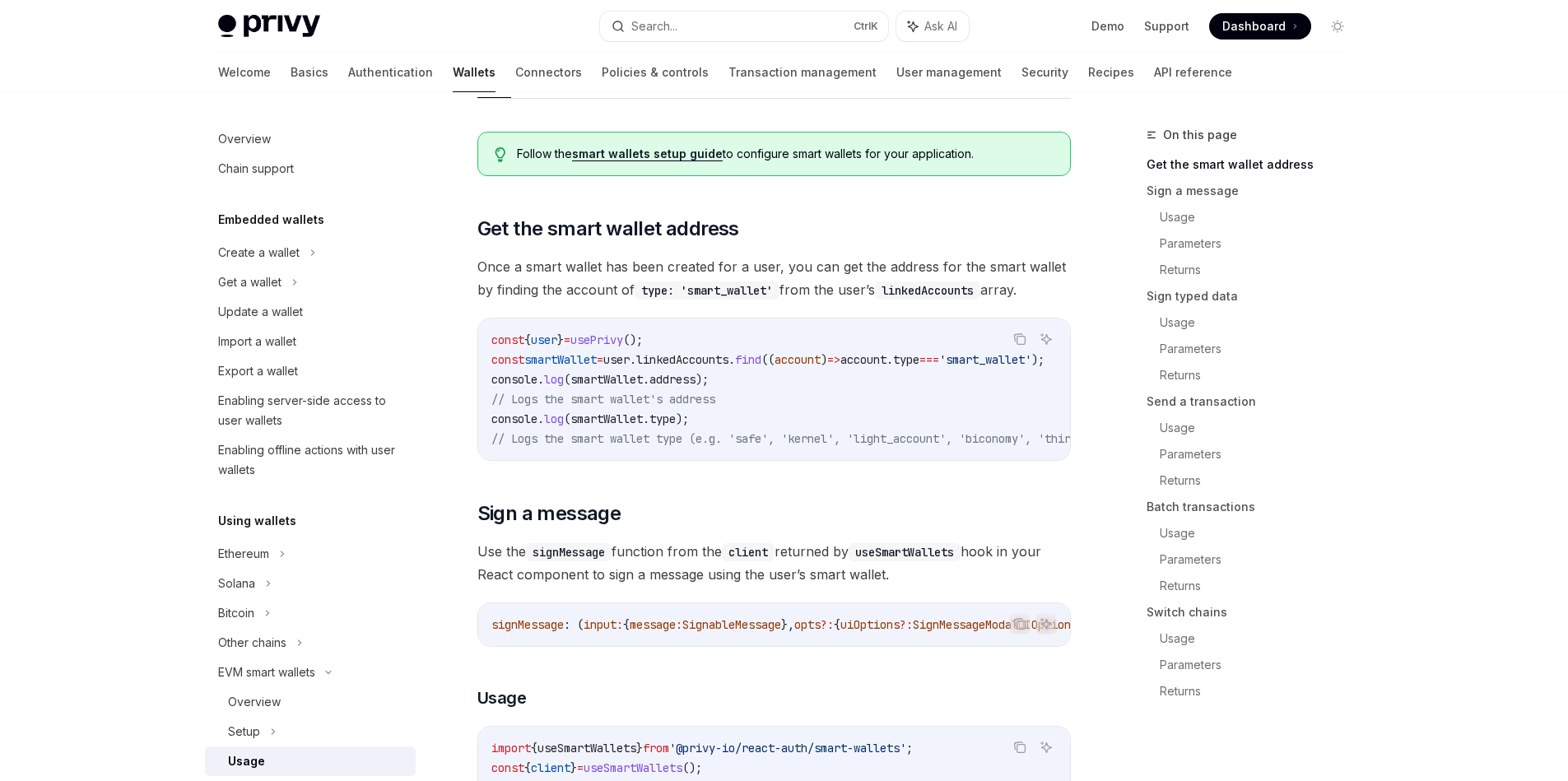
click at [670, 359] on span "linkedAccounts" at bounding box center [682, 359] width 93 height 15
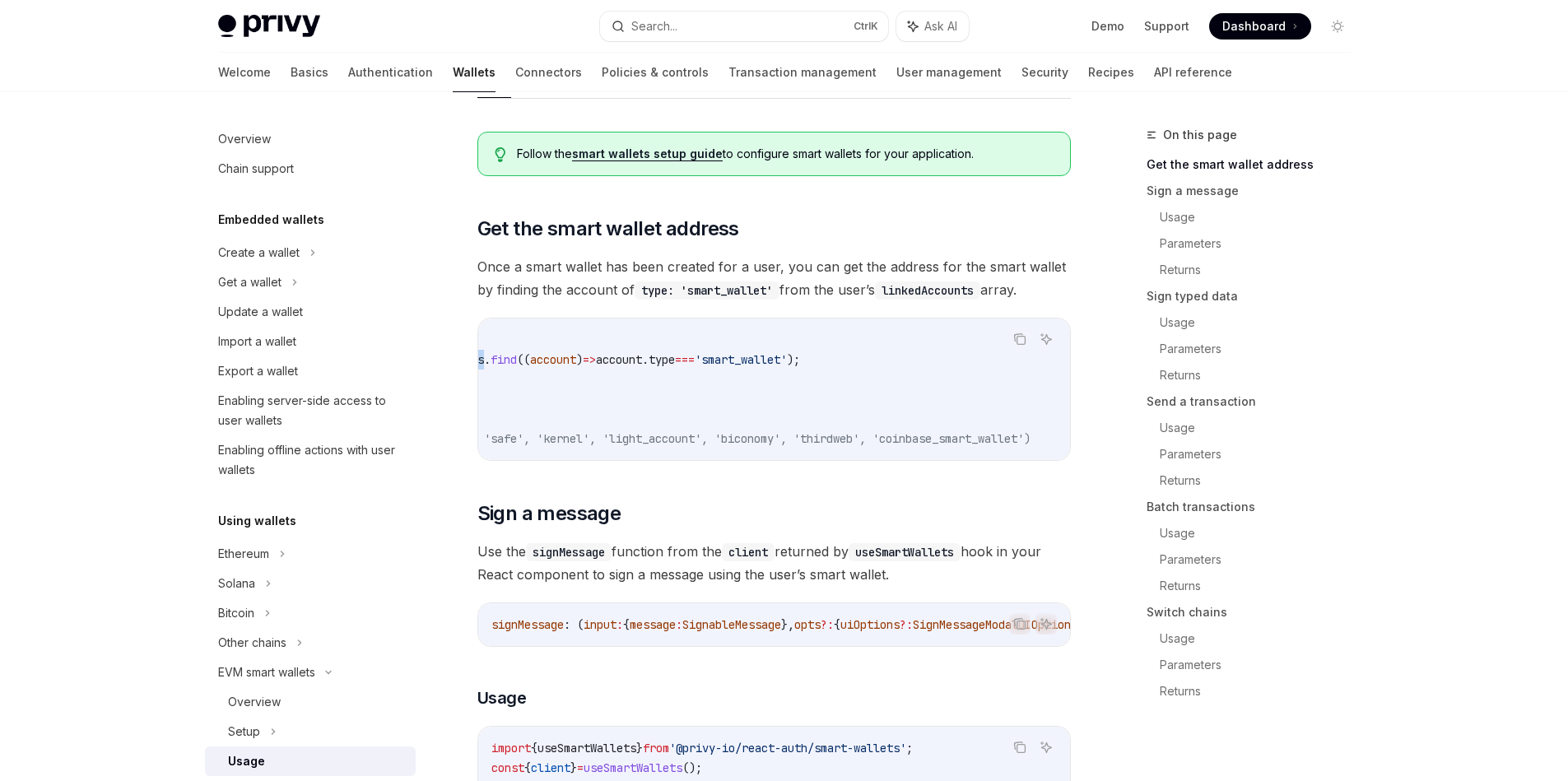
scroll to position [0, 0]
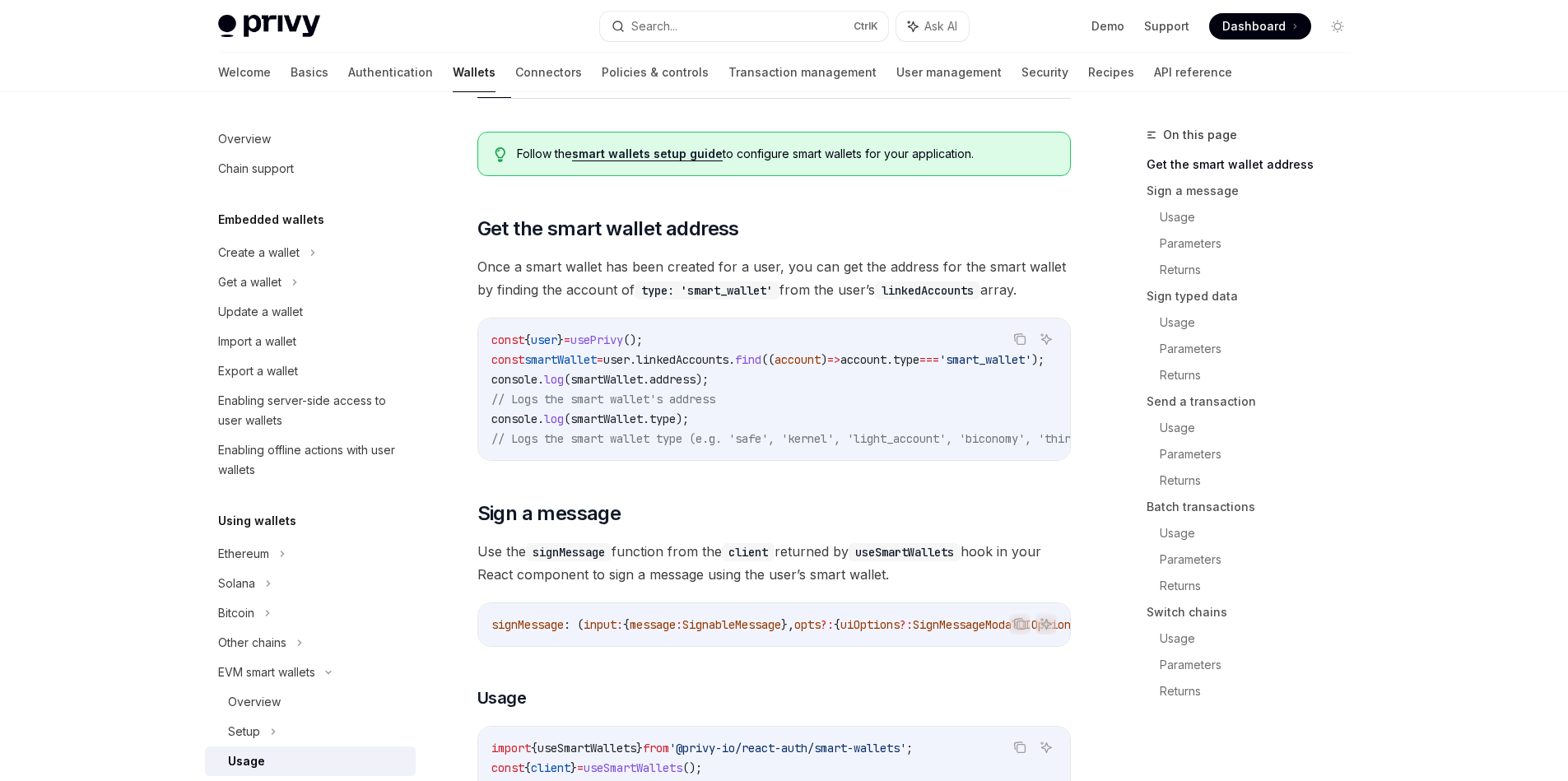
click at [495, 259] on span "Once a smart wallet has been created for a user, you can get the address for th…" at bounding box center [773, 278] width 594 height 46
drag, startPoint x: 495, startPoint y: 259, endPoint x: 757, endPoint y: 263, distance: 262.0
click at [757, 263] on span "Once a smart wallet has been created for a user, you can get the address for th…" at bounding box center [773, 278] width 594 height 46
click at [745, 235] on div at bounding box center [745, 235] width 0 height 0
click at [790, 264] on span "Once a smart wallet has been created for a user, you can get the address for th…" at bounding box center [773, 278] width 594 height 46
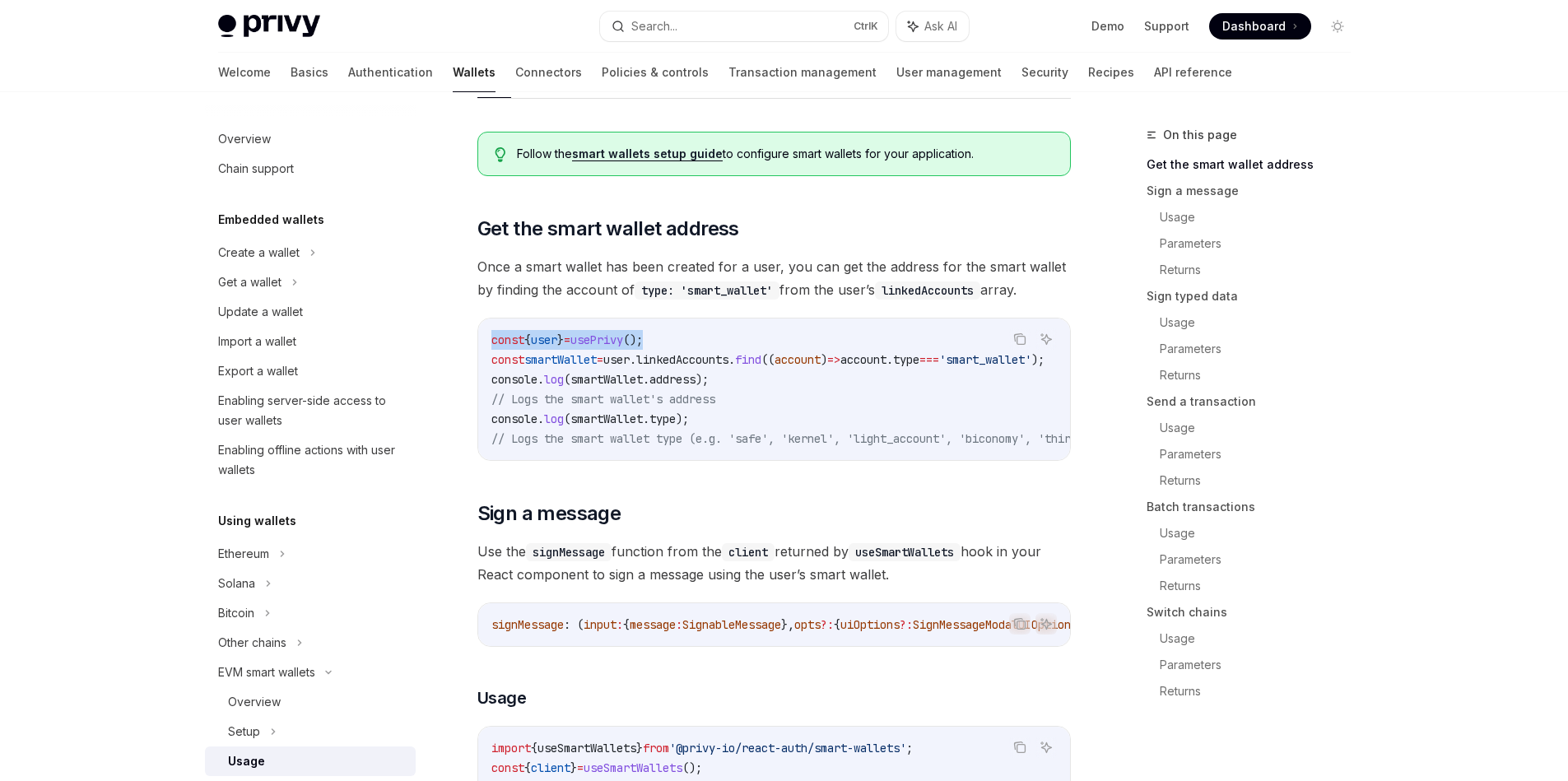
drag, startPoint x: 671, startPoint y: 339, endPoint x: 488, endPoint y: 329, distance: 183.3
click at [488, 329] on div "const { user } = usePrivy (); const smartWallet = user . linkedAccounts . find …" at bounding box center [773, 389] width 592 height 142
copy span "const { user } = usePrivy ();"
click at [728, 365] on span "linkedAccounts" at bounding box center [682, 359] width 93 height 15
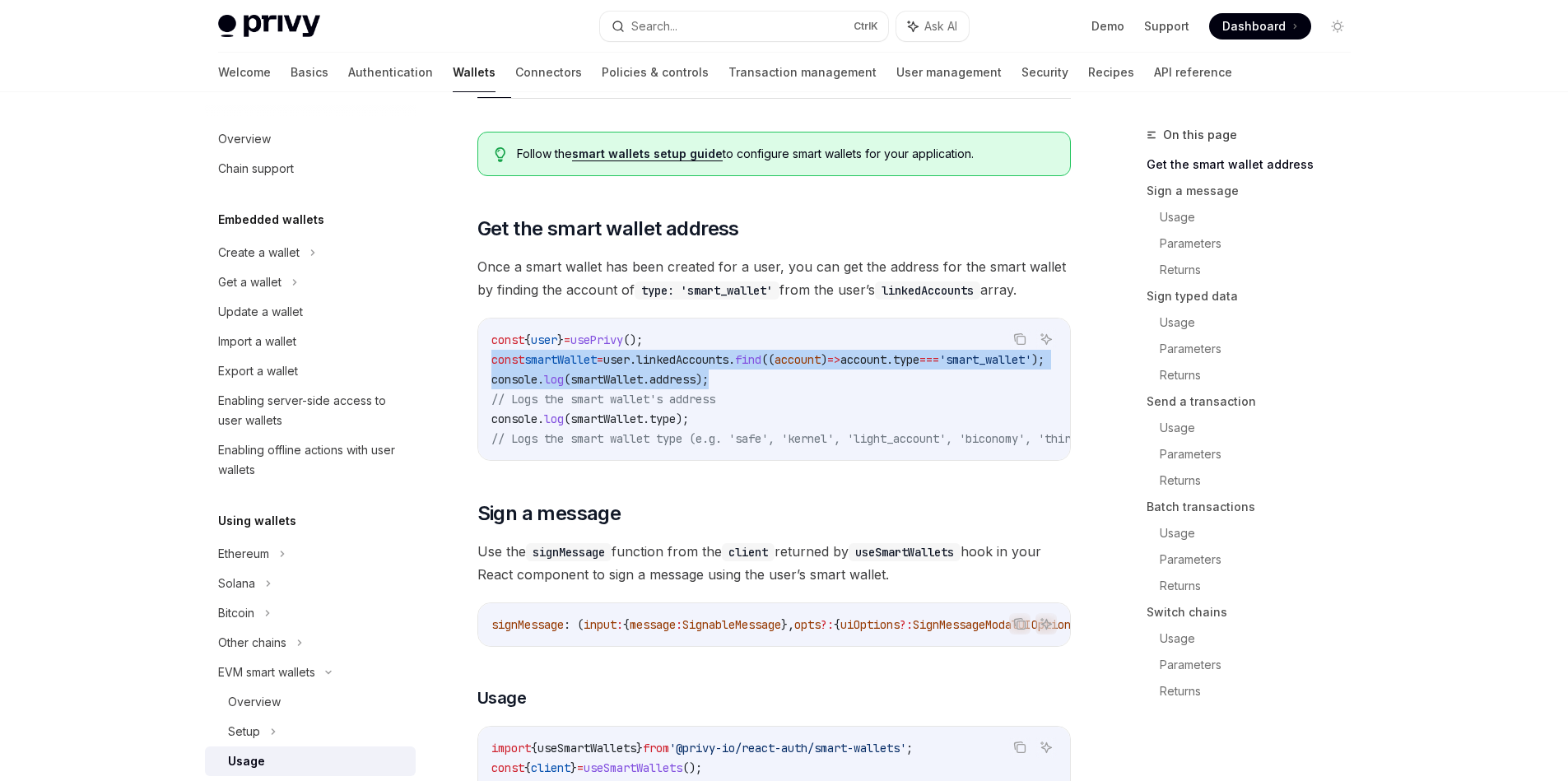
drag, startPoint x: 733, startPoint y: 375, endPoint x: 470, endPoint y: 351, distance: 264.1
copy code "const smartWallet = user . linkedAccounts . find (( account ) => account . type…"
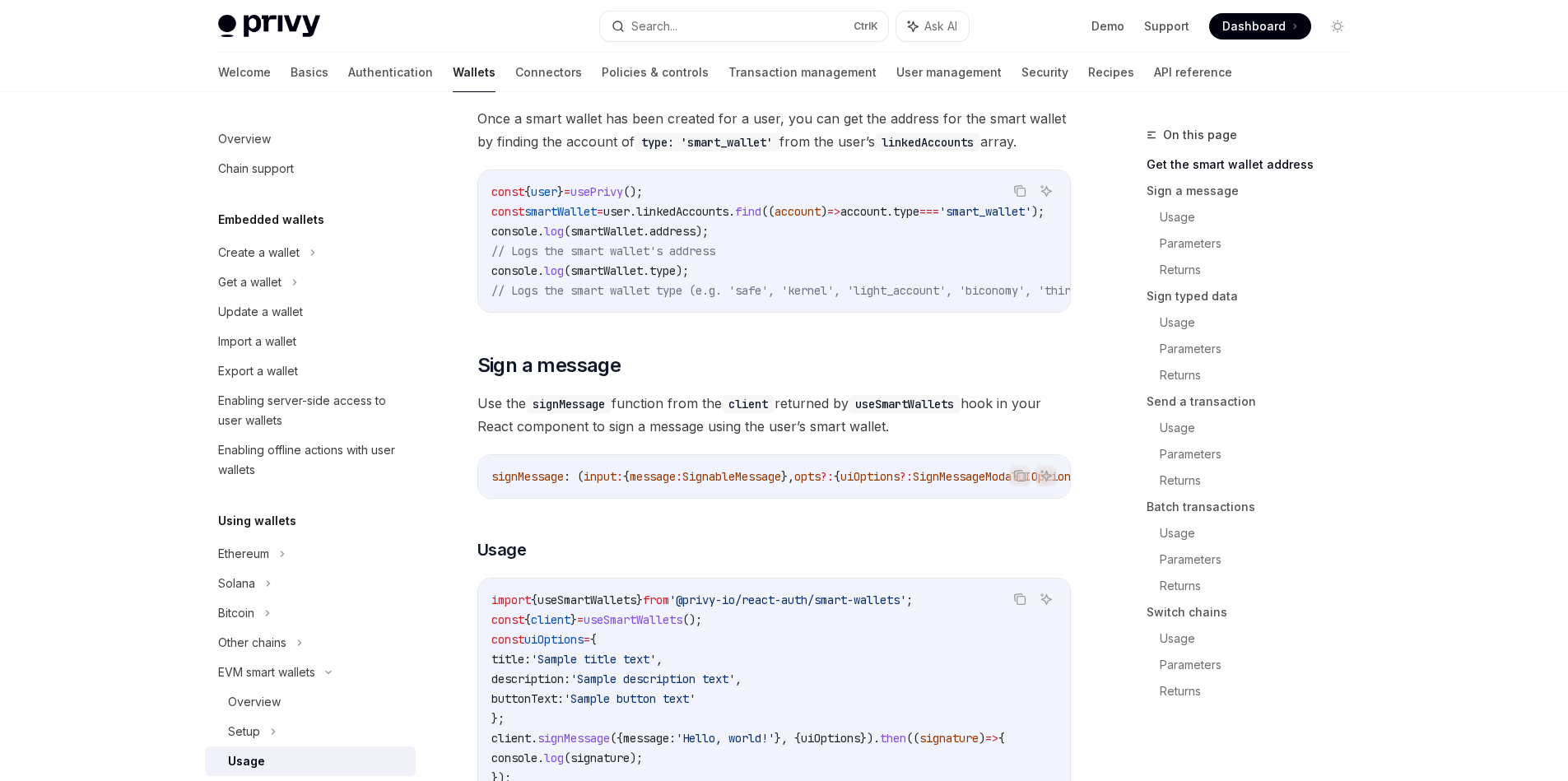
drag, startPoint x: 683, startPoint y: 503, endPoint x: 815, endPoint y: 506, distance: 132.0
click at [816, 498] on div "signMessage : ( input : { message : SignableMessage }, opts ?: { uiOptions ?: S…" at bounding box center [773, 476] width 592 height 43
drag, startPoint x: 804, startPoint y: 503, endPoint x: 892, endPoint y: 515, distance: 88.8
click at [919, 407] on code "useSmartWallets" at bounding box center [904, 404] width 112 height 19
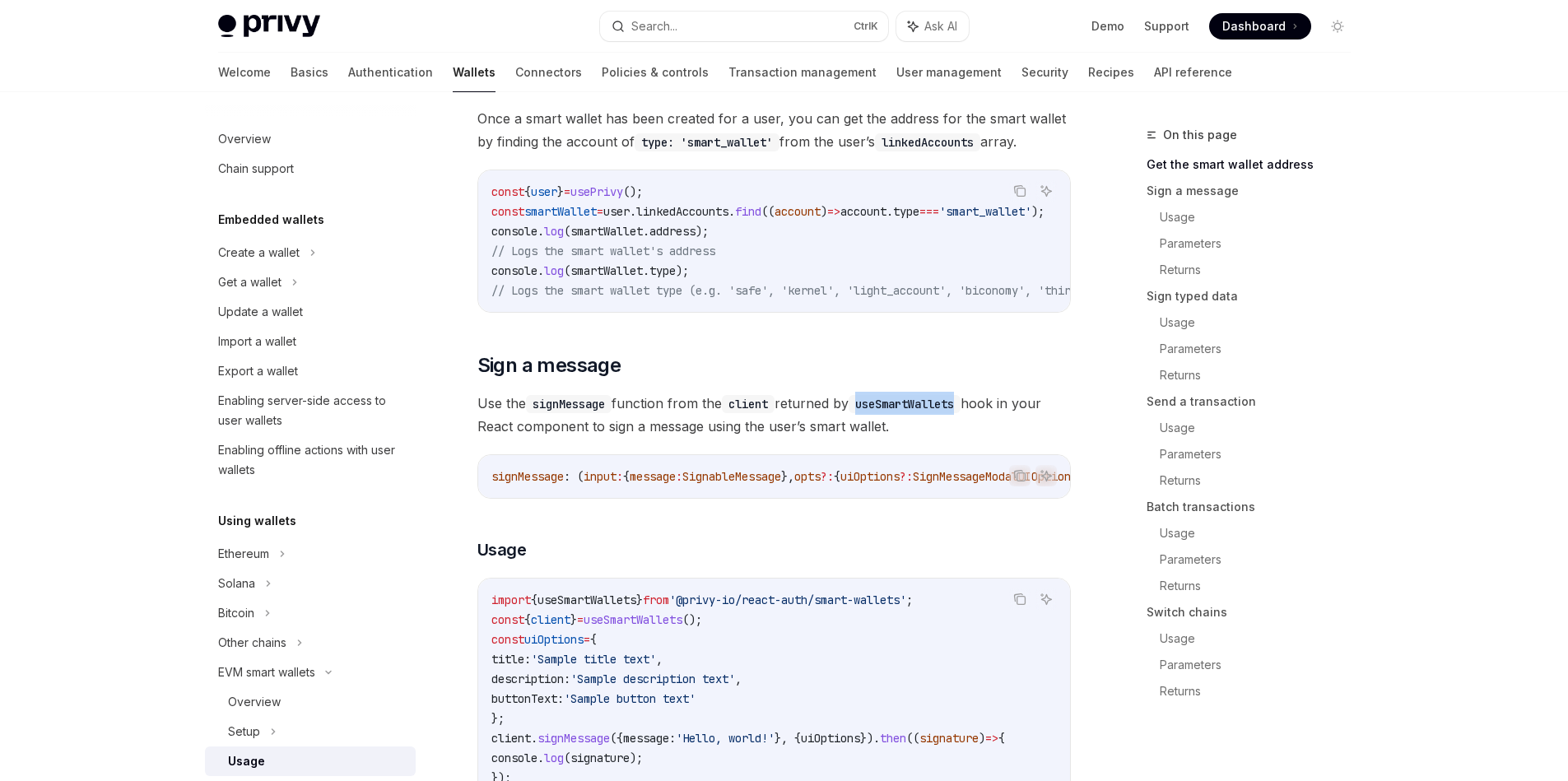
click at [919, 407] on code "useSmartWallets" at bounding box center [904, 404] width 112 height 19
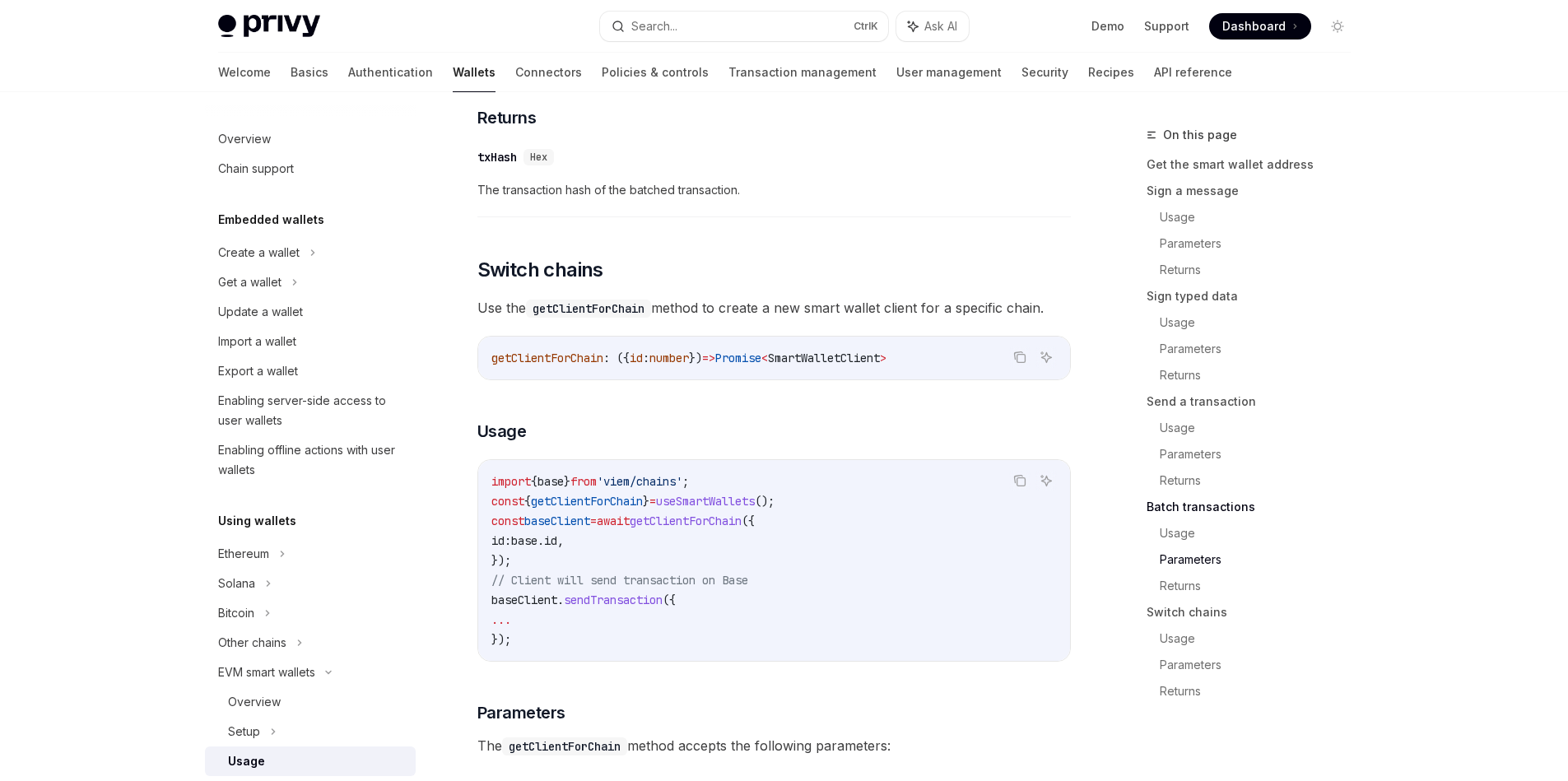
scroll to position [4590, 0]
